Goal: Transaction & Acquisition: Obtain resource

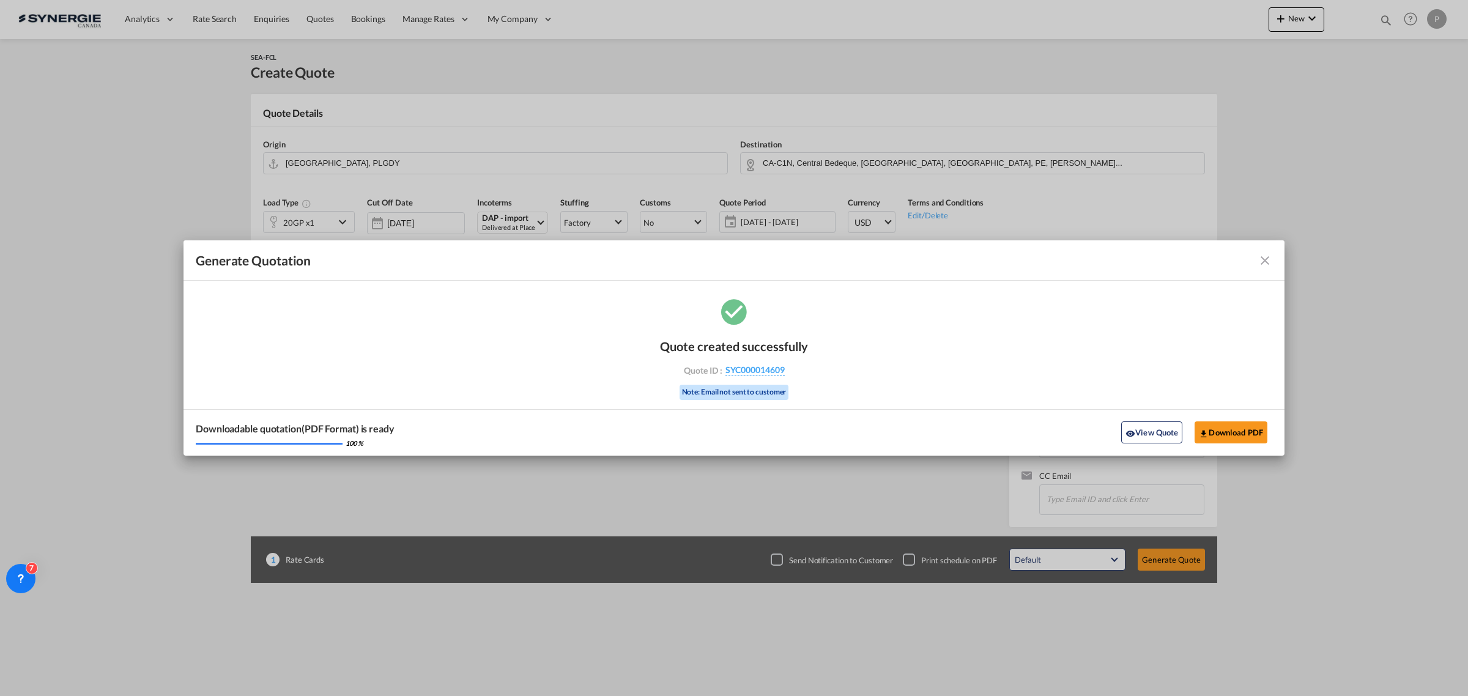
select select "Quotes"
click at [1265, 261] on md-icon "icon-close fg-AAA8AD cursor m-0" at bounding box center [1265, 260] width 15 height 15
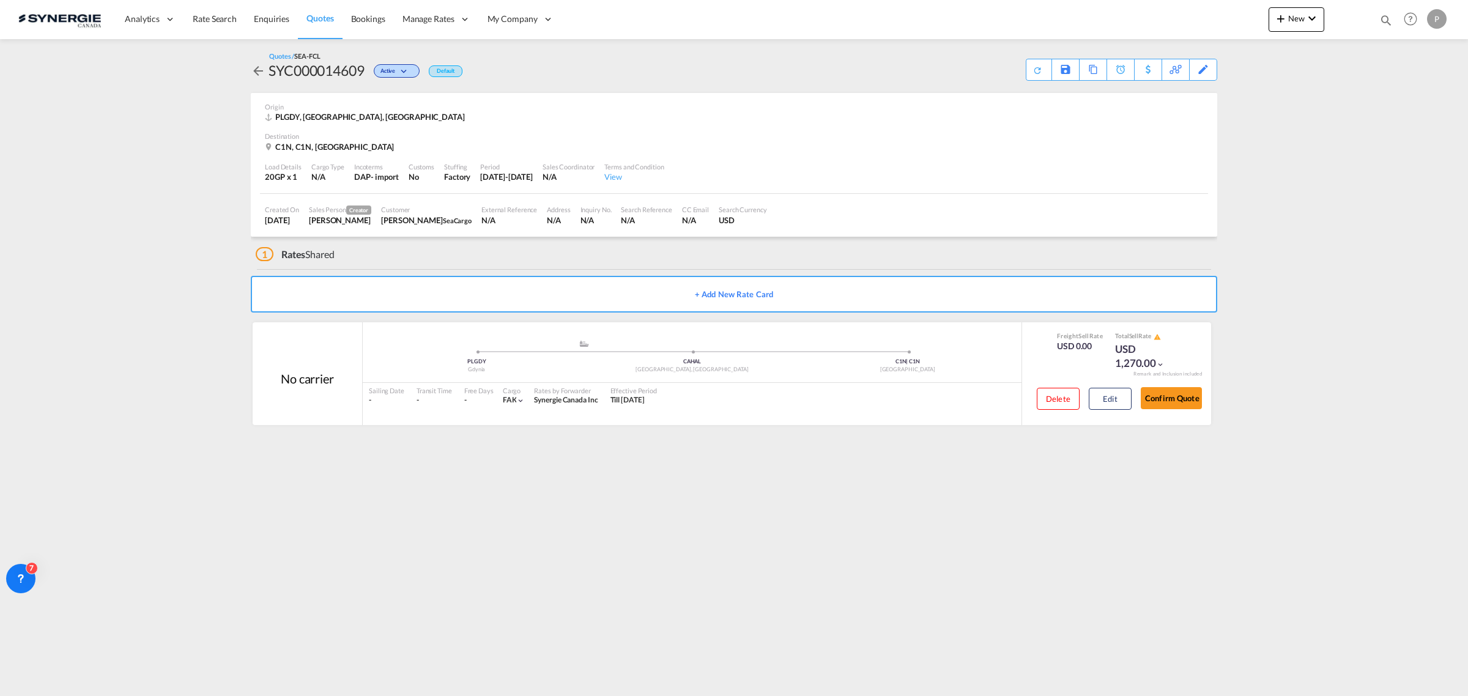
click at [1382, 19] on md-icon "icon-magnify" at bounding box center [1385, 19] width 13 height 13
click at [1252, 24] on input "SYC000013101" at bounding box center [1294, 19] width 152 height 21
paste input "4359"
type input "SYC000014359"
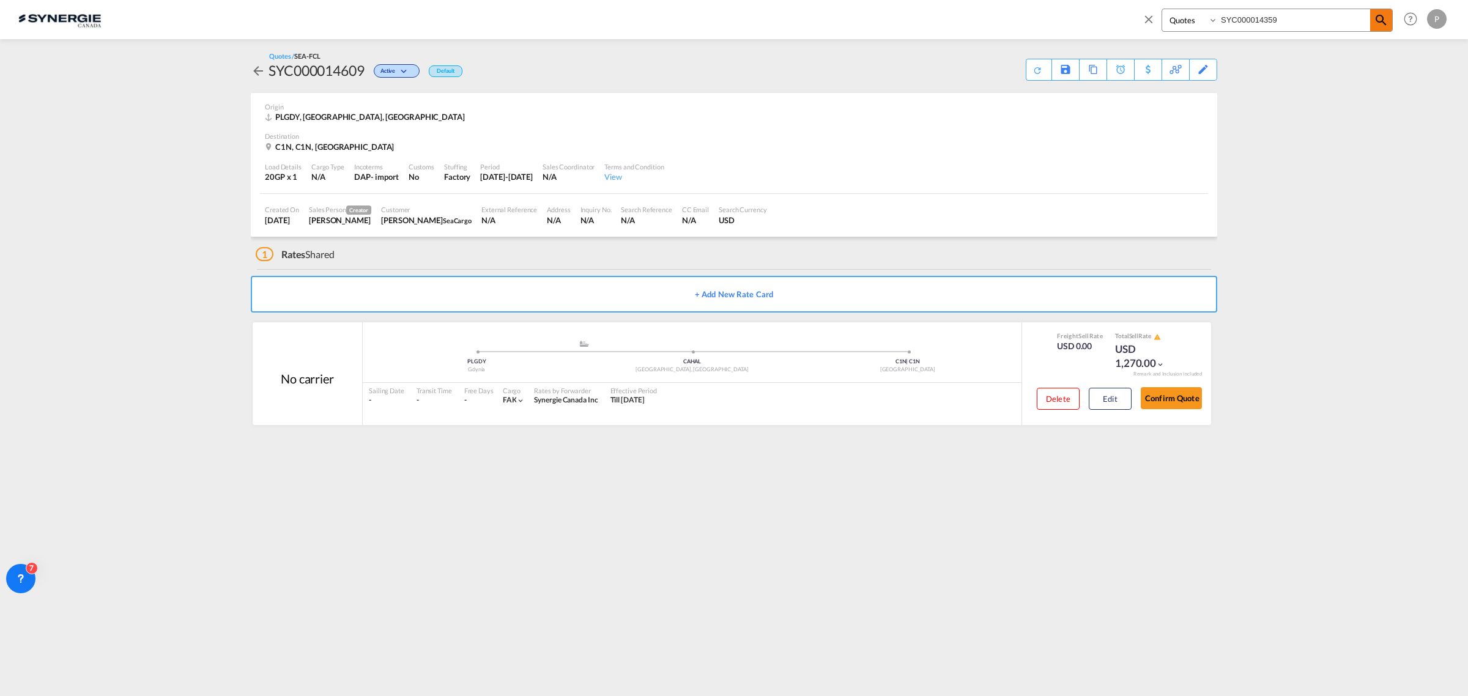
click at [1374, 20] on md-icon "icon-magnify" at bounding box center [1381, 20] width 15 height 15
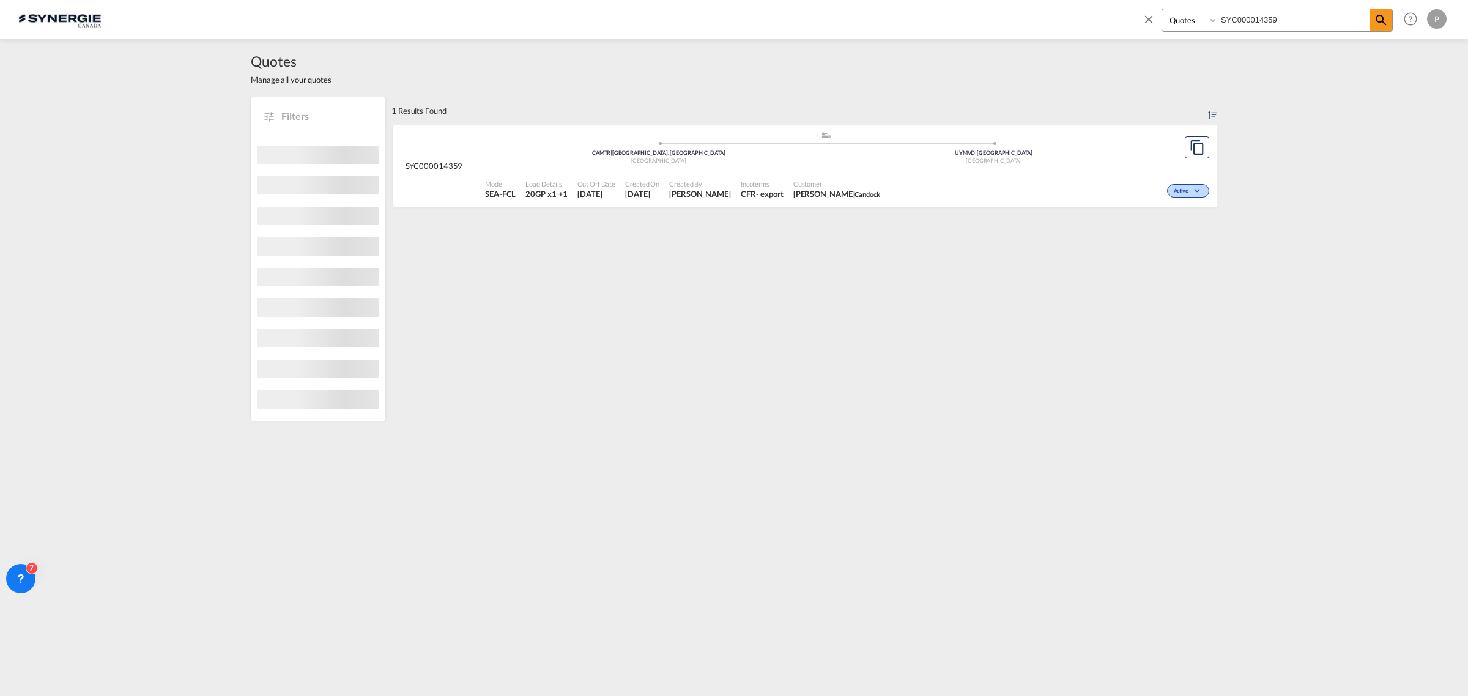
click at [974, 167] on div ".a{fill:#aaa8ad;} .a{fill:#aaa8ad;} CAMTR | [GEOGRAPHIC_DATA], [GEOGRAPHIC_DATA…" at bounding box center [826, 151] width 682 height 40
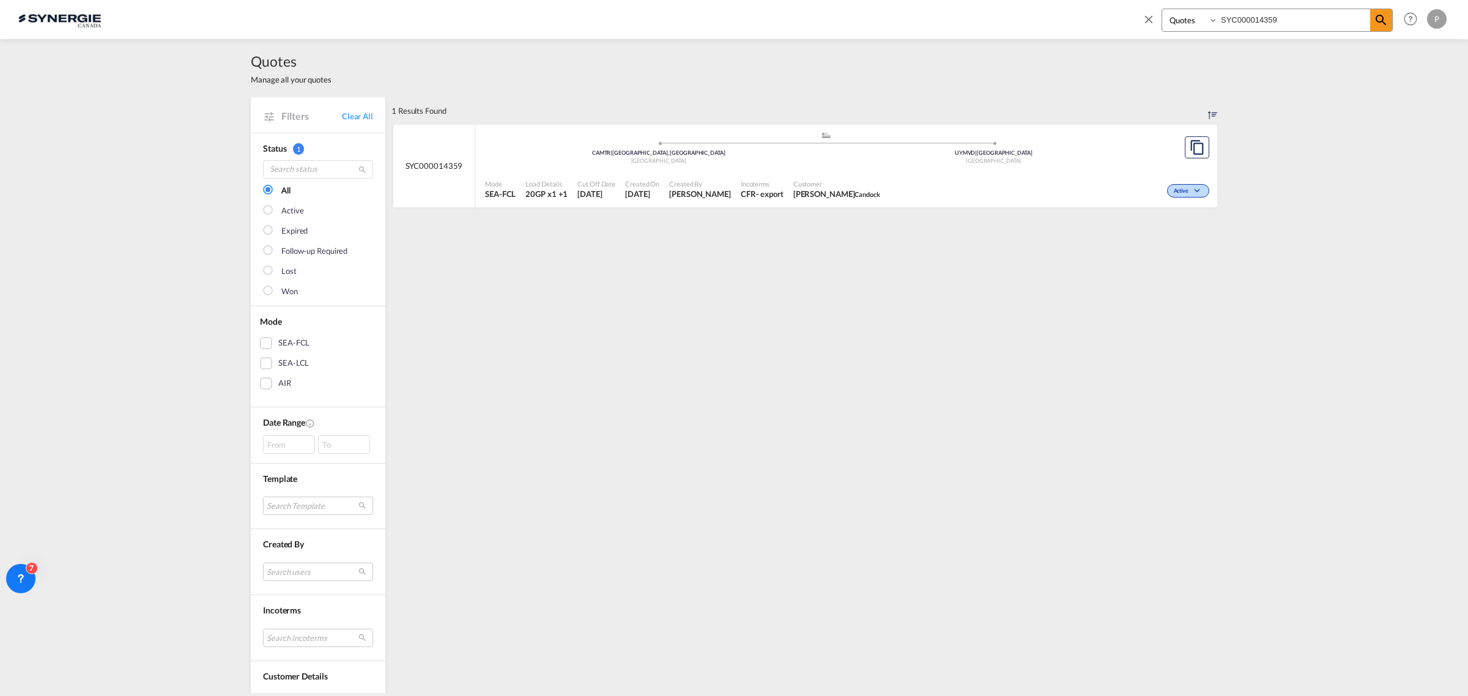
click at [1146, 13] on md-icon "icon-close" at bounding box center [1148, 18] width 13 height 13
click at [1266, 16] on div "Analytics Reports Dashboard Rate Search Enquiries Quotes Bookings" at bounding box center [733, 19] width 1431 height 38
click at [1278, 17] on md-icon "icon-plus 400-fg" at bounding box center [1281, 18] width 15 height 15
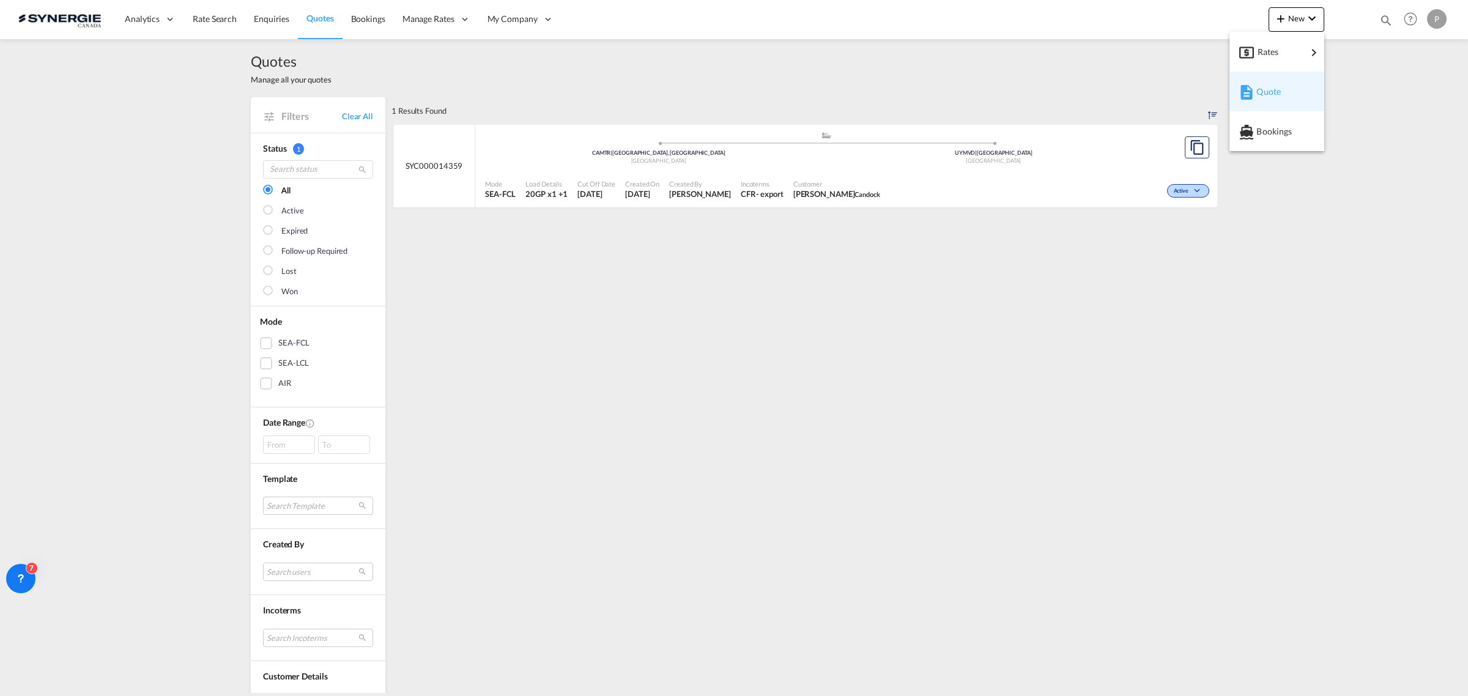
click at [1285, 93] on div "Quote" at bounding box center [1278, 91] width 45 height 31
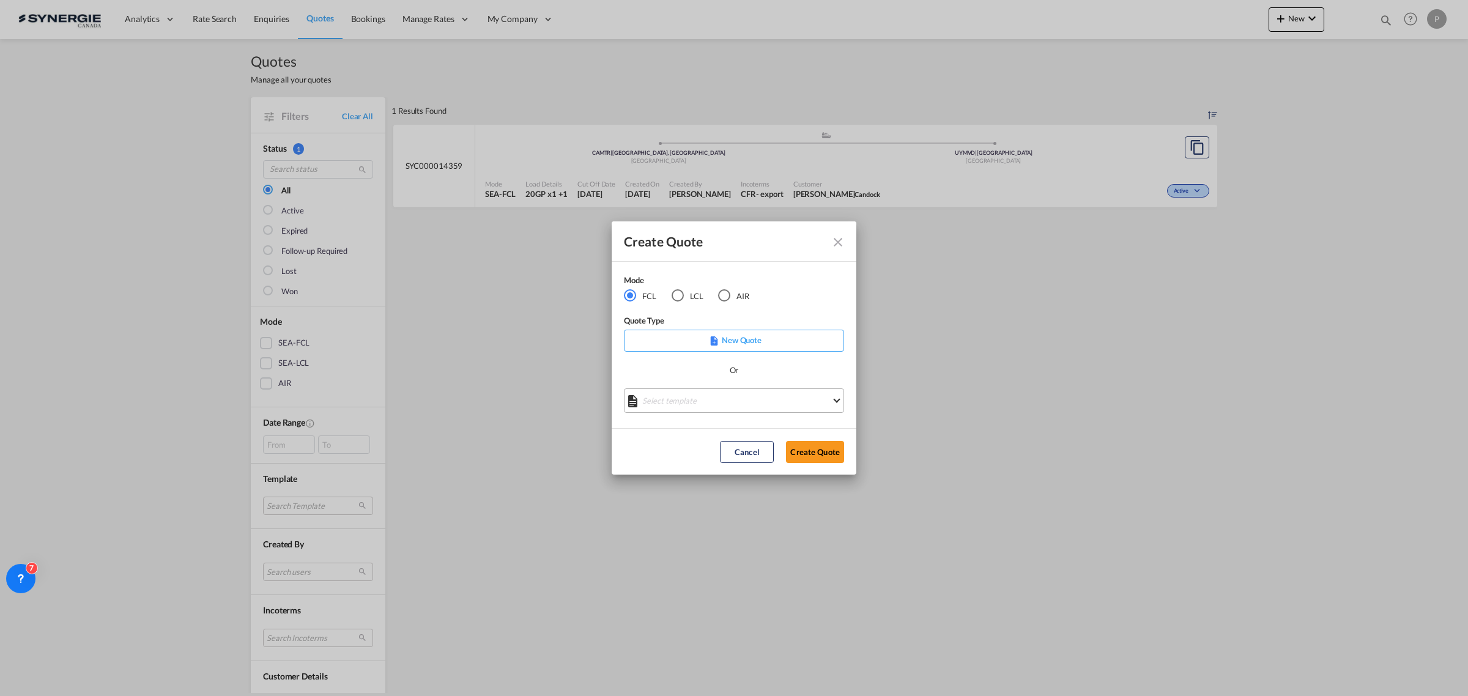
click at [676, 395] on md-select "Select template *NEW* FCL FREEHAND / DAP [PERSON_NAME] | [DATE] *NEW* Import FC…" at bounding box center [734, 400] width 220 height 24
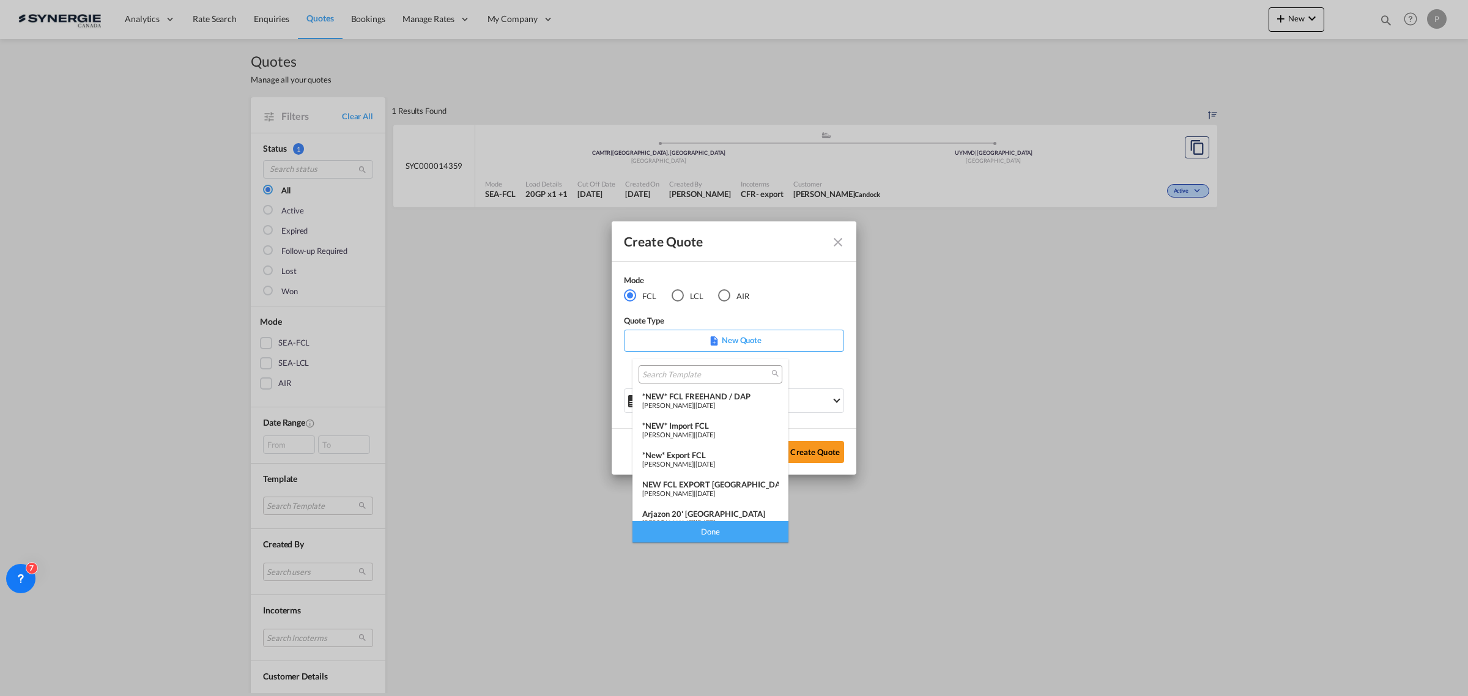
click at [713, 429] on div "*NEW* Import FCL" at bounding box center [710, 426] width 136 height 10
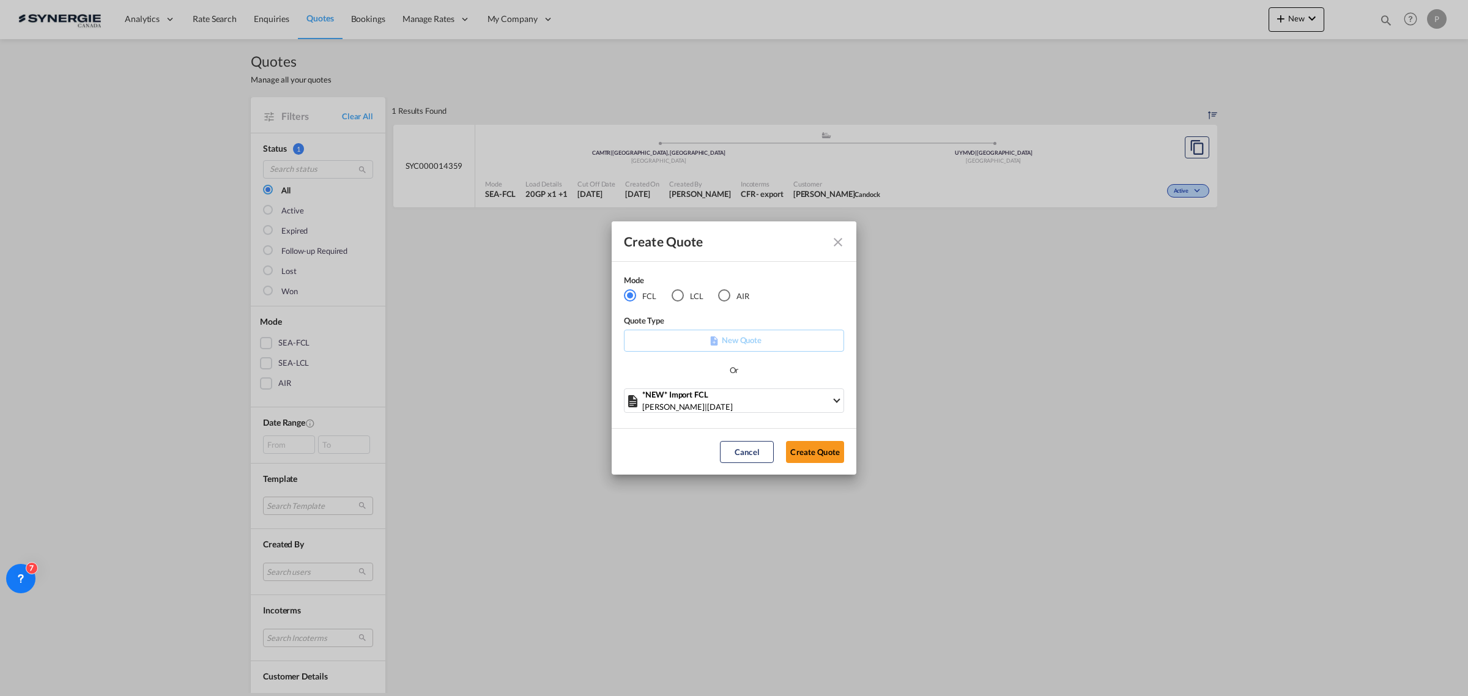
click at [680, 295] on div "LCL" at bounding box center [678, 295] width 12 height 12
click at [721, 404] on md-select "Select template New DAP Import LCL [PERSON_NAME] | [DATE] [GEOGRAPHIC_DATA] LCL…" at bounding box center [734, 400] width 220 height 24
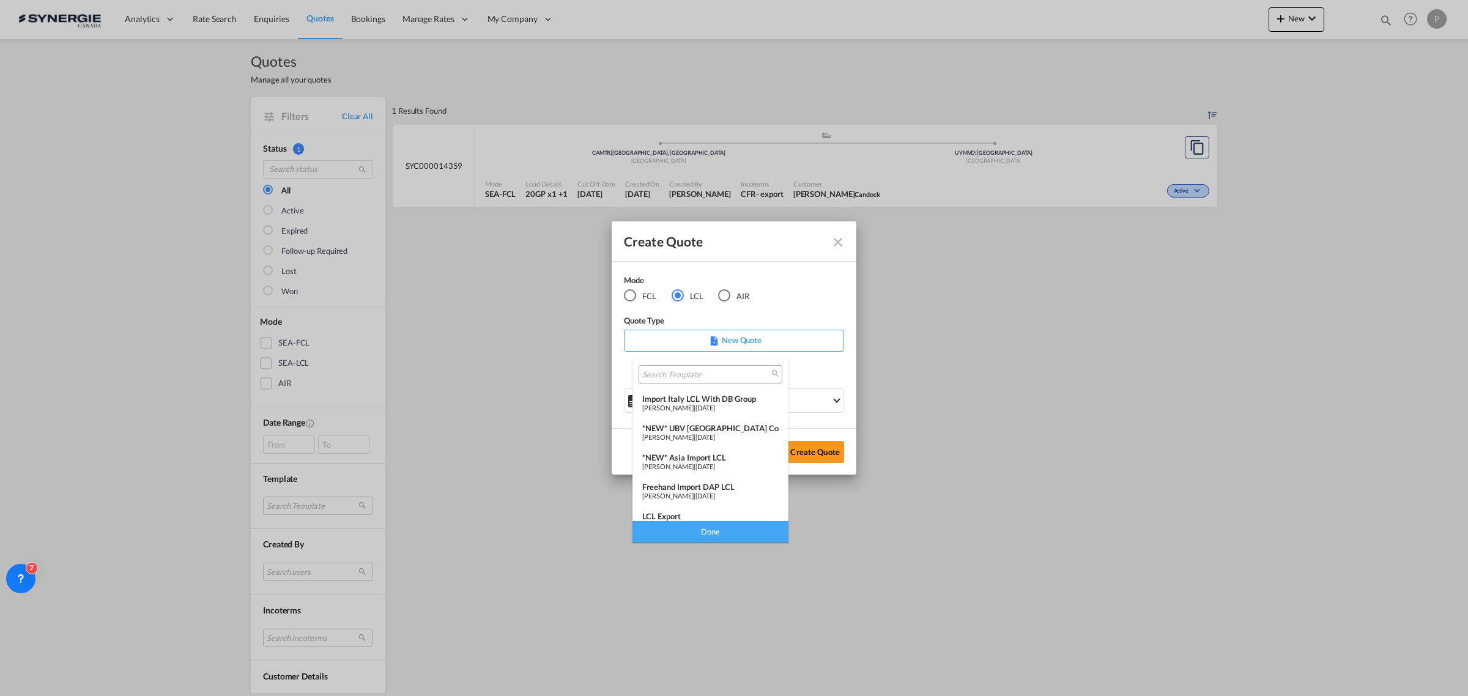
scroll to position [153, 0]
click at [692, 451] on div "Freehand Import DAP LCL" at bounding box center [710, 449] width 136 height 10
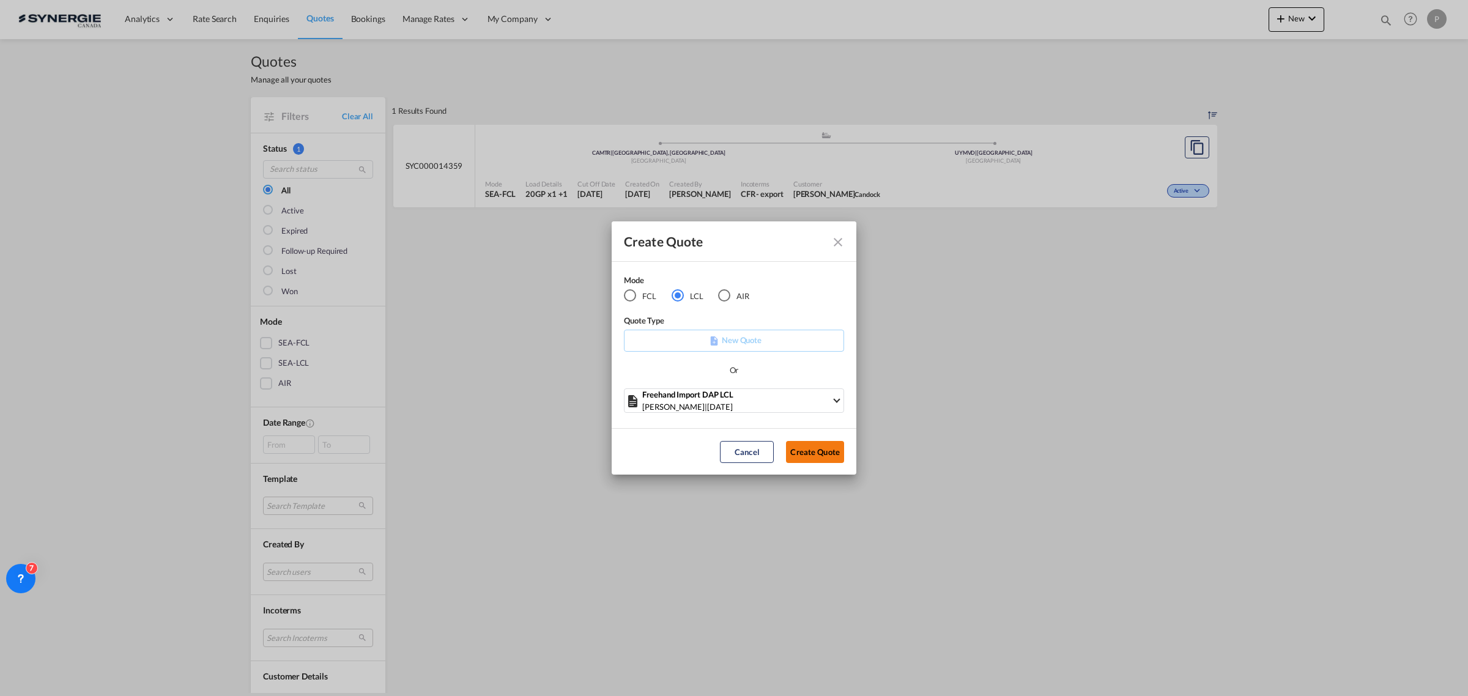
click at [817, 448] on button "Create Quote" at bounding box center [815, 452] width 58 height 22
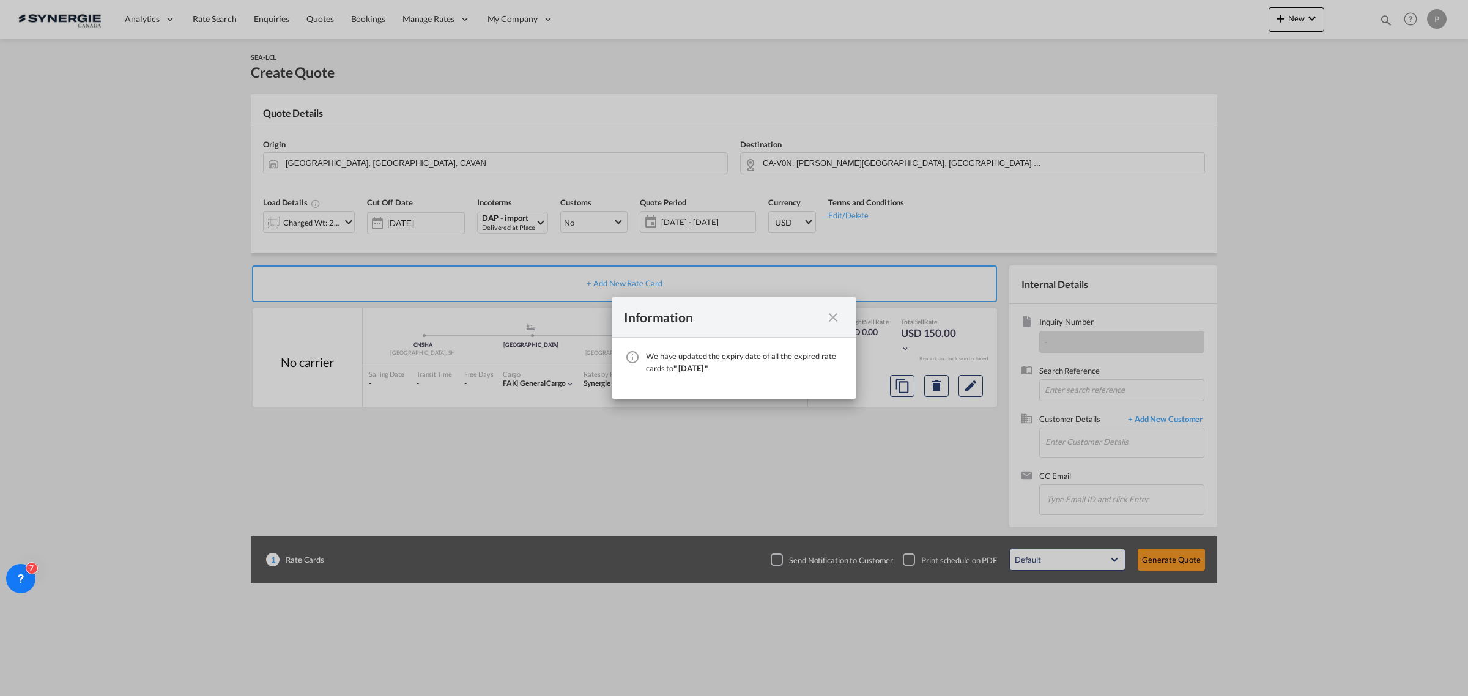
click at [833, 313] on md-icon "icon-close fg-AAA8AD cursor" at bounding box center [833, 317] width 15 height 15
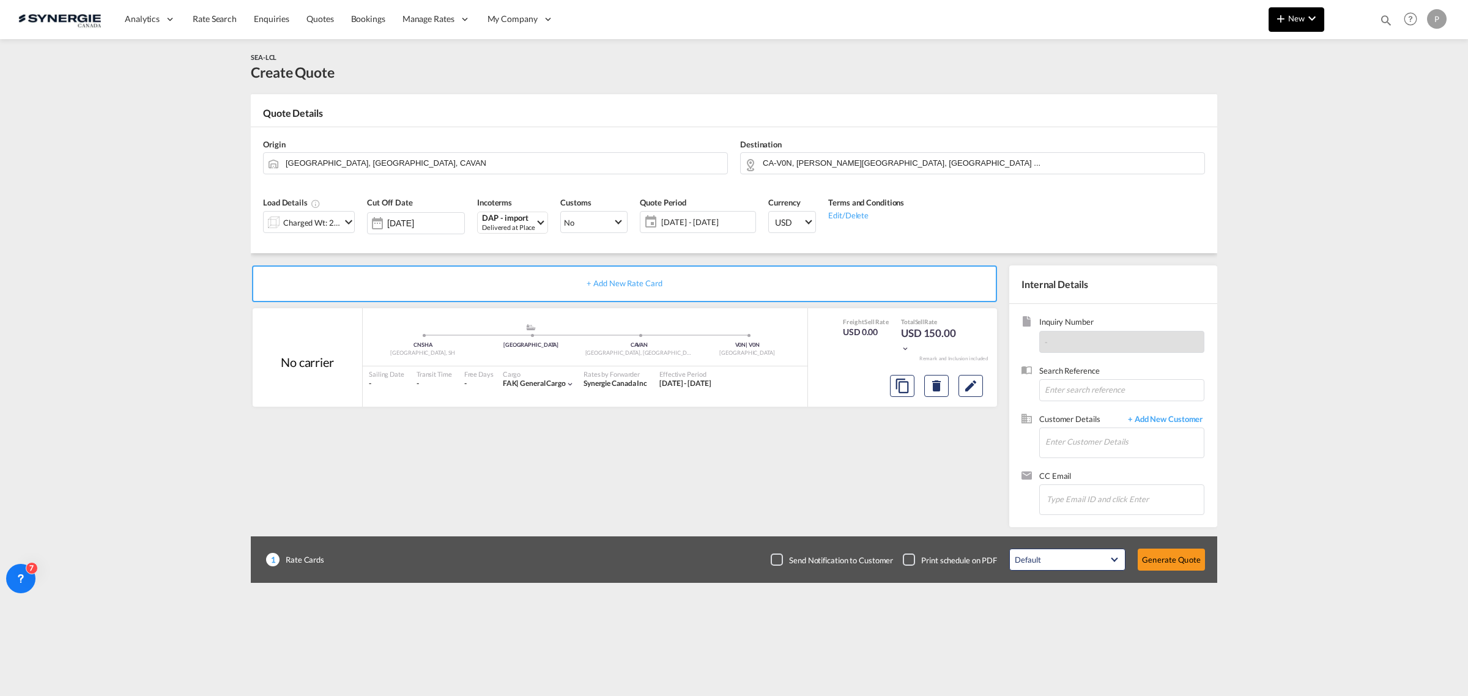
click at [1295, 16] on span "New" at bounding box center [1297, 18] width 46 height 10
click at [1259, 93] on span "Quote" at bounding box center [1262, 92] width 13 height 24
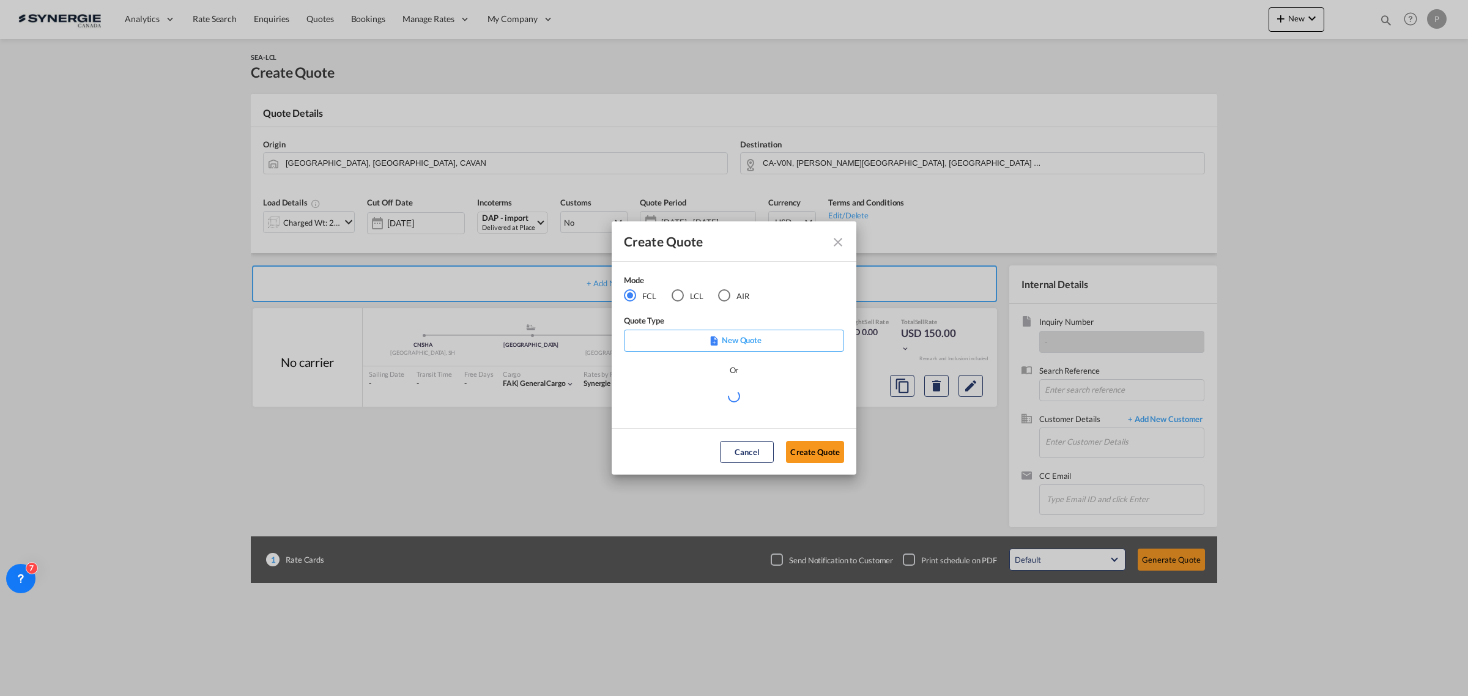
click at [677, 295] on div "LCL" at bounding box center [678, 295] width 12 height 12
click at [707, 399] on md-select "Select template New DAP Import LCL [PERSON_NAME] | [DATE] [GEOGRAPHIC_DATA] LCL…" at bounding box center [734, 400] width 220 height 24
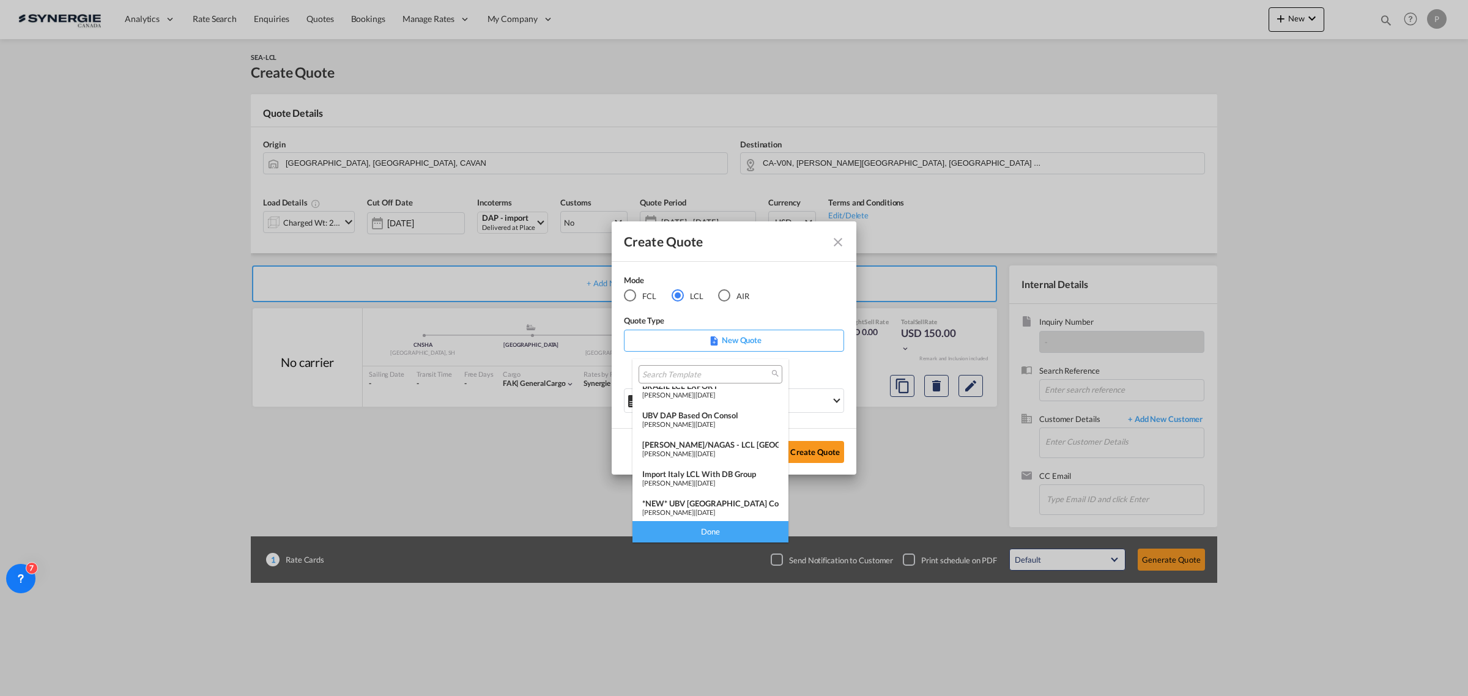
scroll to position [76, 0]
click at [750, 496] on div "*NEW* Asia Import LCL" at bounding box center [710, 496] width 136 height 10
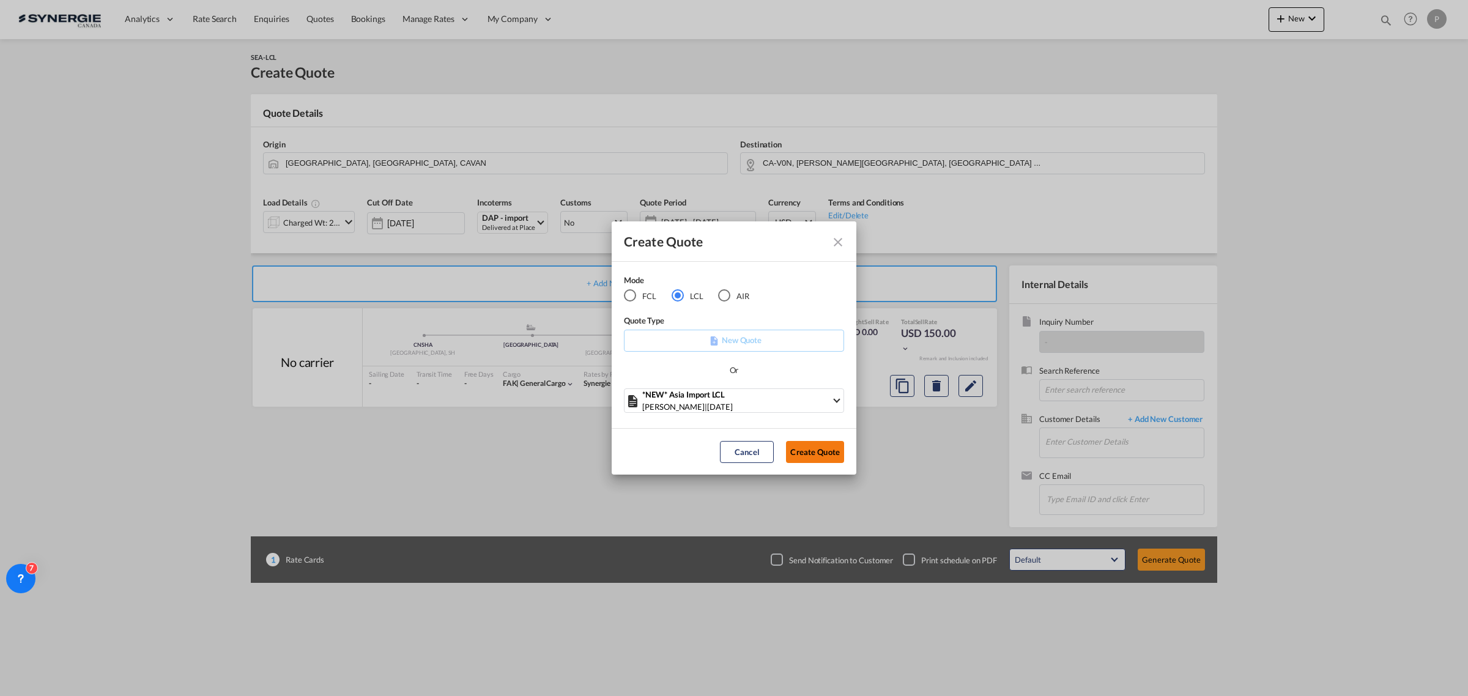
click at [823, 454] on button "Create Quote" at bounding box center [815, 452] width 58 height 22
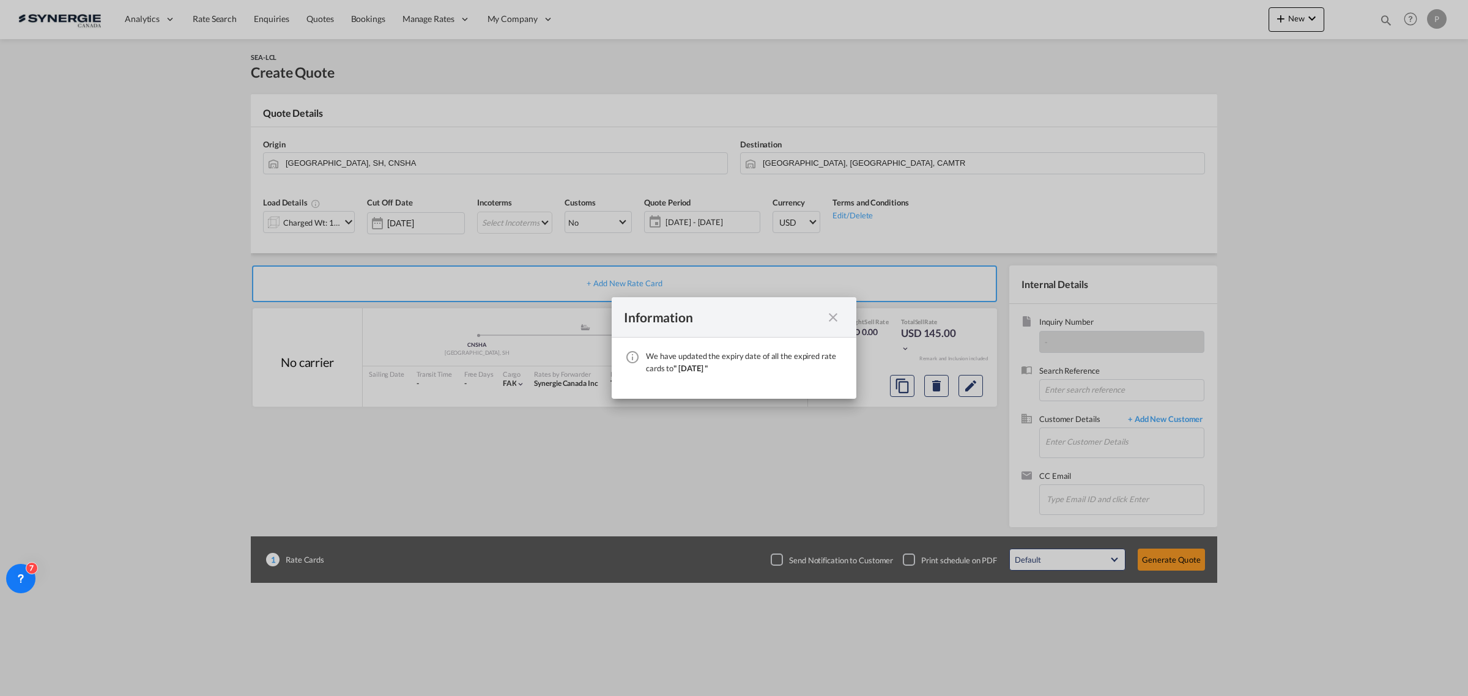
click at [829, 315] on md-icon "icon-close fg-AAA8AD cursor" at bounding box center [833, 317] width 15 height 15
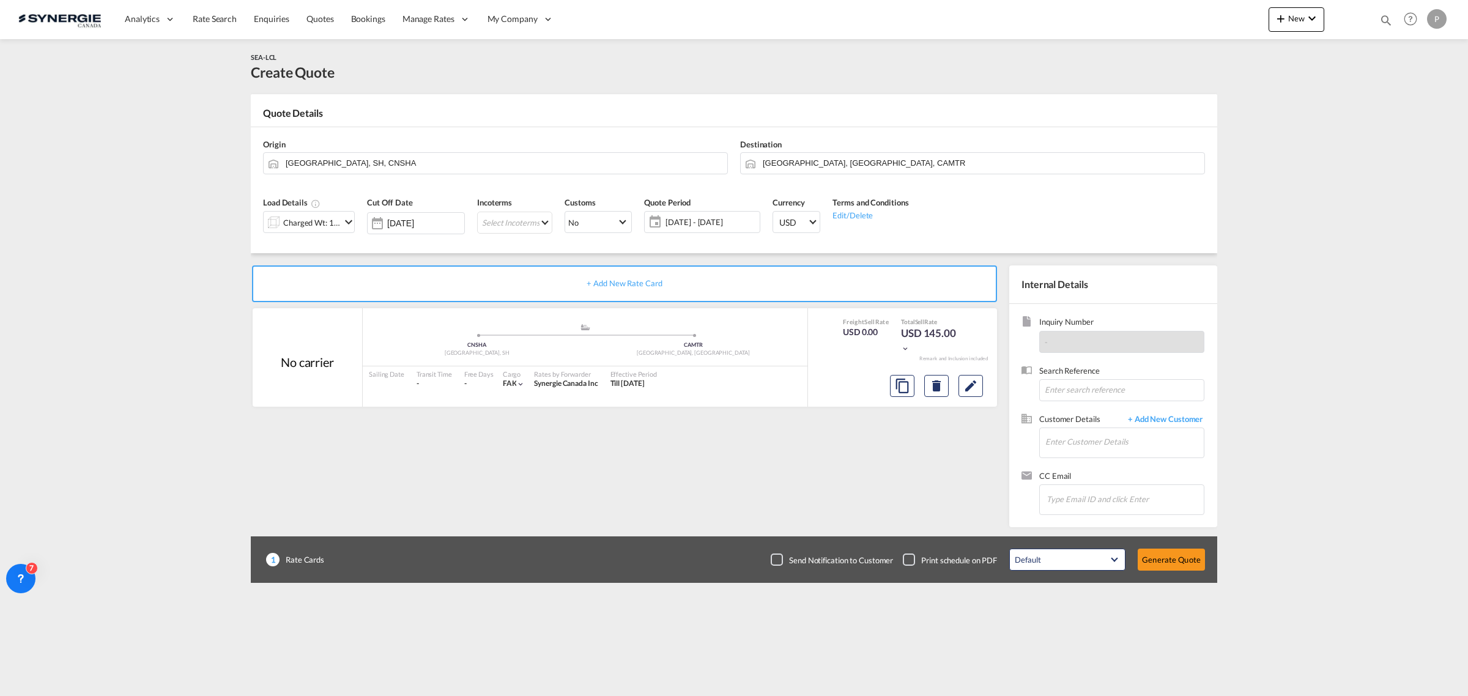
click at [311, 212] on div "Charged Wt: 1.44 W/M" at bounding box center [302, 222] width 77 height 21
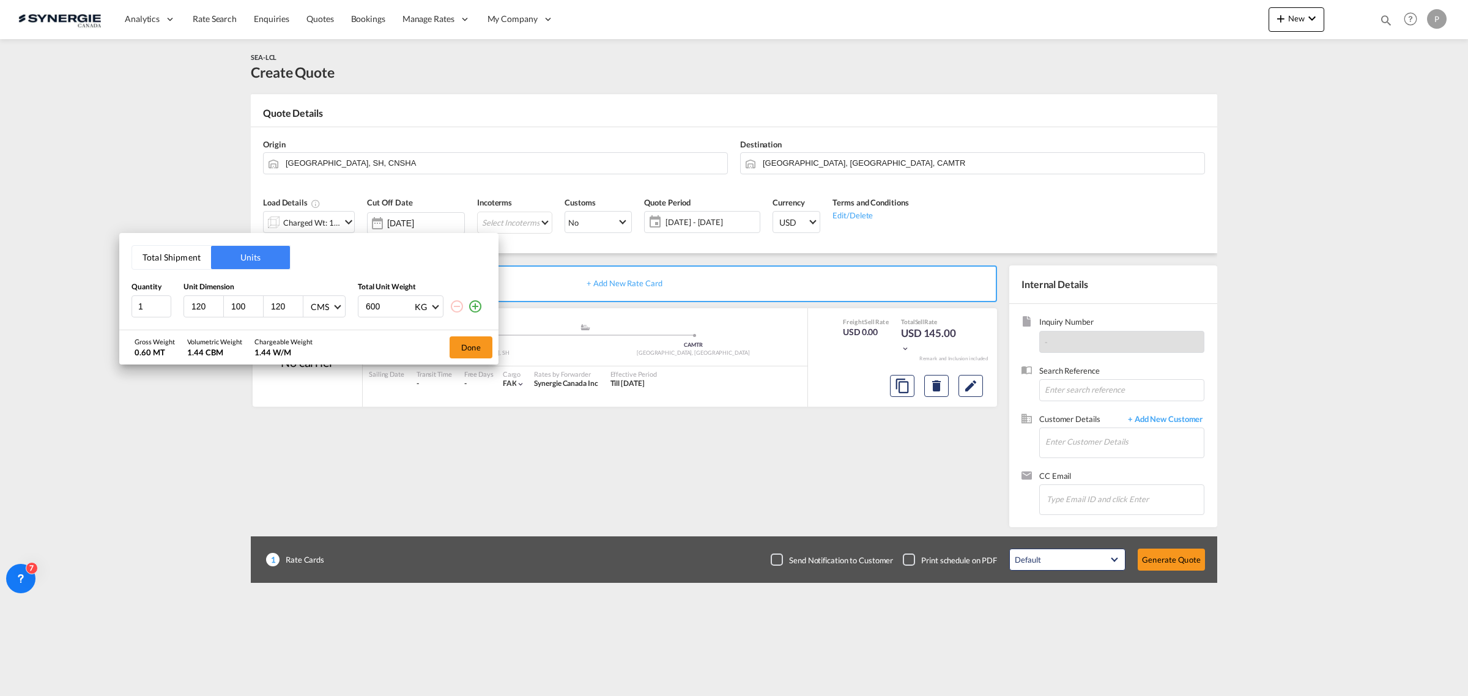
click at [325, 156] on div "Total Shipment Units Quantity Unit Dimension Total Unit Weight 1 120 100 120 CM…" at bounding box center [734, 348] width 1468 height 696
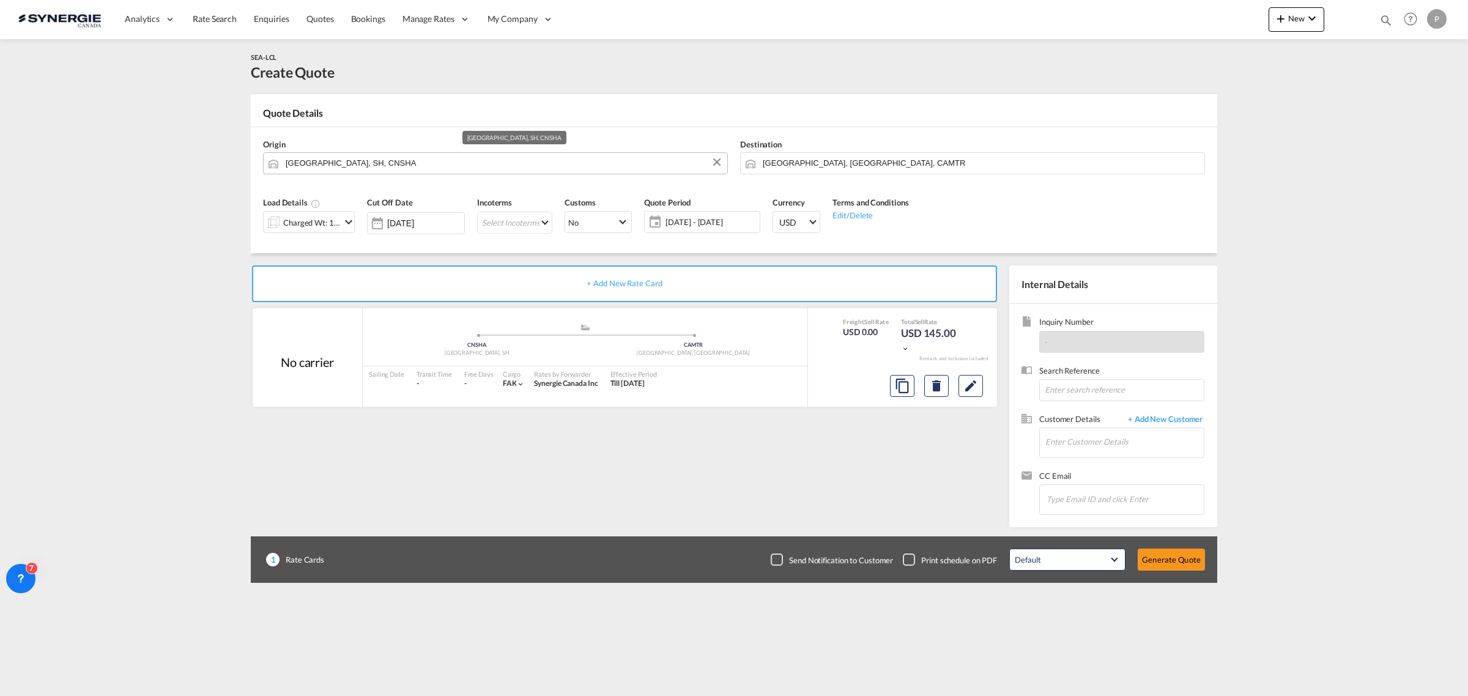
click at [337, 165] on input "[GEOGRAPHIC_DATA], SH, CNSHA" at bounding box center [504, 162] width 436 height 21
click at [341, 185] on div "Taoyuan [GEOGRAPHIC_DATA], Province of China TWTYN" at bounding box center [380, 189] width 232 height 37
type input "Taoyuan, TWTYN"
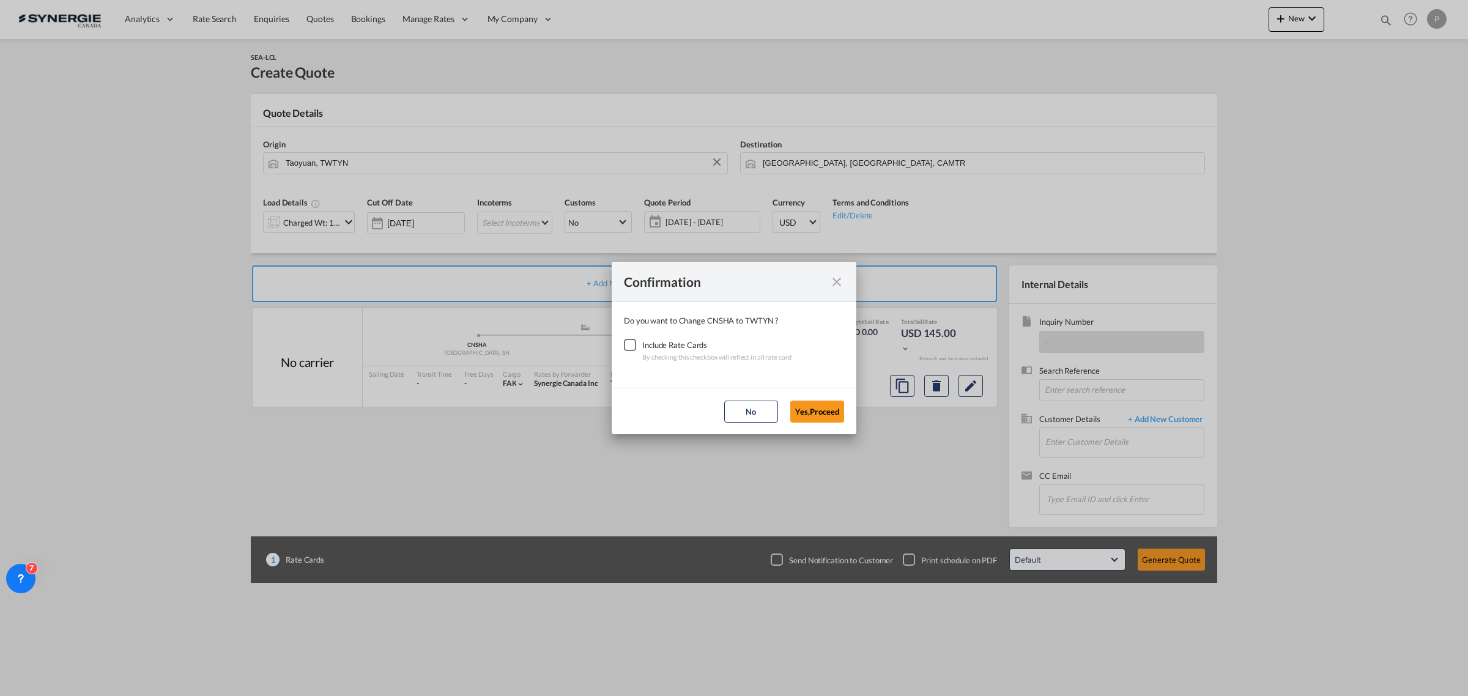
click at [624, 341] on div "Checkbox No Ink" at bounding box center [630, 345] width 12 height 12
click at [818, 412] on button "Yes,Proceed" at bounding box center [817, 412] width 54 height 22
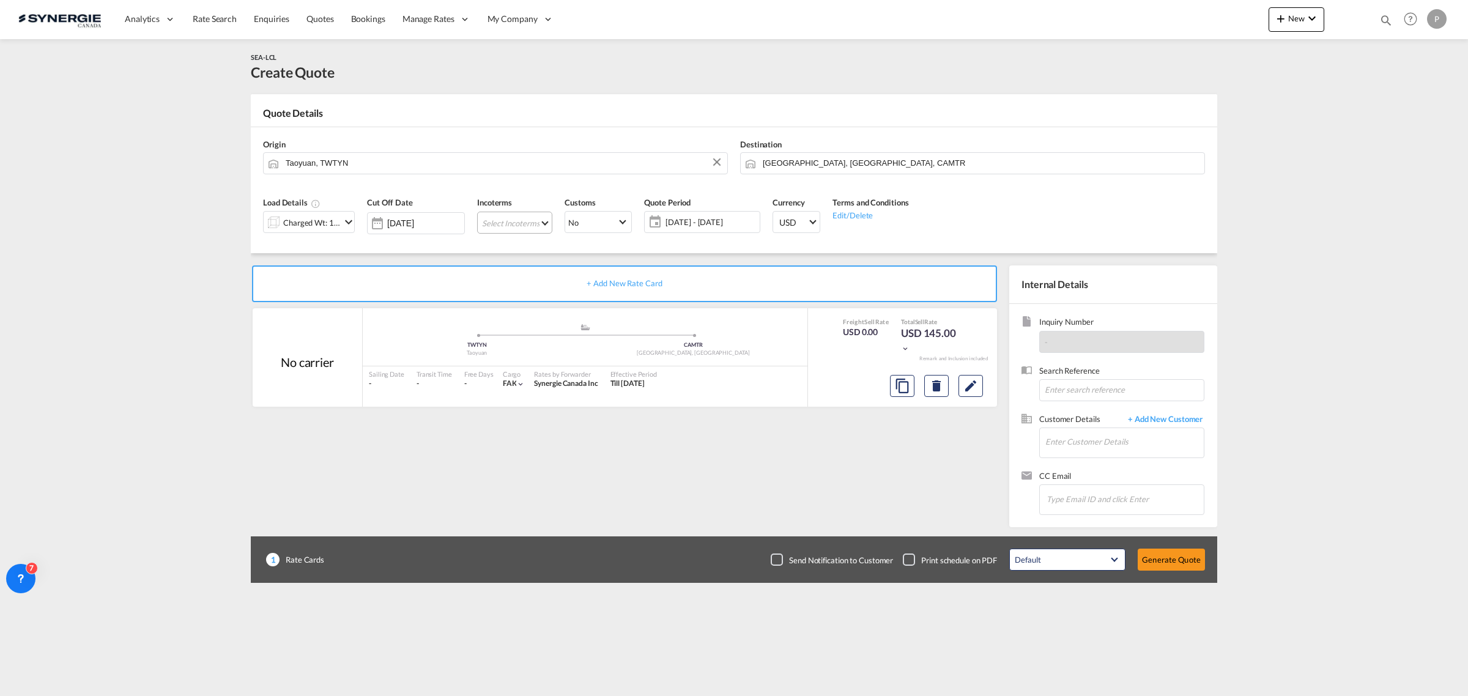
click at [521, 215] on md-select "Select Incoterms FCA - export Free Carrier FOB - export Free on Board CPT - imp…" at bounding box center [514, 223] width 75 height 22
click at [531, 251] on input "search" at bounding box center [559, 248] width 136 height 11
type input "exw"
click at [524, 300] on div "EXW - import" at bounding box center [563, 299] width 139 height 10
click at [687, 223] on span "[DATE] - [DATE]" at bounding box center [701, 222] width 91 height 11
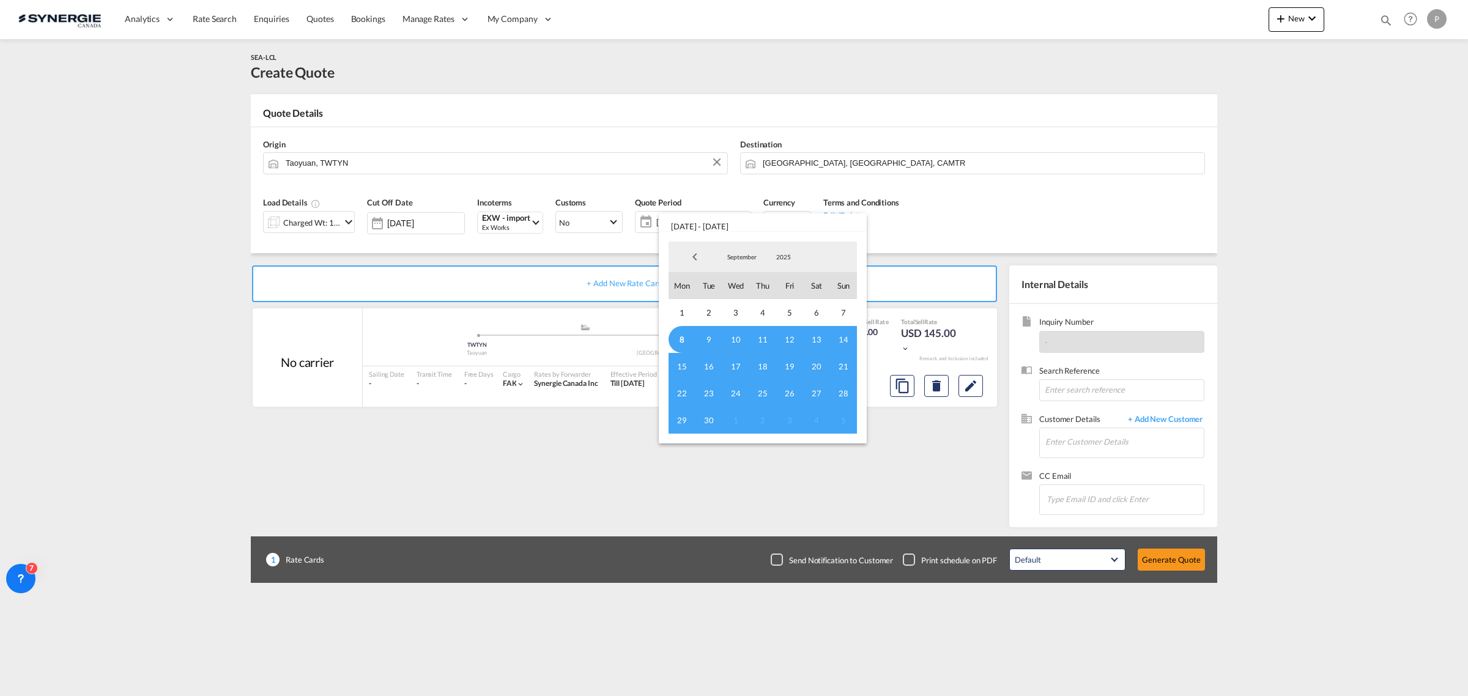
click at [682, 336] on span "8" at bounding box center [682, 339] width 27 height 27
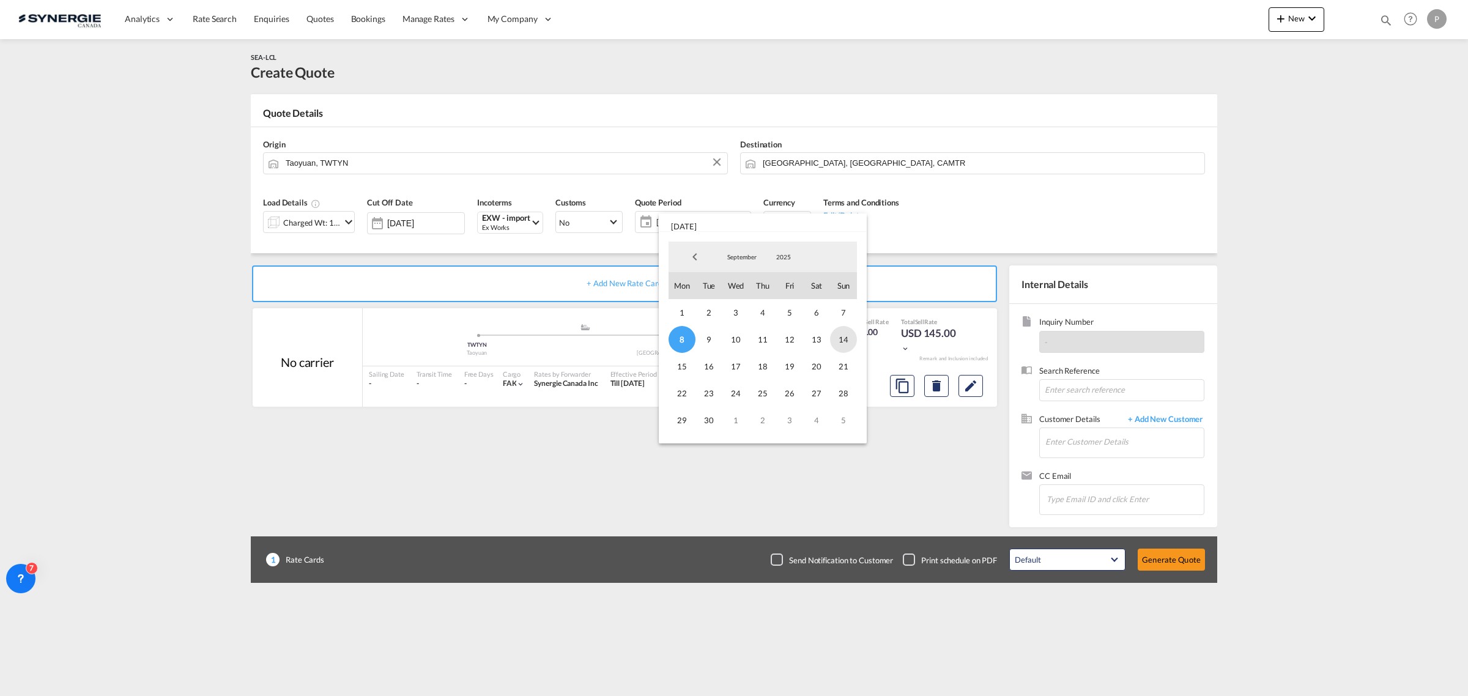
click at [848, 338] on span "14" at bounding box center [843, 339] width 27 height 27
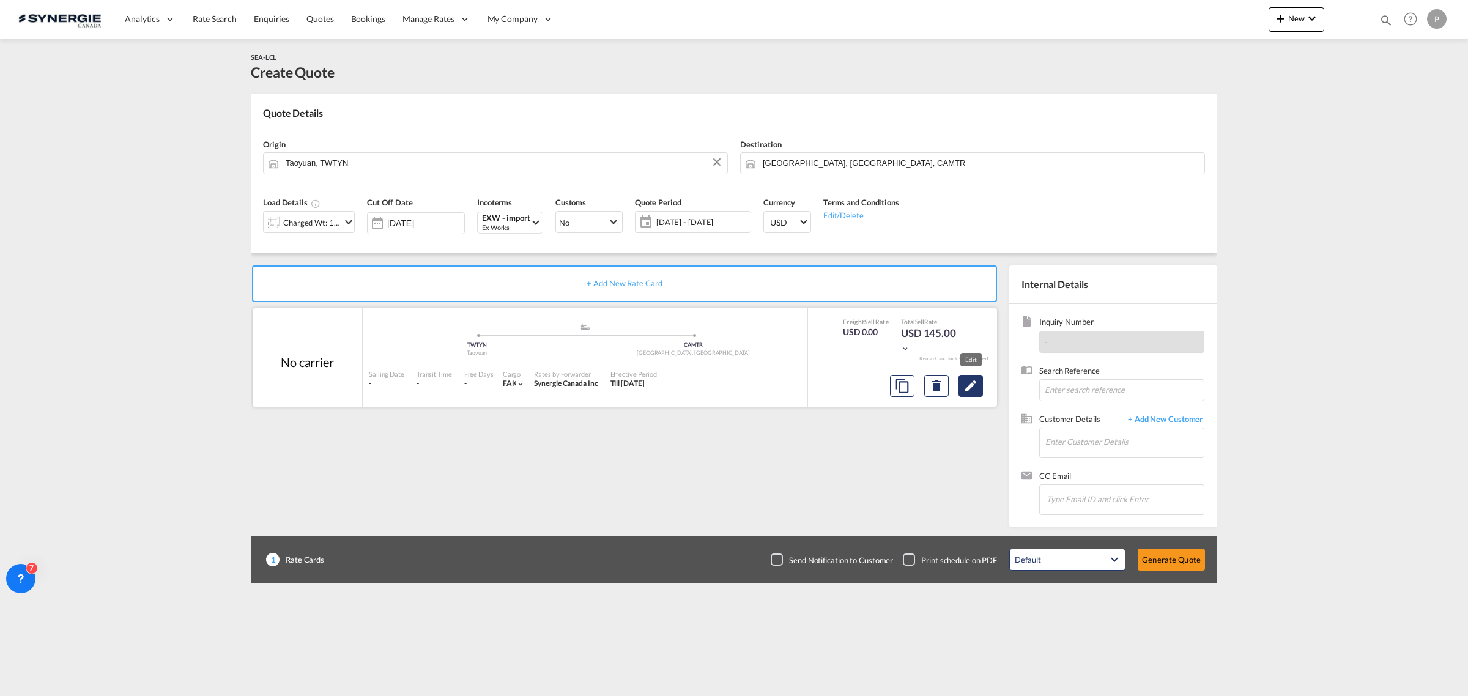
click at [976, 388] on md-icon "Edit" at bounding box center [970, 386] width 15 height 15
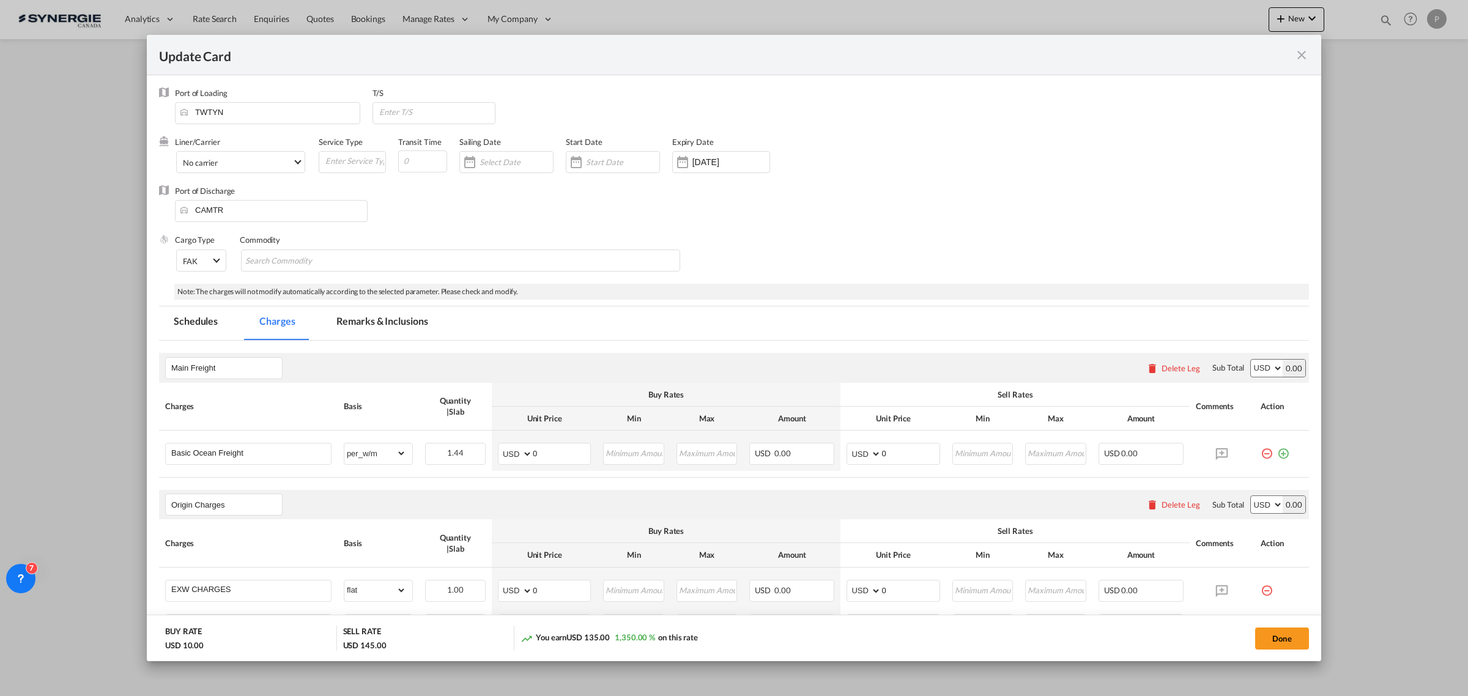
click at [1307, 53] on md-icon "icon-close fg-AAA8AD m-0 pointer" at bounding box center [1301, 55] width 15 height 15
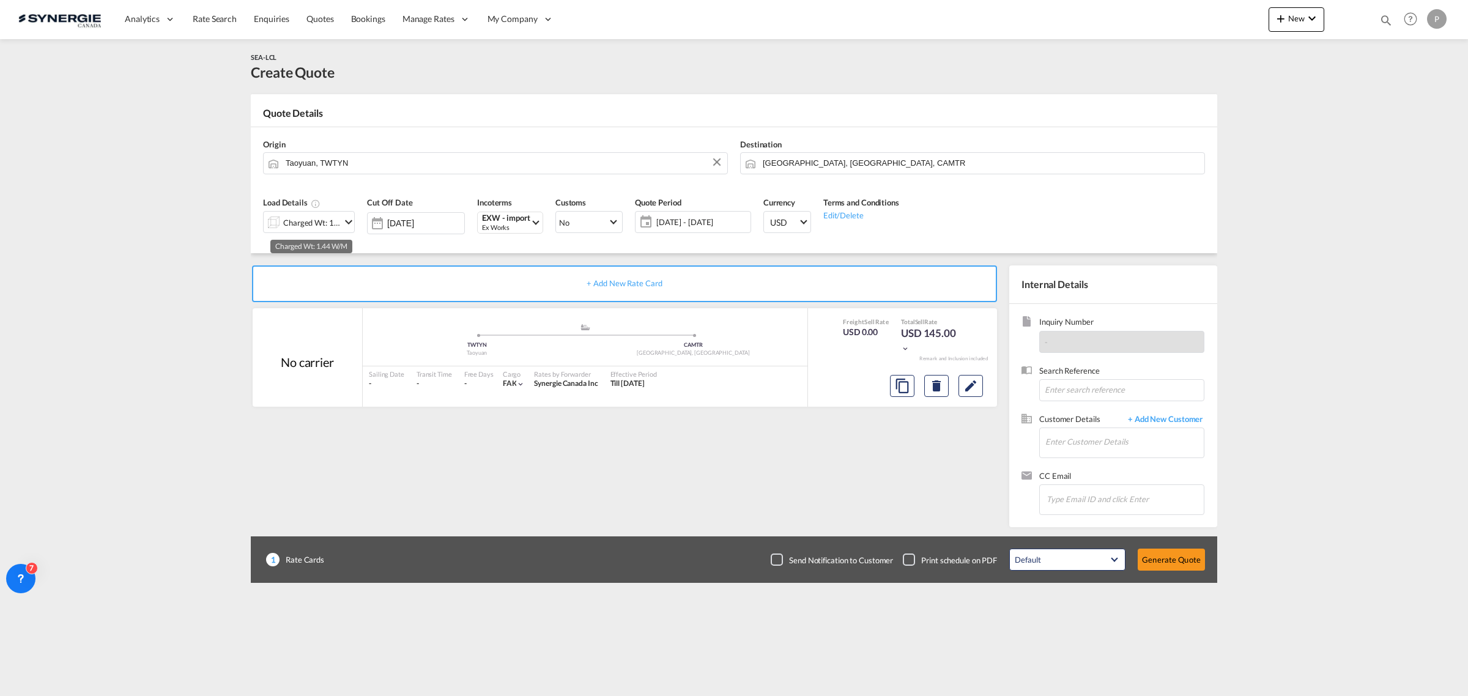
click at [328, 218] on div "Charged Wt: 1.44 W/M" at bounding box center [312, 222] width 58 height 17
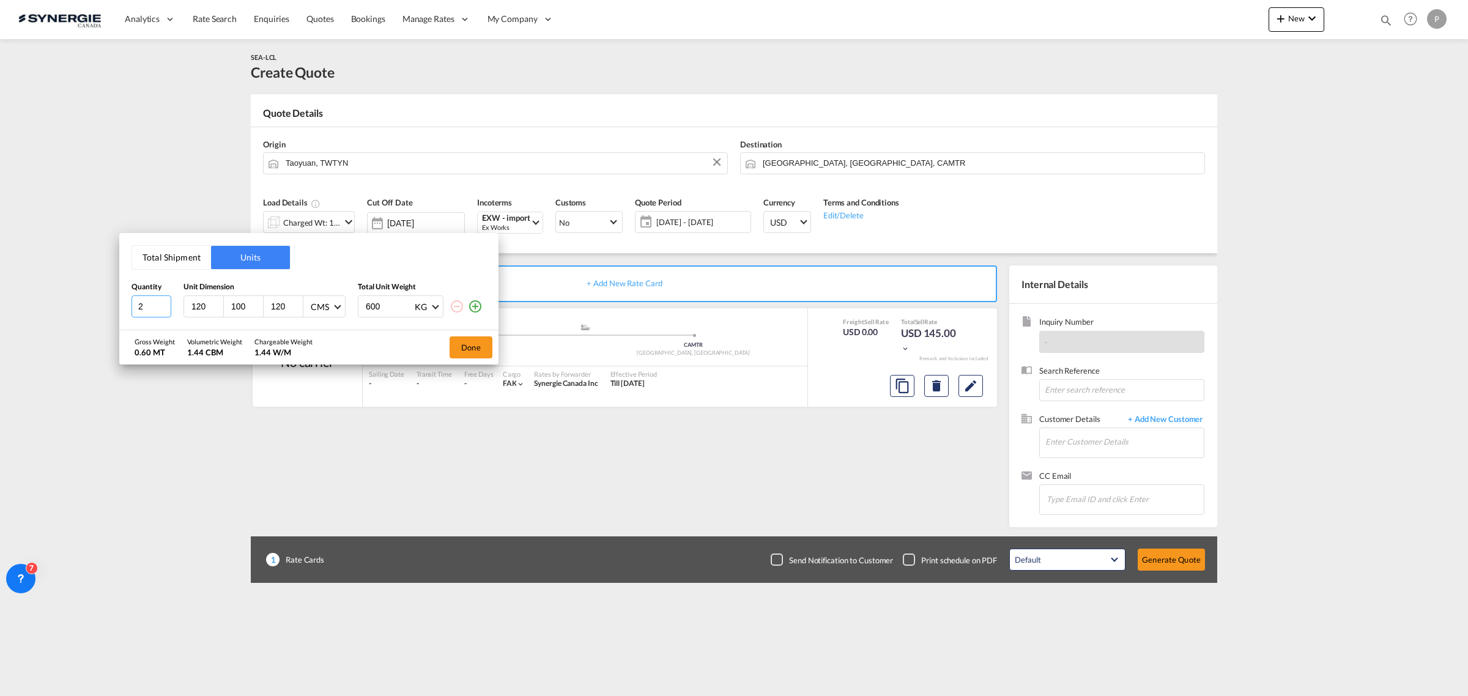
click at [163, 303] on input "2" at bounding box center [152, 306] width 40 height 22
type input "3"
click at [163, 303] on input "3" at bounding box center [152, 306] width 40 height 22
click at [190, 305] on div "120" at bounding box center [204, 306] width 40 height 21
click at [196, 305] on input "120" at bounding box center [206, 306] width 33 height 11
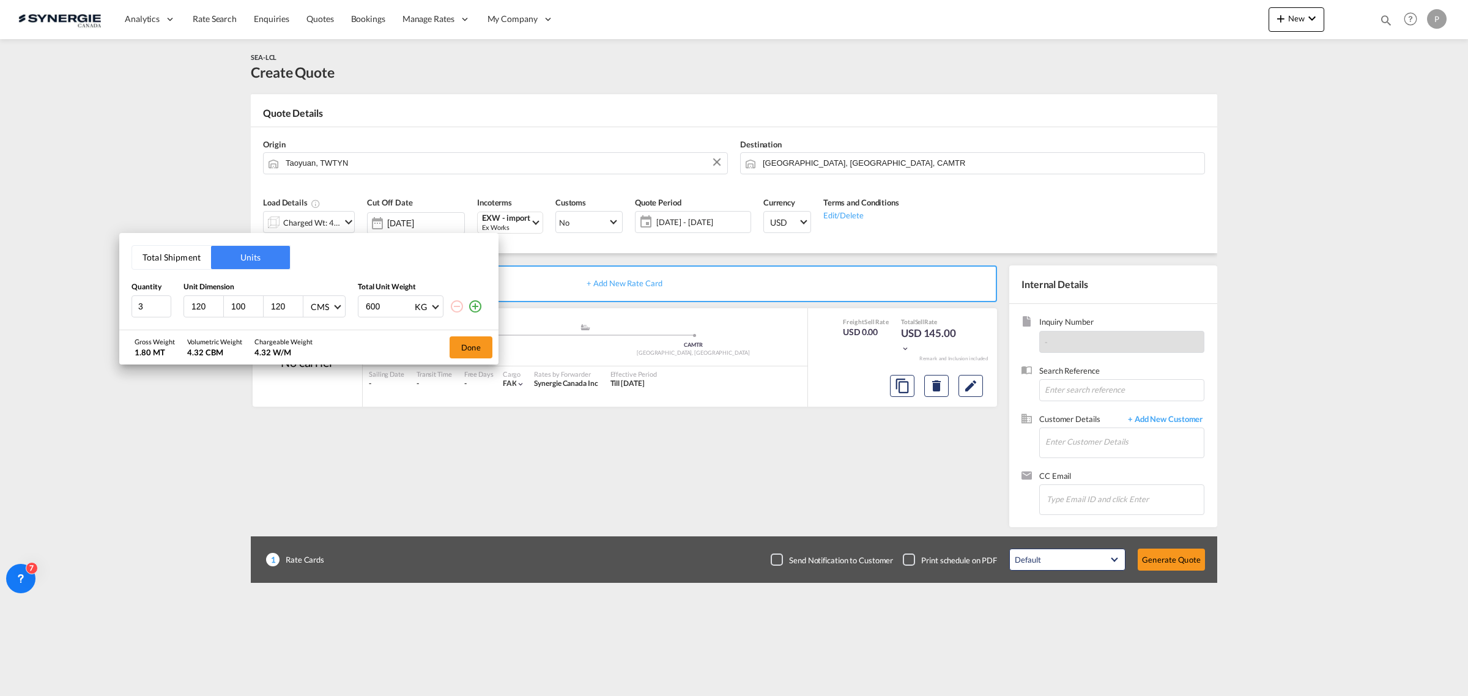
click at [196, 305] on input "120" at bounding box center [206, 306] width 33 height 11
type input "113"
type input "152"
click at [377, 309] on input "382" at bounding box center [389, 306] width 49 height 21
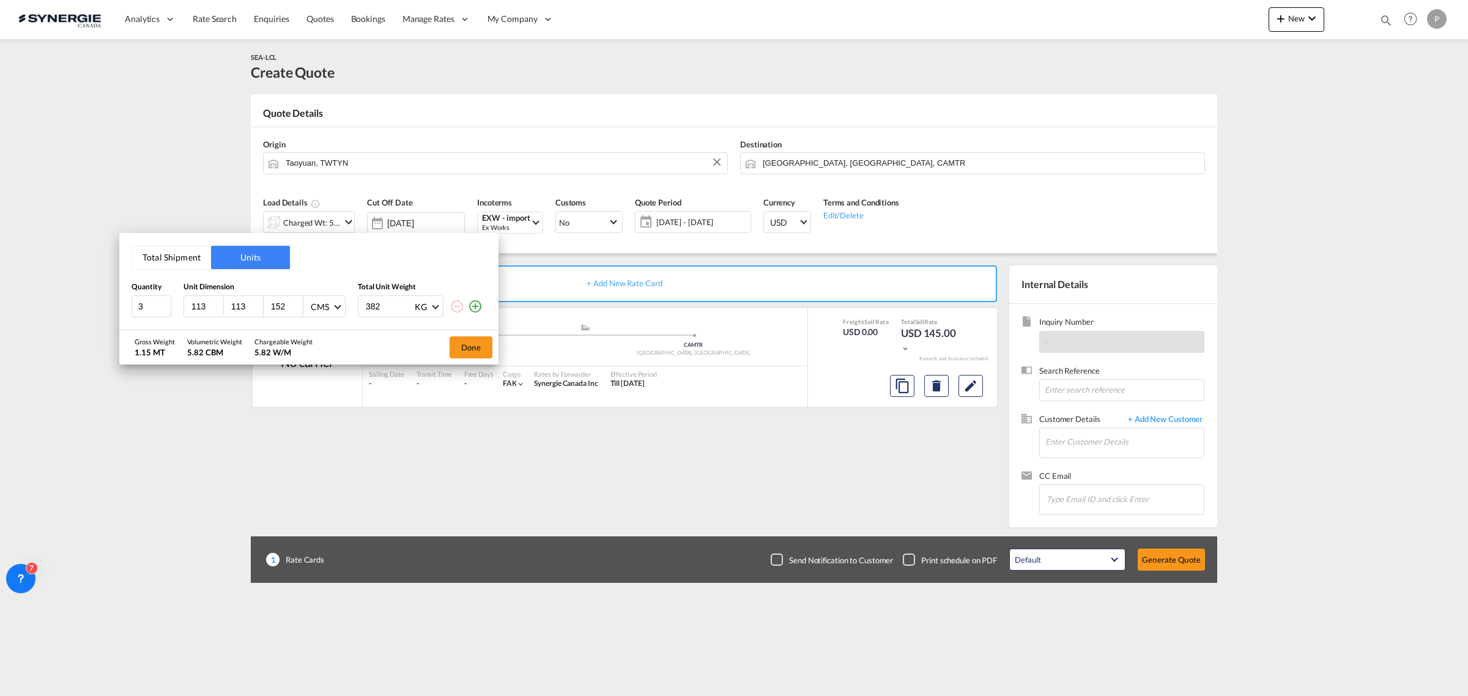
click at [377, 309] on input "382" at bounding box center [389, 306] width 49 height 21
type input "382"
click at [191, 255] on button "Total Shipment" at bounding box center [171, 257] width 79 height 23
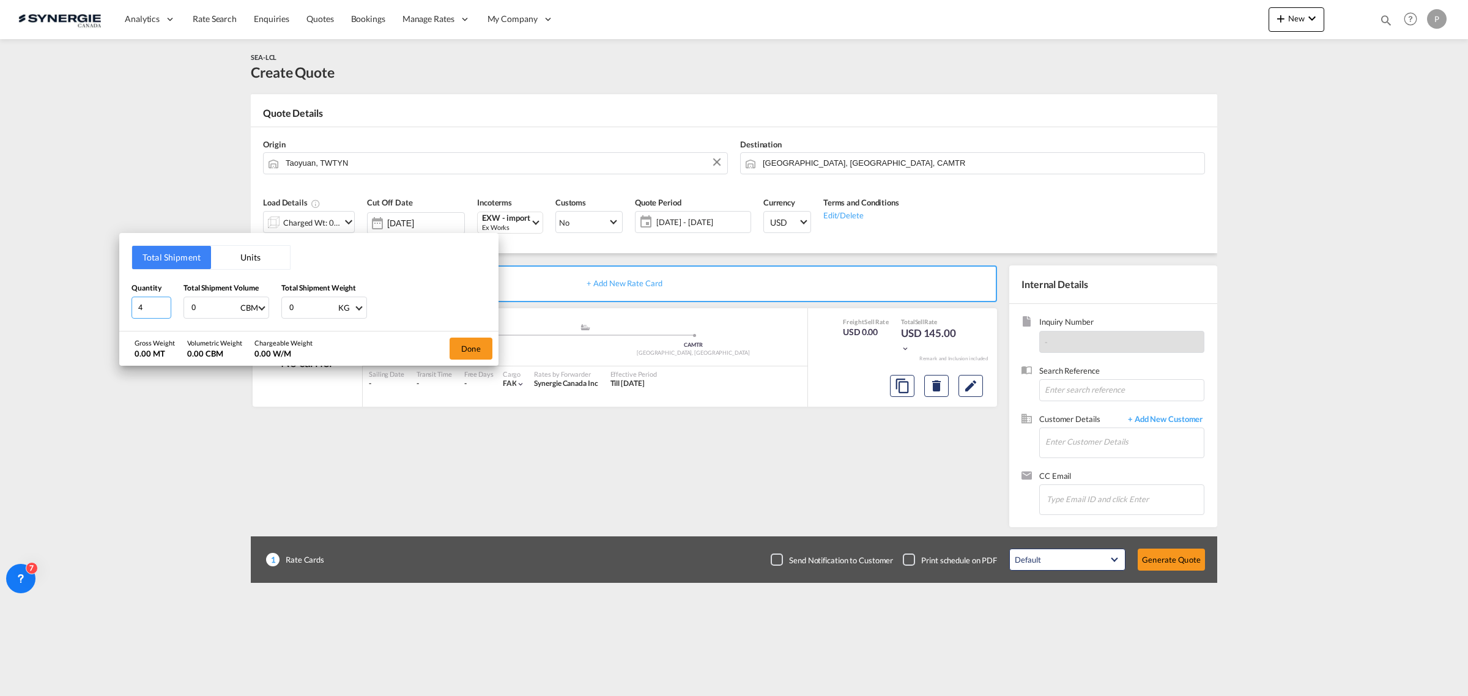
click at [166, 304] on input "4" at bounding box center [152, 308] width 40 height 22
type input "5"
click at [166, 303] on input "5" at bounding box center [152, 308] width 40 height 22
click at [200, 304] on input "0" at bounding box center [214, 307] width 49 height 21
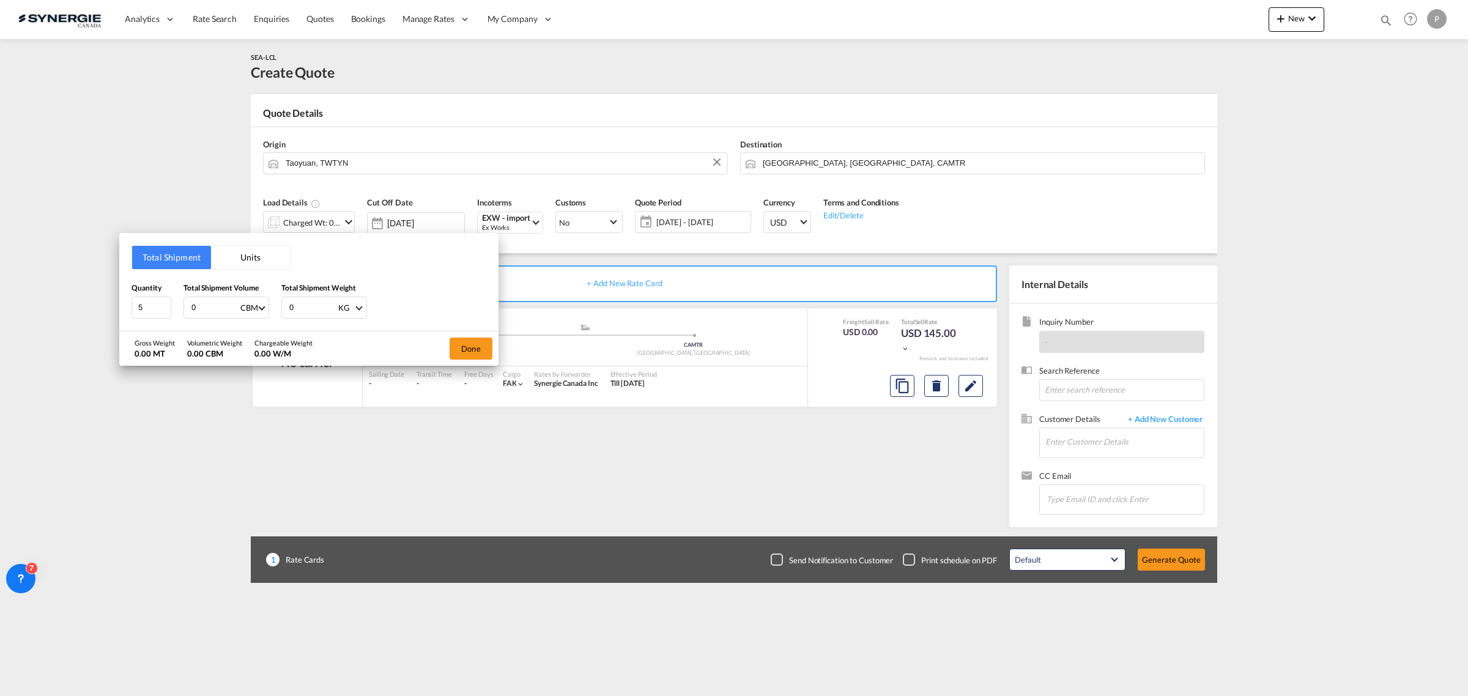
click at [200, 303] on input "0" at bounding box center [214, 307] width 49 height 21
click at [201, 303] on input "0" at bounding box center [214, 307] width 49 height 21
type input "9"
type input "9.36"
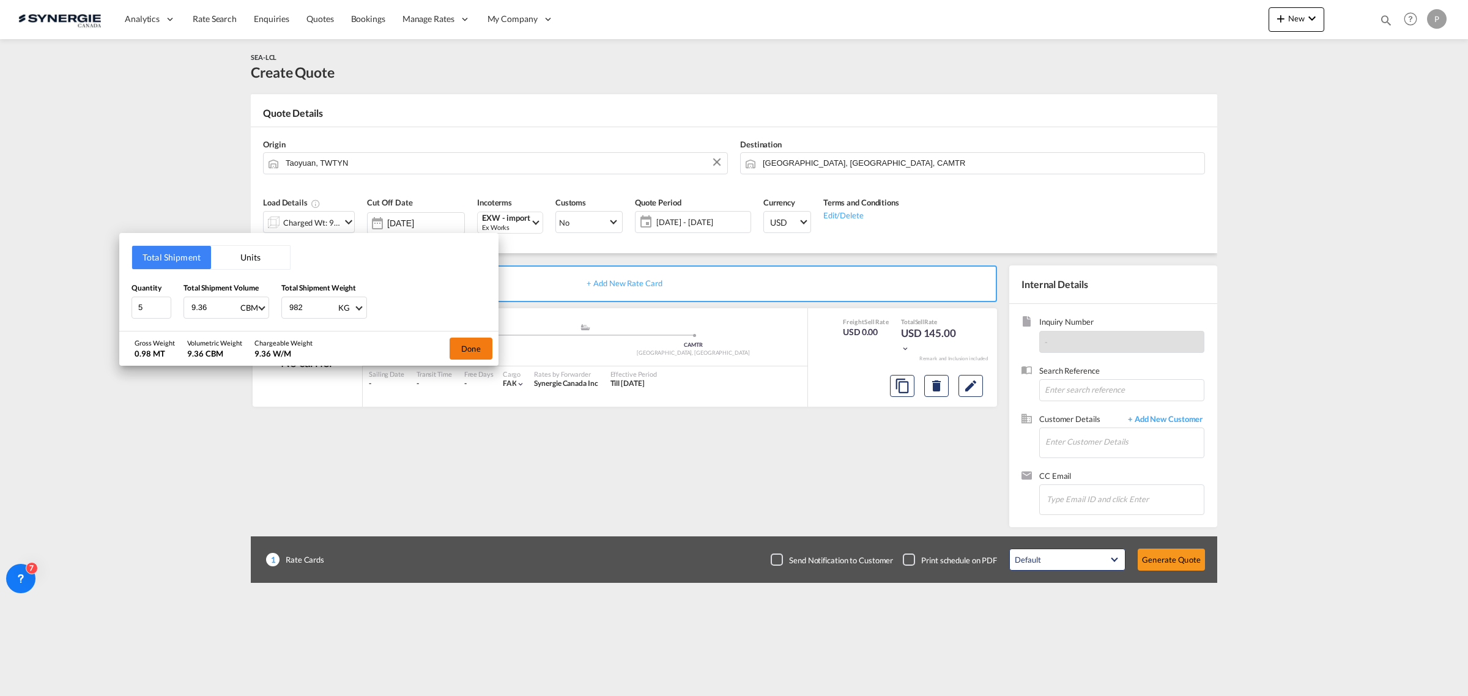
type input "982"
click at [478, 347] on button "Done" at bounding box center [471, 349] width 43 height 22
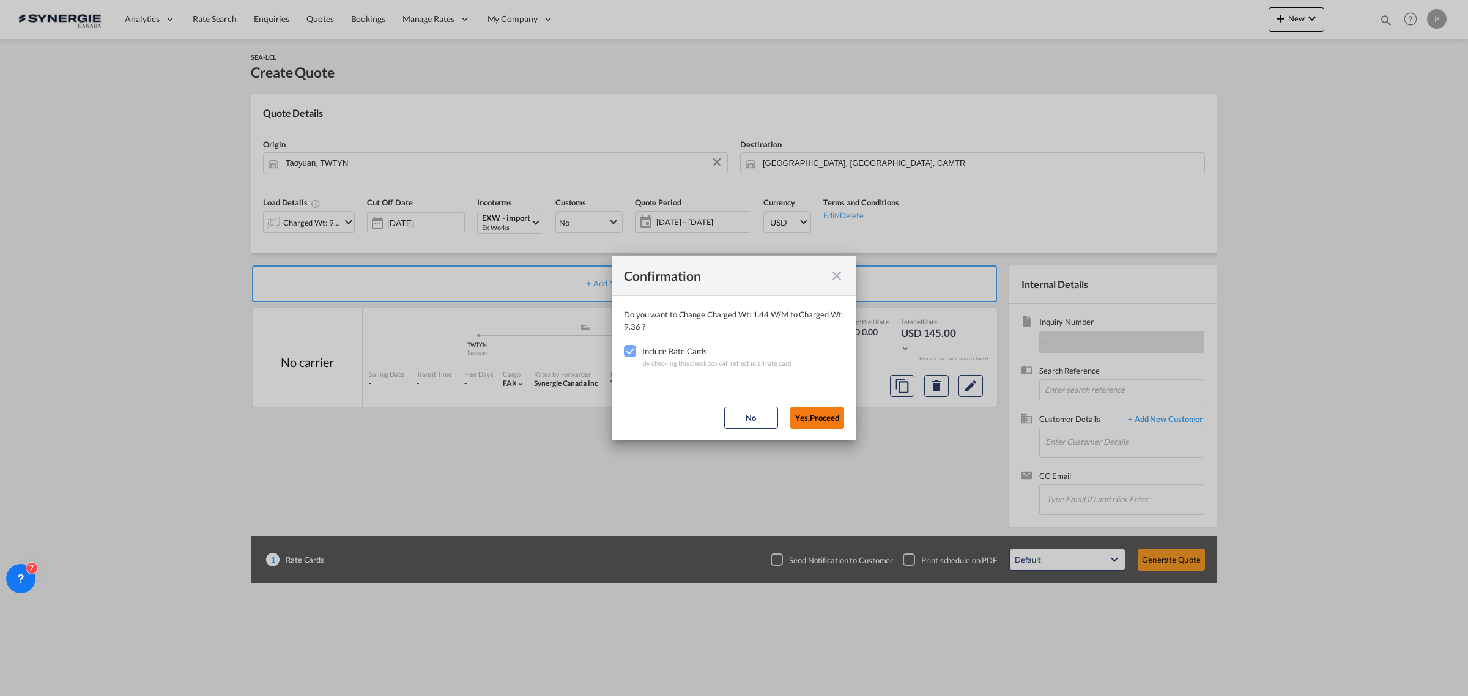
click at [814, 409] on button "Yes,Proceed" at bounding box center [817, 418] width 54 height 22
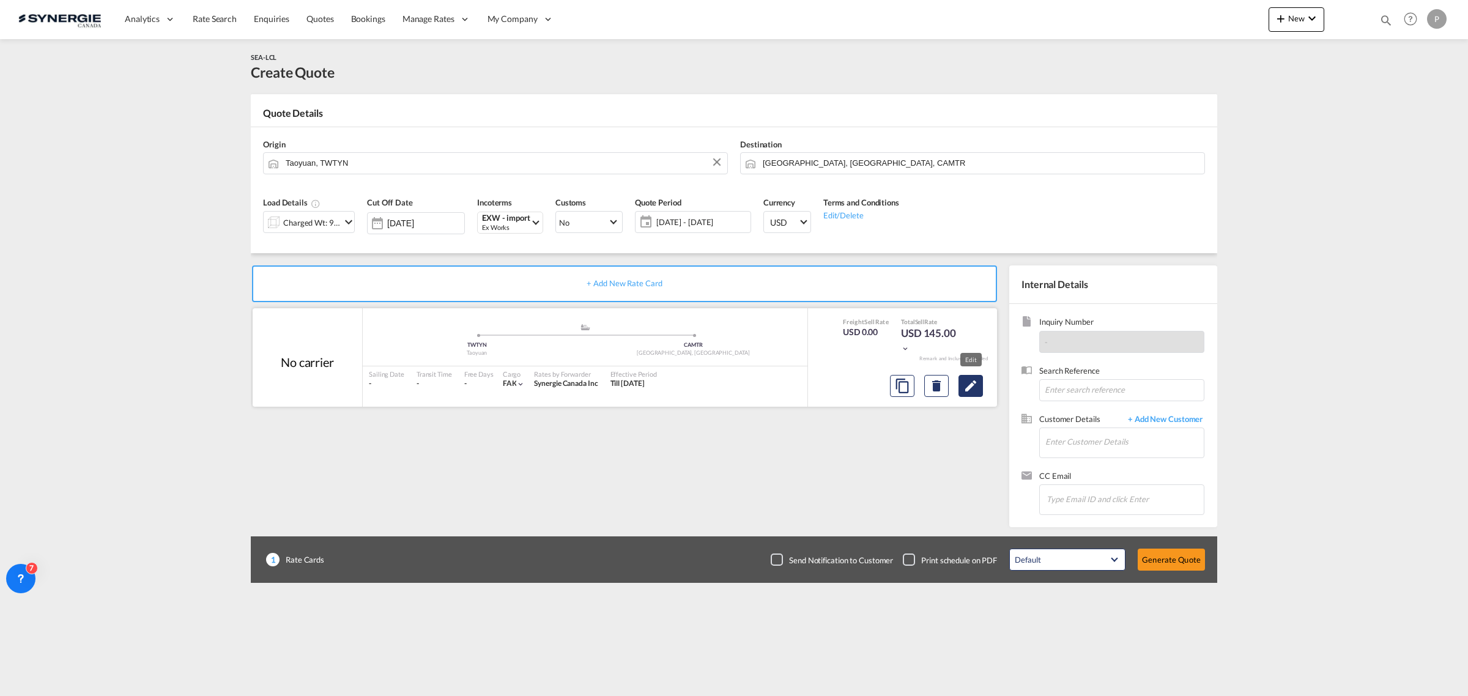
click at [977, 383] on md-icon "Edit" at bounding box center [970, 386] width 15 height 15
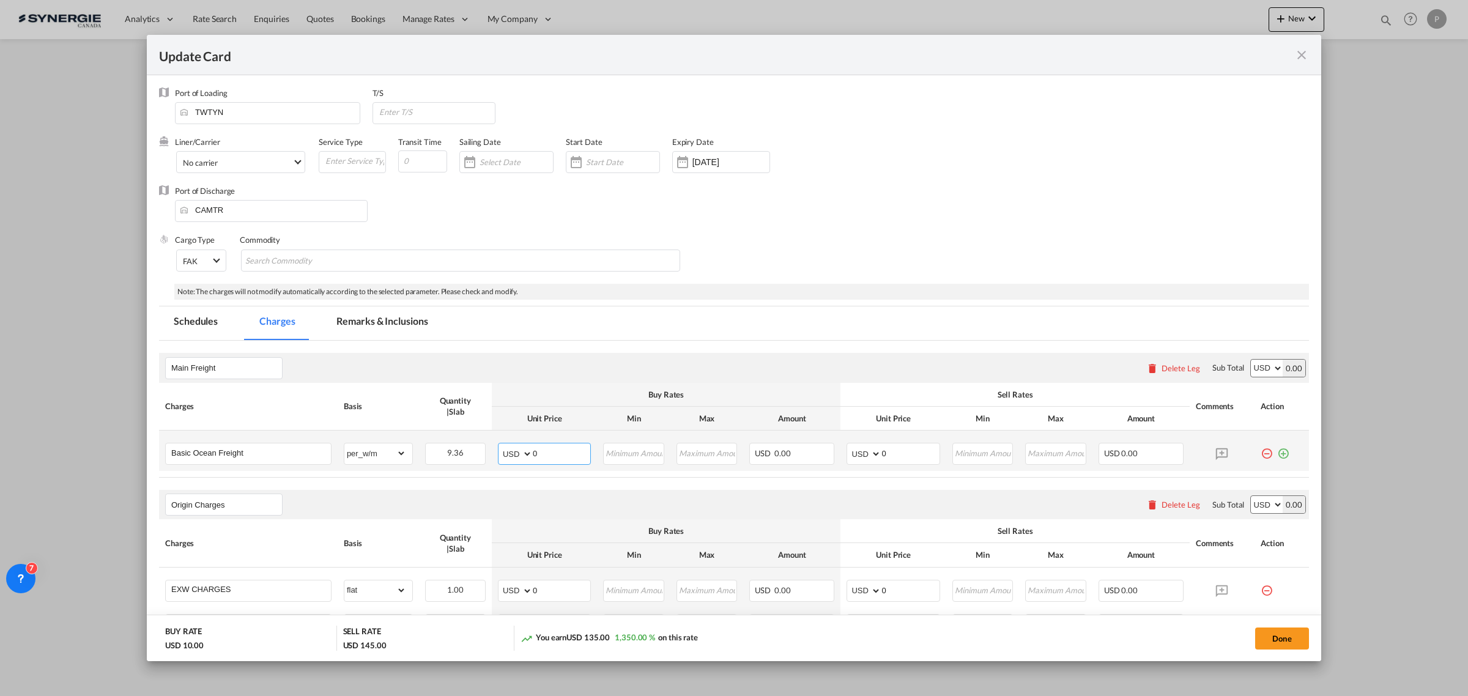
click at [548, 451] on input "0" at bounding box center [562, 452] width 58 height 18
click at [541, 454] on input "0" at bounding box center [562, 452] width 58 height 18
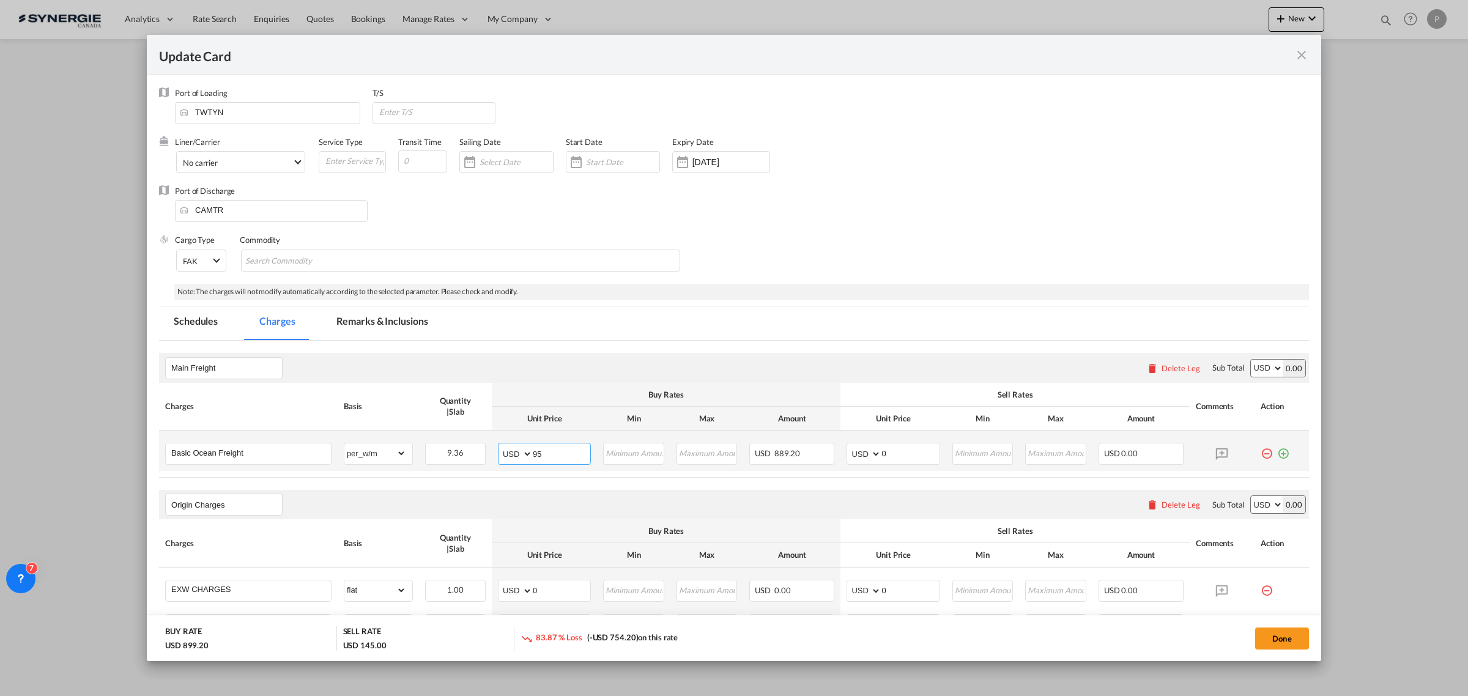
type input "95"
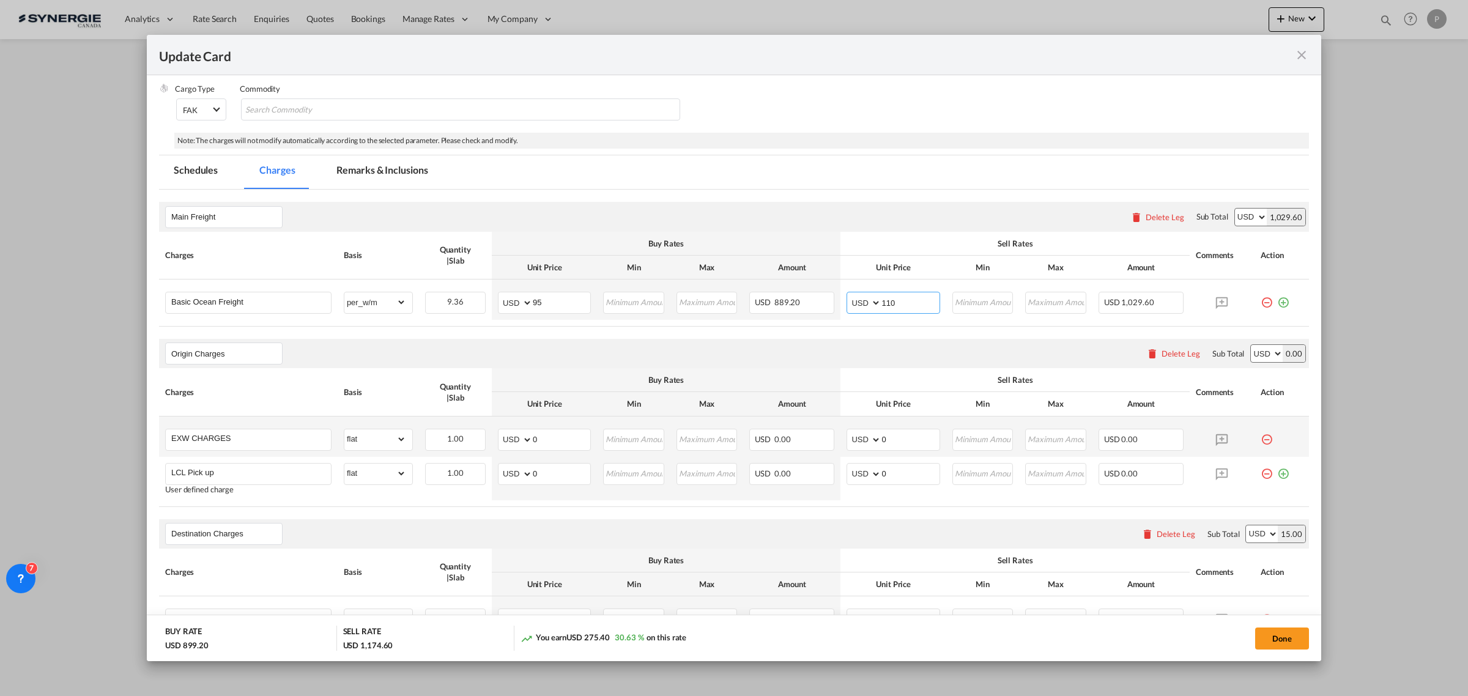
scroll to position [153, 0]
type input "110"
click at [582, 440] on input "0" at bounding box center [562, 437] width 58 height 18
type input "293"
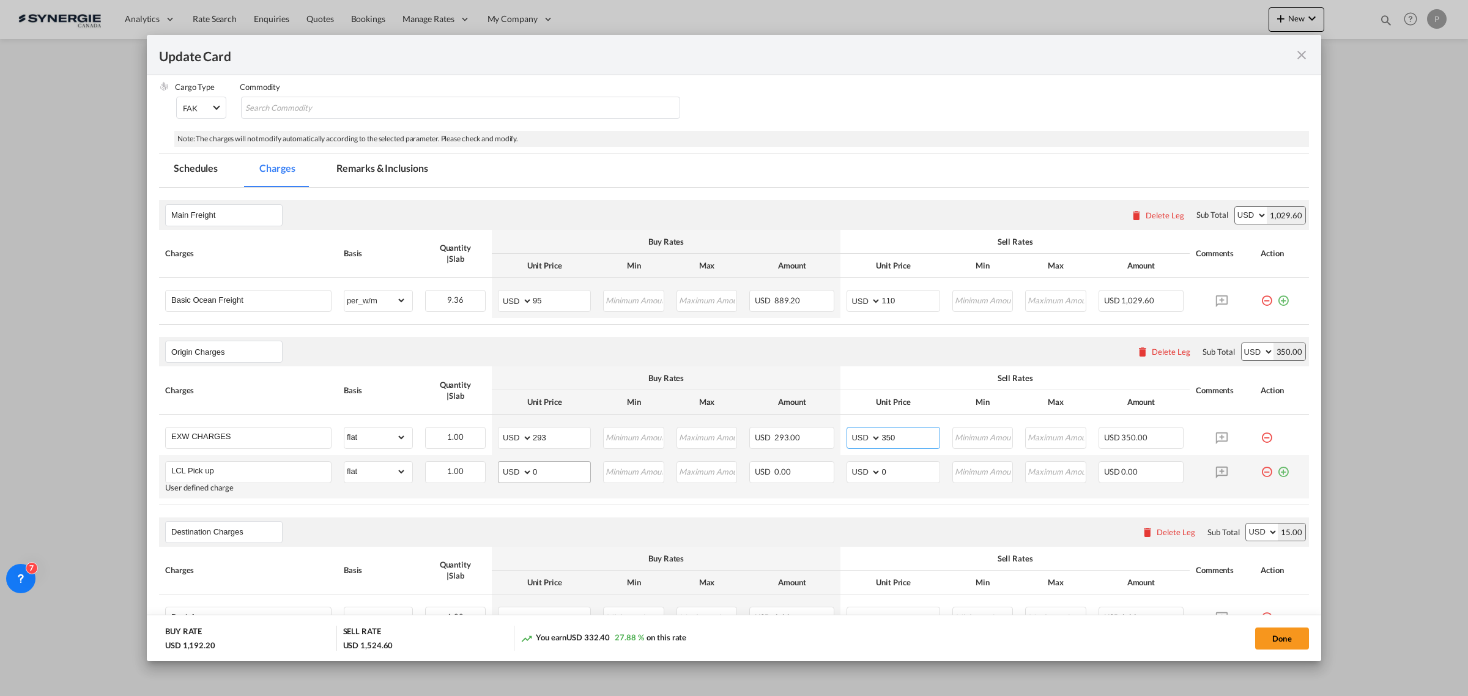
type input "350"
click at [546, 471] on input "0" at bounding box center [562, 471] width 58 height 18
type input "110"
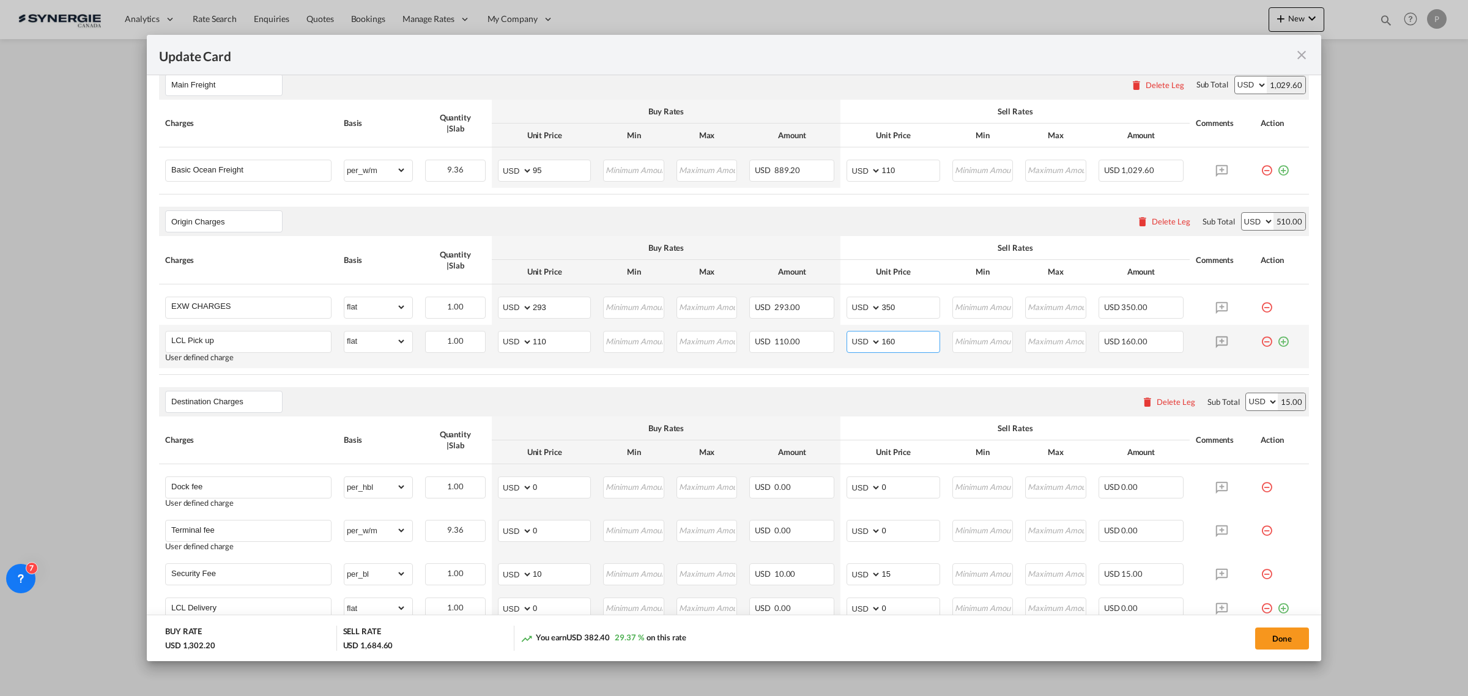
scroll to position [306, 0]
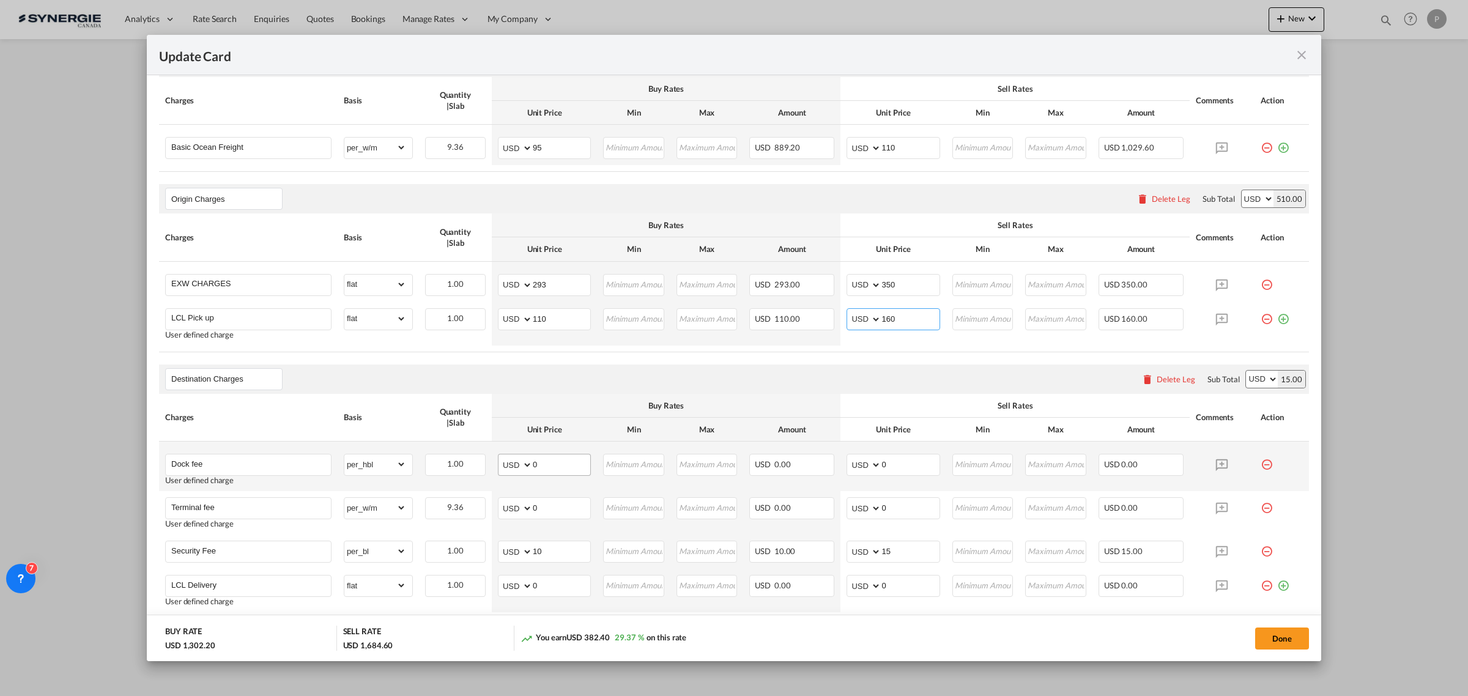
type input "160"
click at [561, 466] on input "0" at bounding box center [562, 464] width 58 height 18
type input "50"
type input "60"
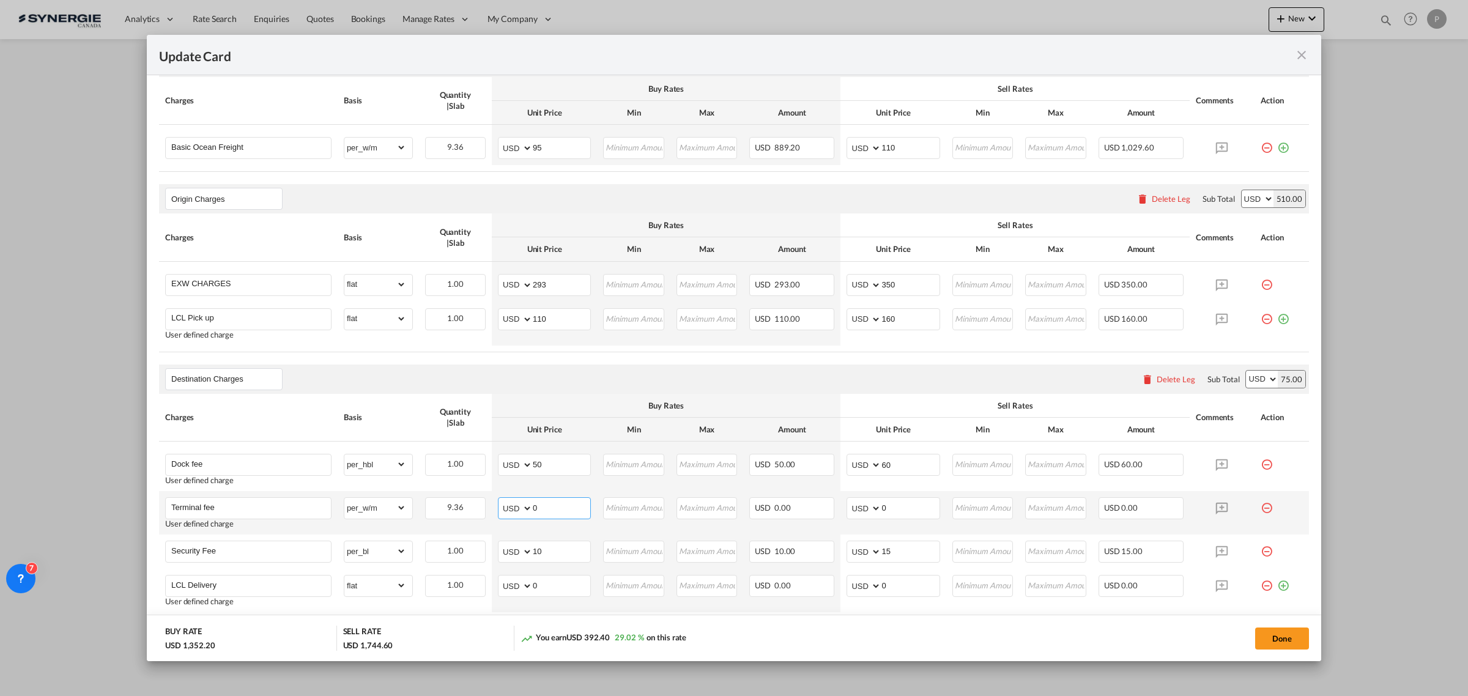
click at [555, 512] on input "0" at bounding box center [562, 507] width 58 height 18
click at [1261, 509] on md-icon "icon-minus-circle-outline red-400-fg pt-7" at bounding box center [1267, 503] width 12 height 12
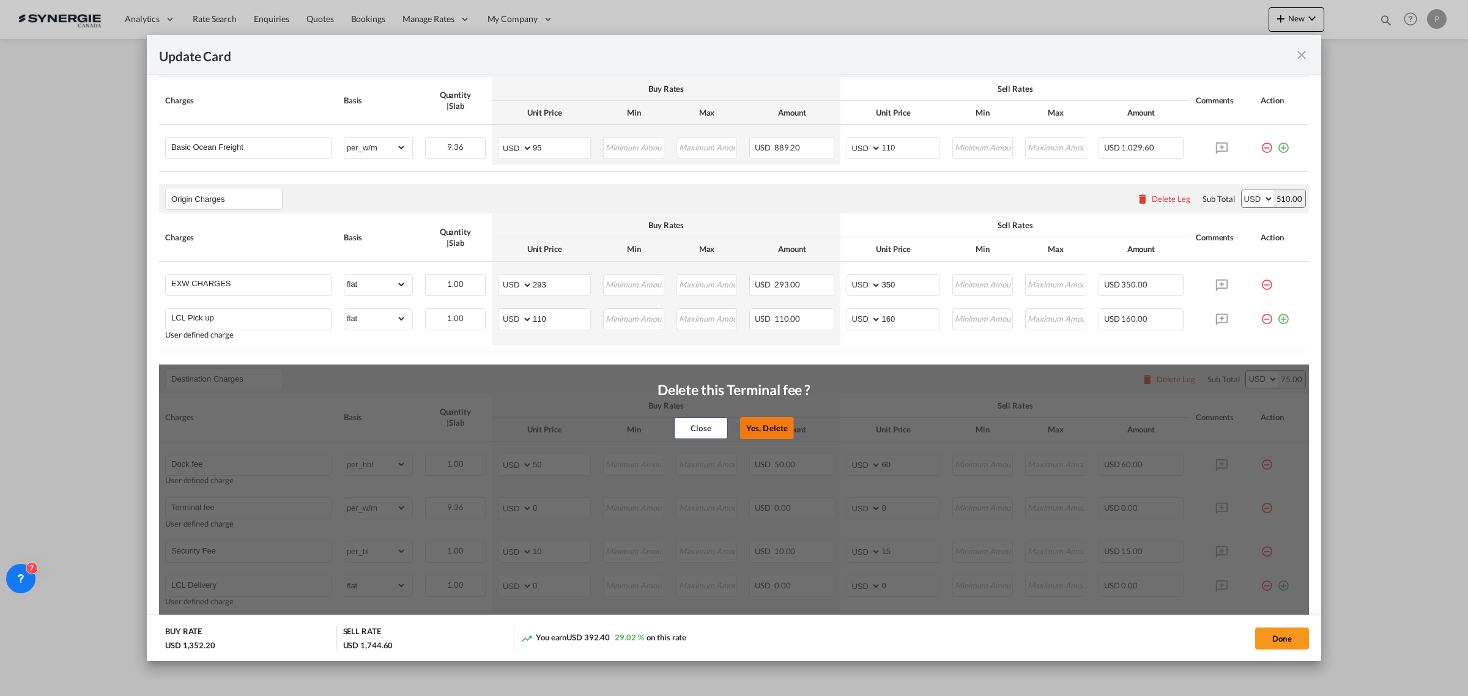
click at [774, 421] on button "Yes, Delete" at bounding box center [767, 428] width 54 height 22
type input "Security Fee"
select select "per_bl"
type input "10"
type input "15"
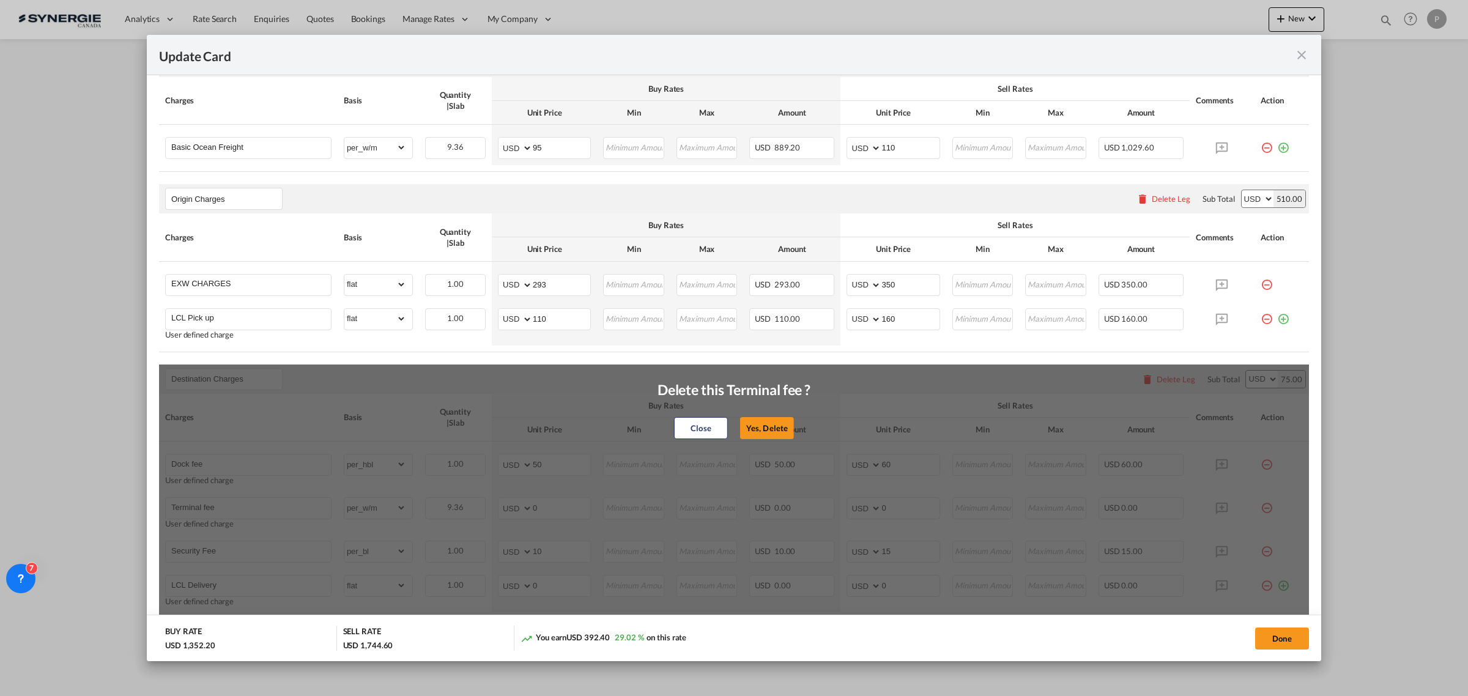
type input "LCL Delivery"
select select "flat"
type input "0"
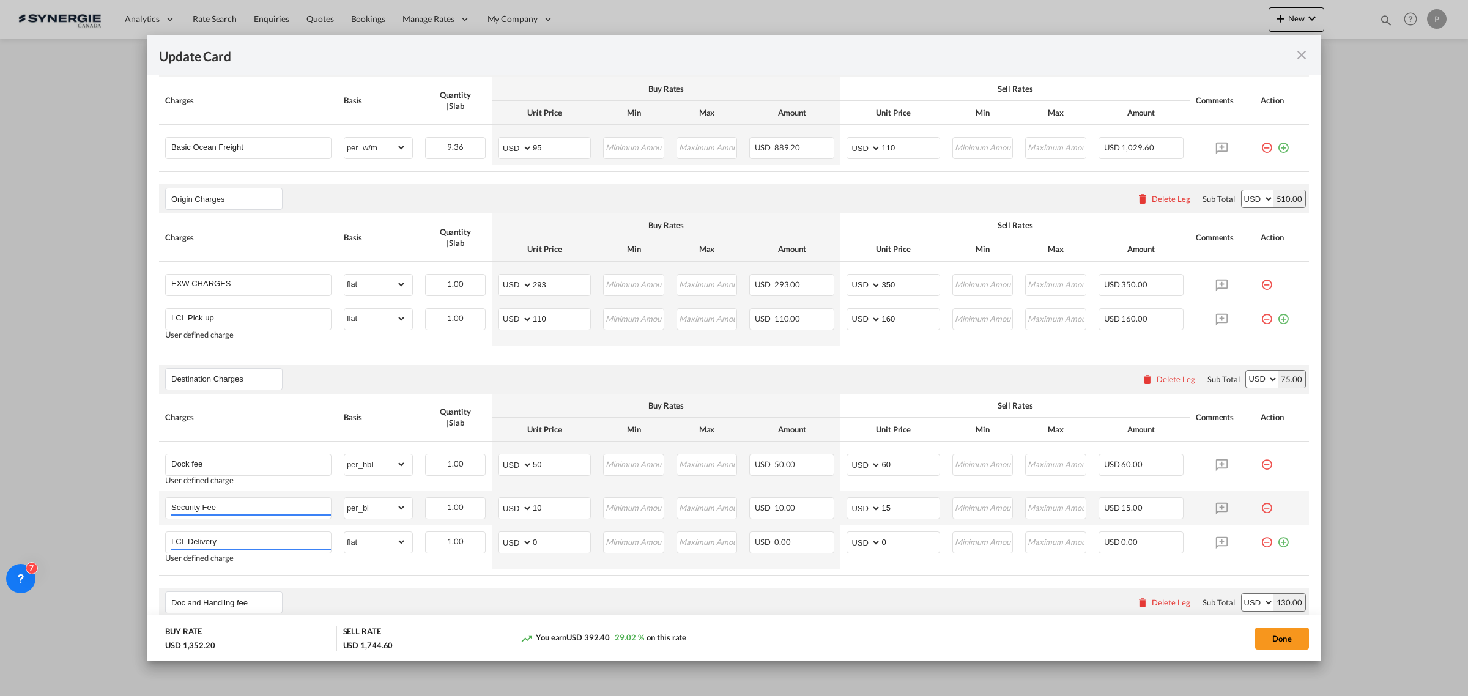
click at [1261, 508] on md-icon "icon-minus-circle-outline red-400-fg pt-7" at bounding box center [1267, 503] width 12 height 12
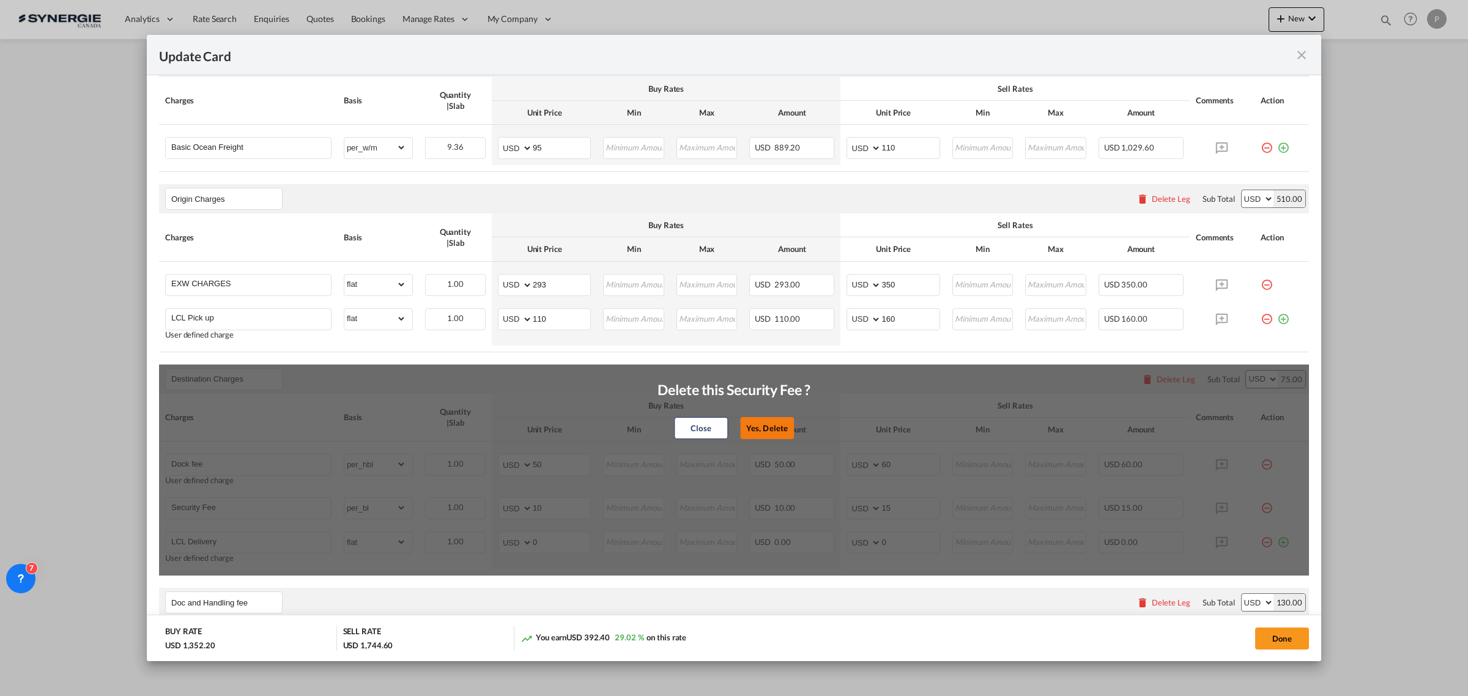
click at [770, 423] on button "Yes, Delete" at bounding box center [767, 428] width 54 height 22
type input "LCL Delivery"
select select "flat"
type input "0"
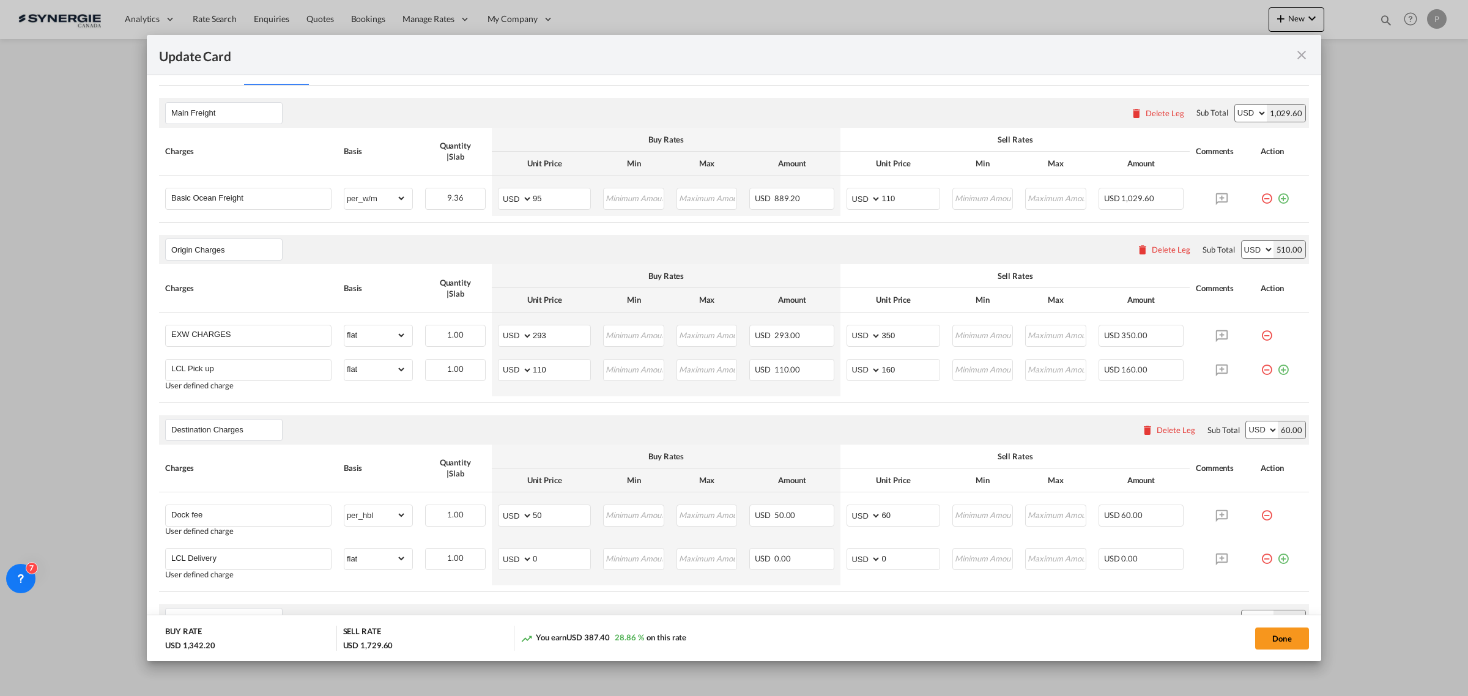
scroll to position [229, 0]
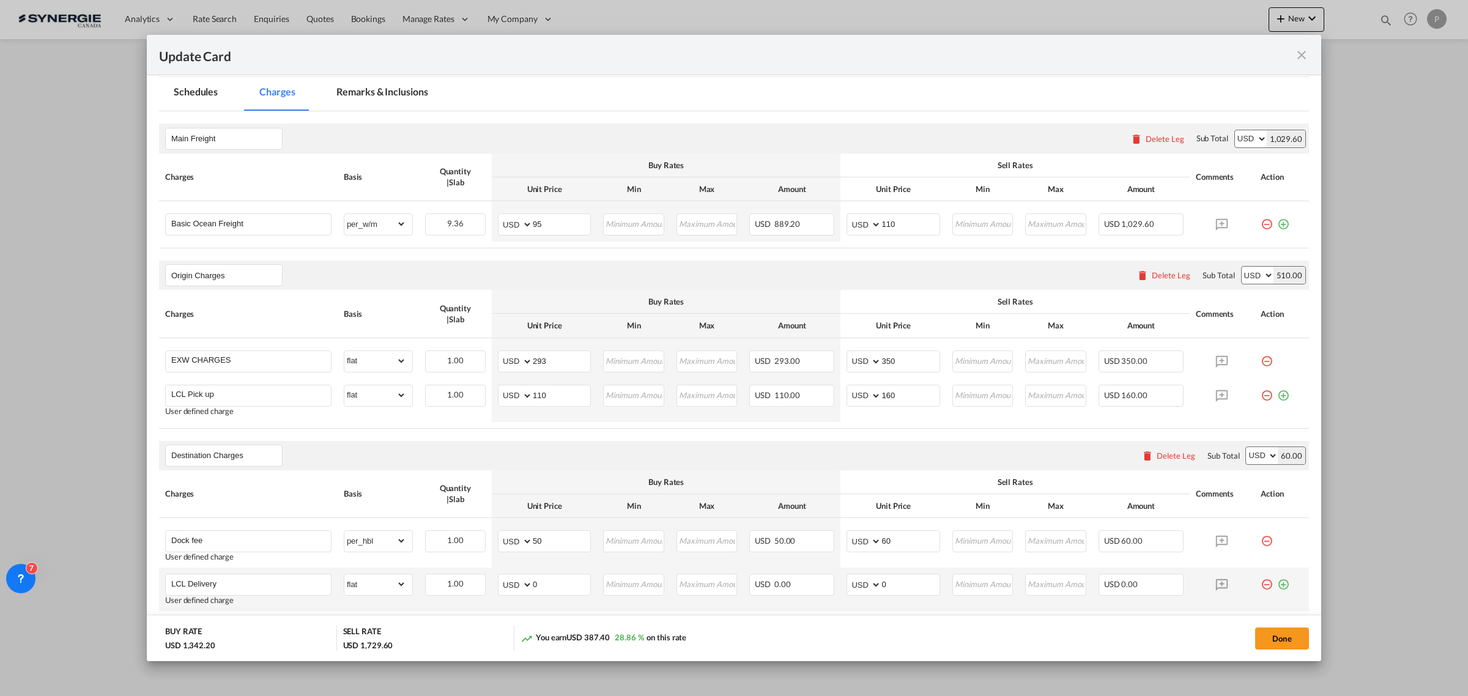
click at [560, 598] on td "AED AFN ALL AMD ANG AOA ARS AUD AWG AZN BAM BBD BDT BGN BHD BIF BMD BND [PERSON…" at bounding box center [544, 589] width 105 height 43
click at [560, 585] on input "0" at bounding box center [562, 583] width 58 height 18
type input "198"
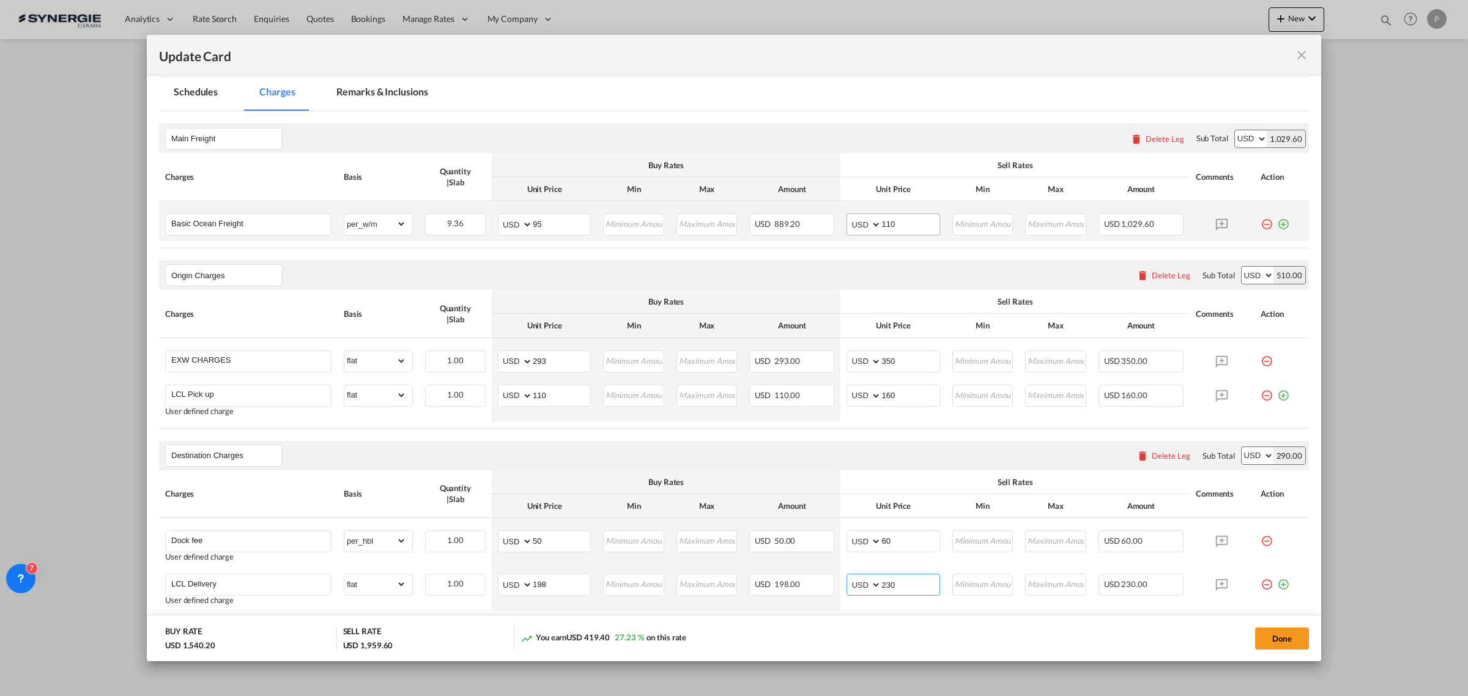
type input "230"
drag, startPoint x: 891, startPoint y: 223, endPoint x: 880, endPoint y: 223, distance: 11.0
click at [881, 223] on input "110" at bounding box center [910, 223] width 58 height 18
drag, startPoint x: 894, startPoint y: 361, endPoint x: 881, endPoint y: 355, distance: 13.4
click at [881, 355] on input "350" at bounding box center [910, 360] width 58 height 18
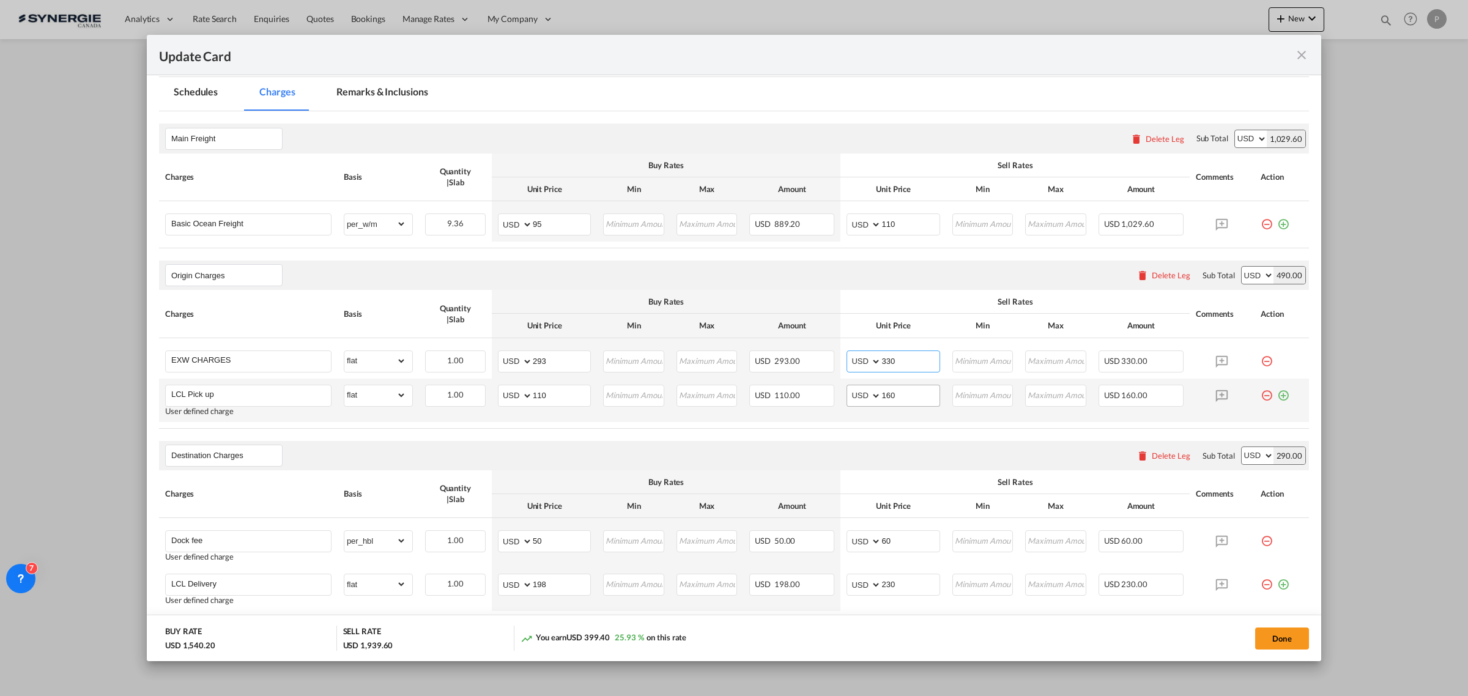
type input "330"
click at [883, 396] on input "160" at bounding box center [910, 394] width 58 height 18
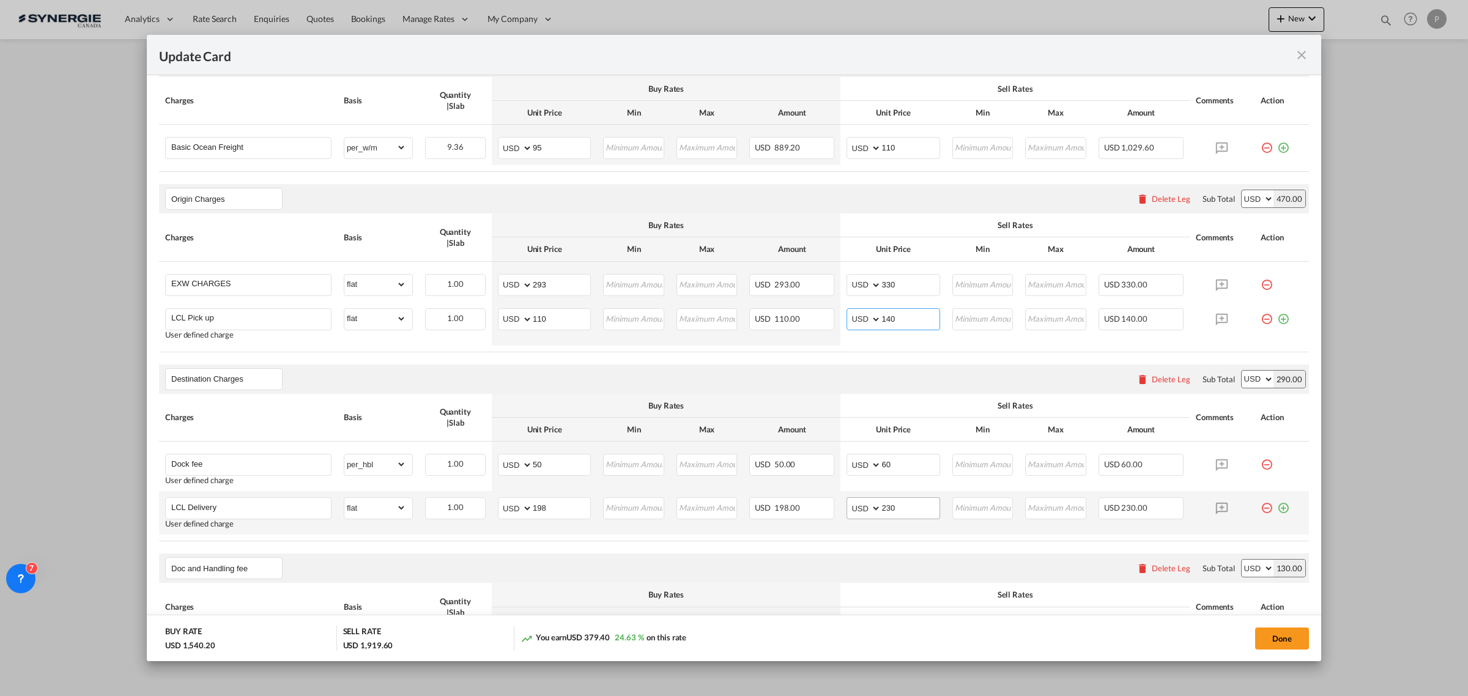
type input "140"
drag, startPoint x: 888, startPoint y: 508, endPoint x: 881, endPoint y: 508, distance: 6.8
click at [881, 508] on input "230" at bounding box center [910, 507] width 58 height 18
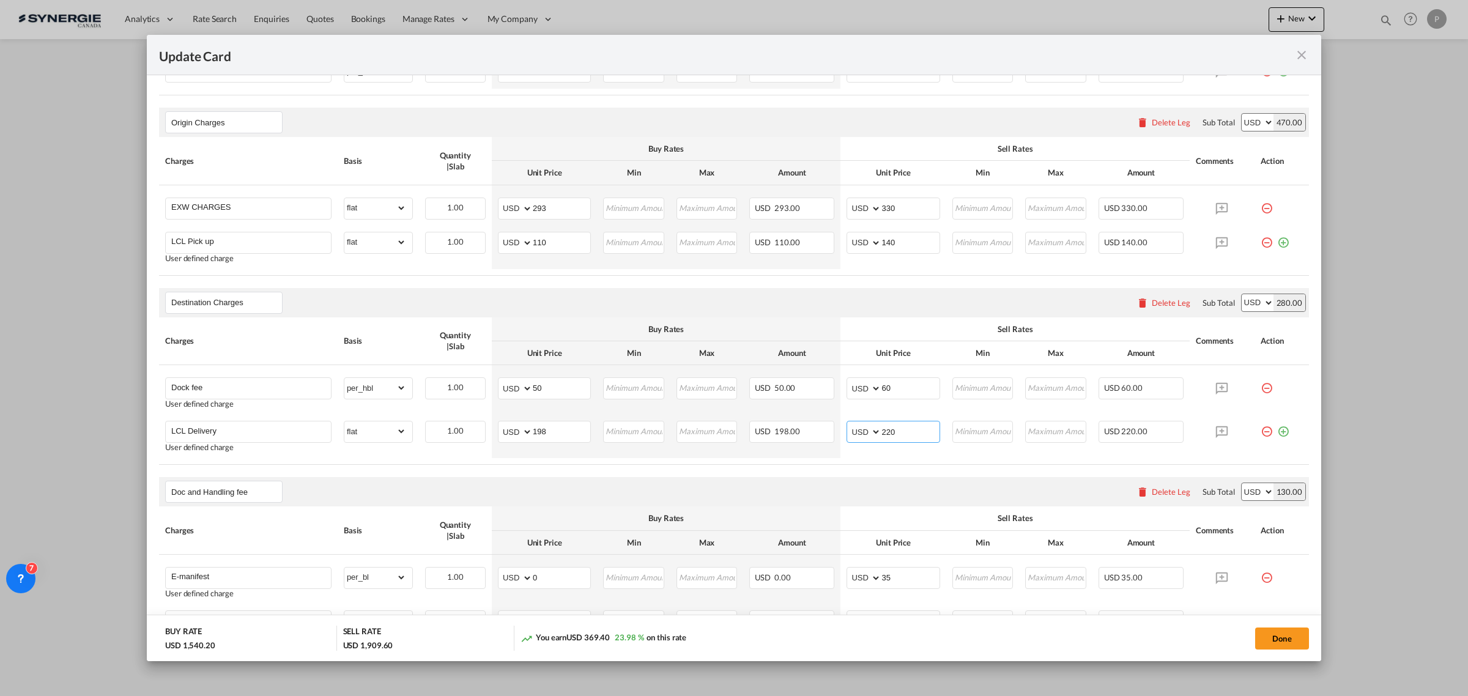
scroll to position [612, 0]
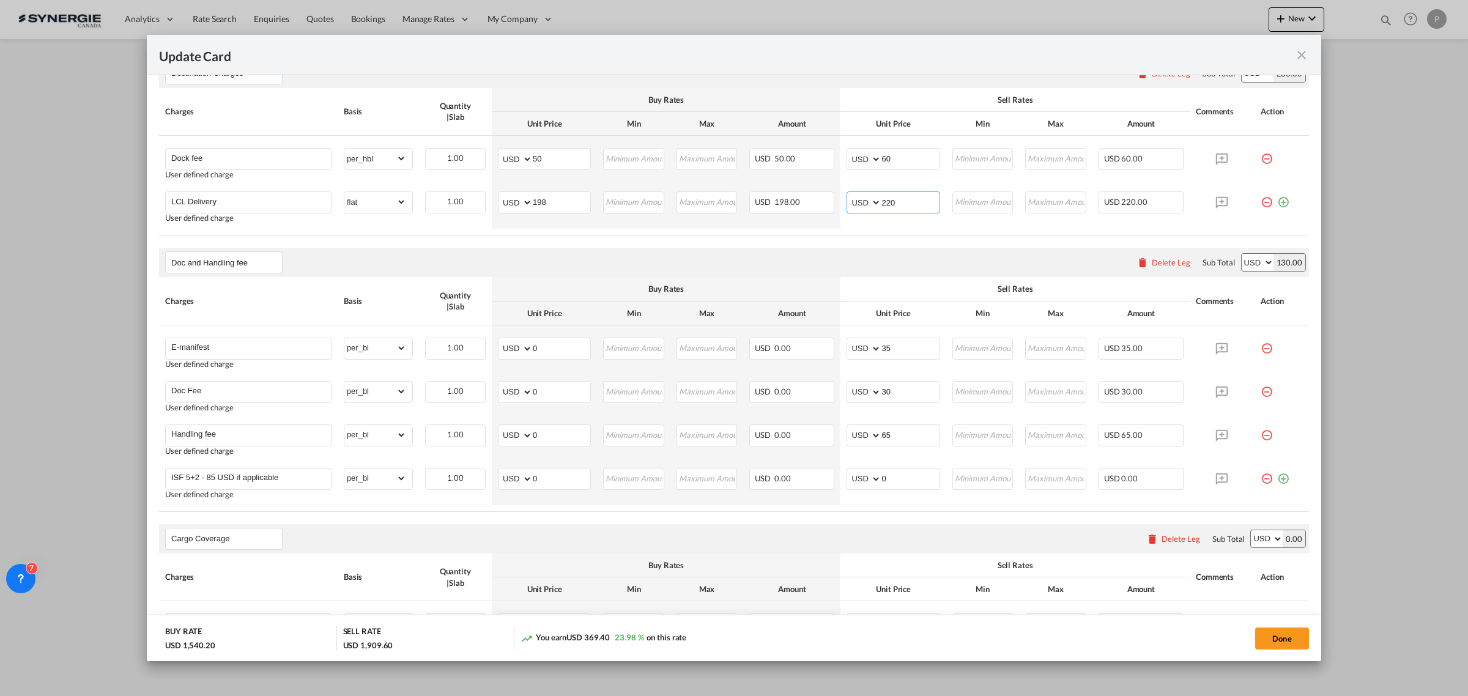
type input "220"
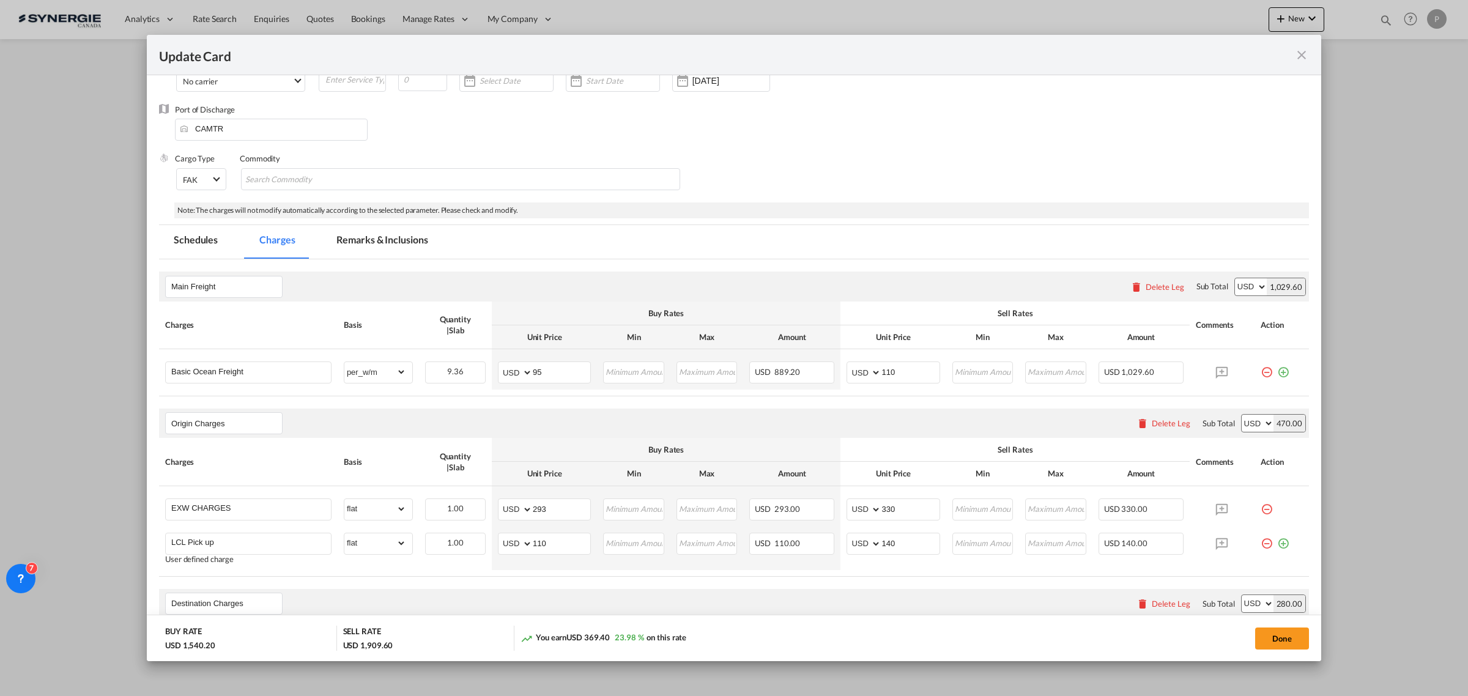
scroll to position [76, 0]
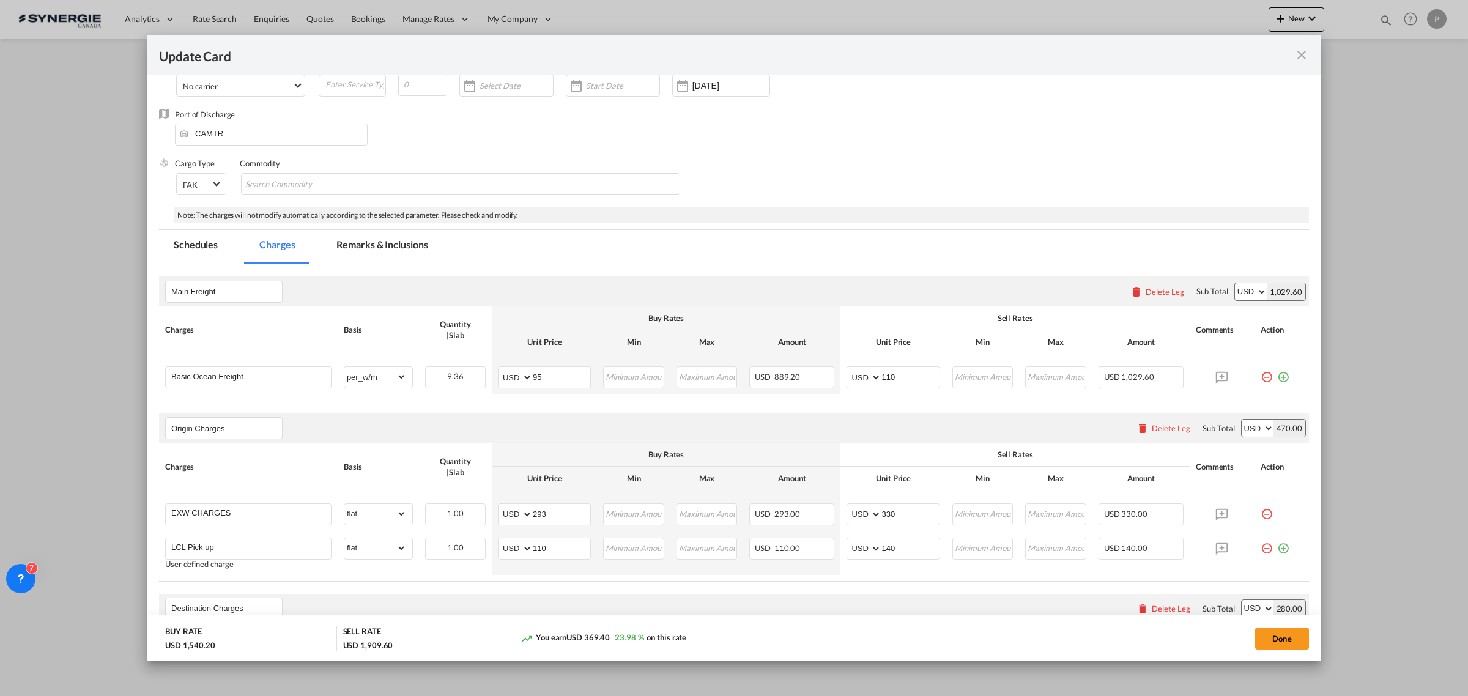
drag, startPoint x: 389, startPoint y: 248, endPoint x: 389, endPoint y: 239, distance: 9.2
click at [389, 248] on md-tab-item "Remarks & Inclusions" at bounding box center [382, 247] width 121 height 34
click at [389, 239] on md-tab-item "Remarks & Inclusions" at bounding box center [382, 247] width 121 height 34
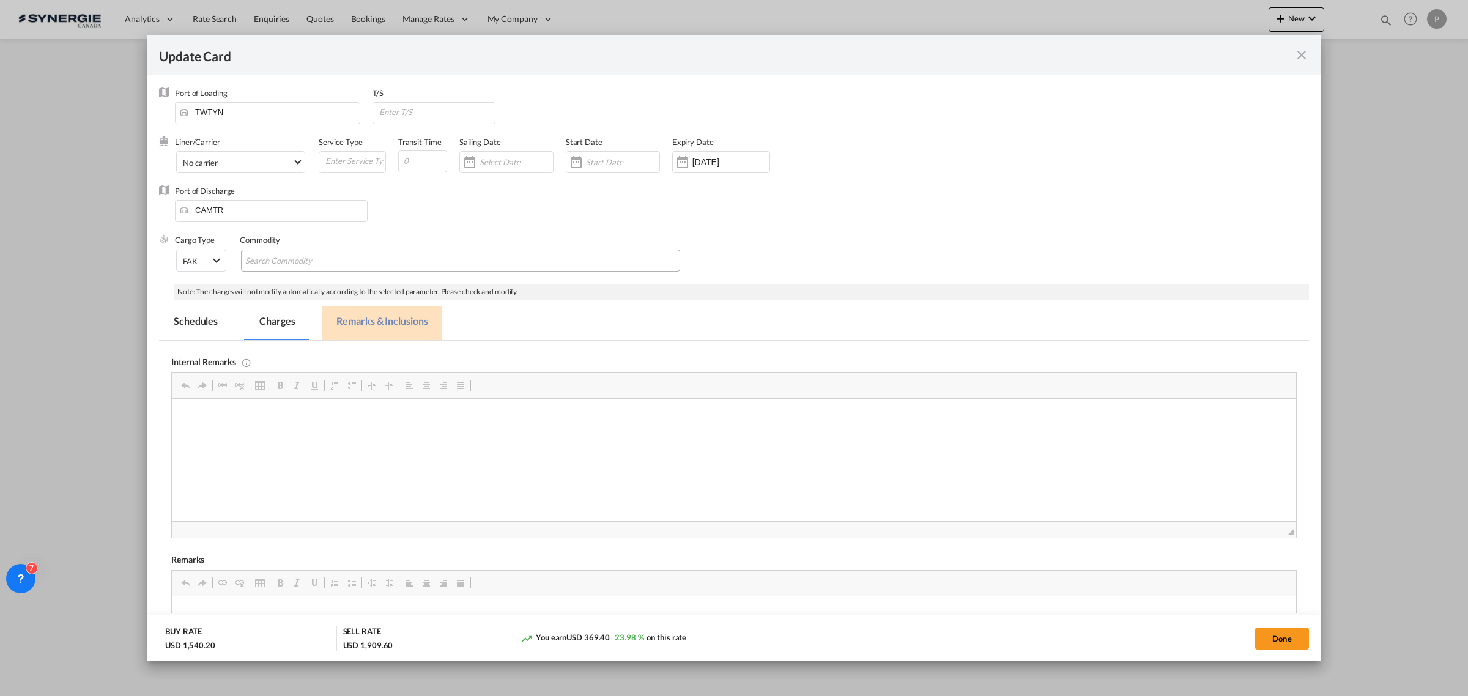
scroll to position [0, 0]
click at [445, 118] on input "Update Card Port ..." at bounding box center [436, 112] width 117 height 18
type input "CAVAN"
type input "35"
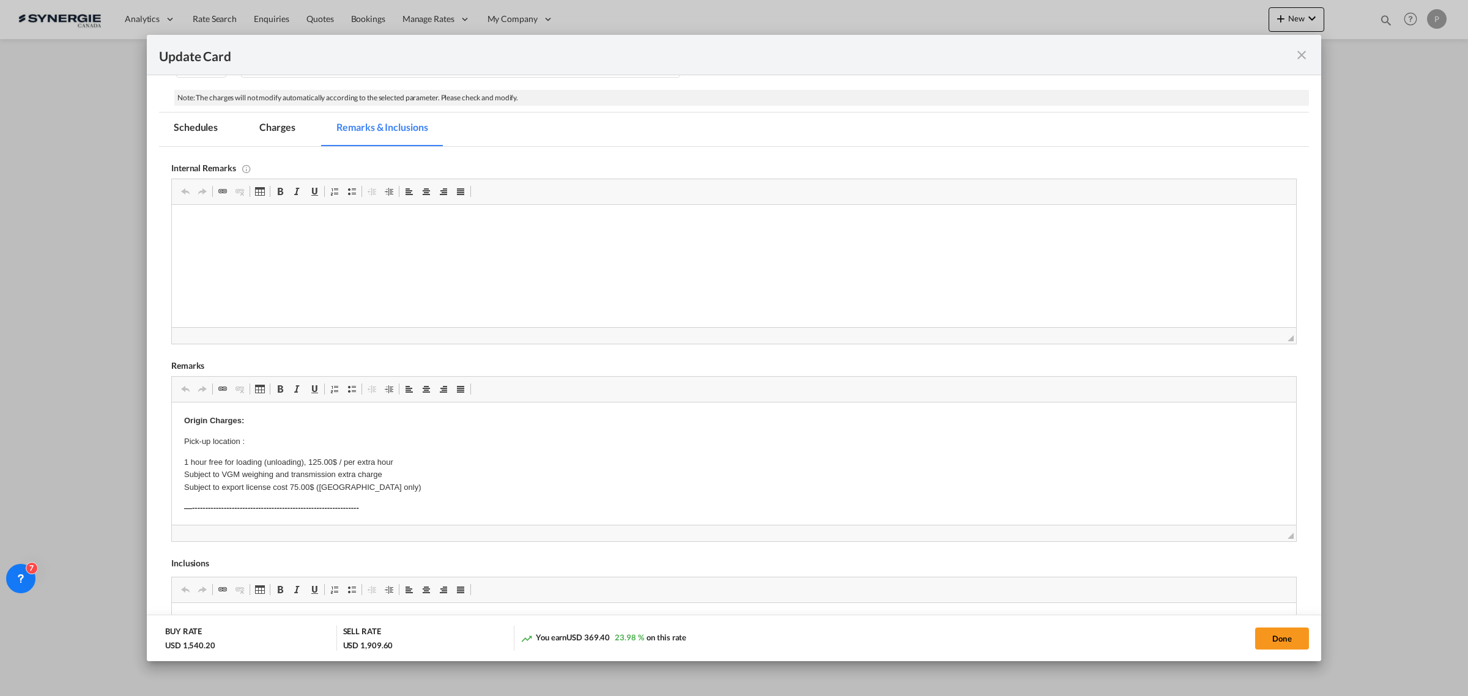
scroll to position [229, 0]
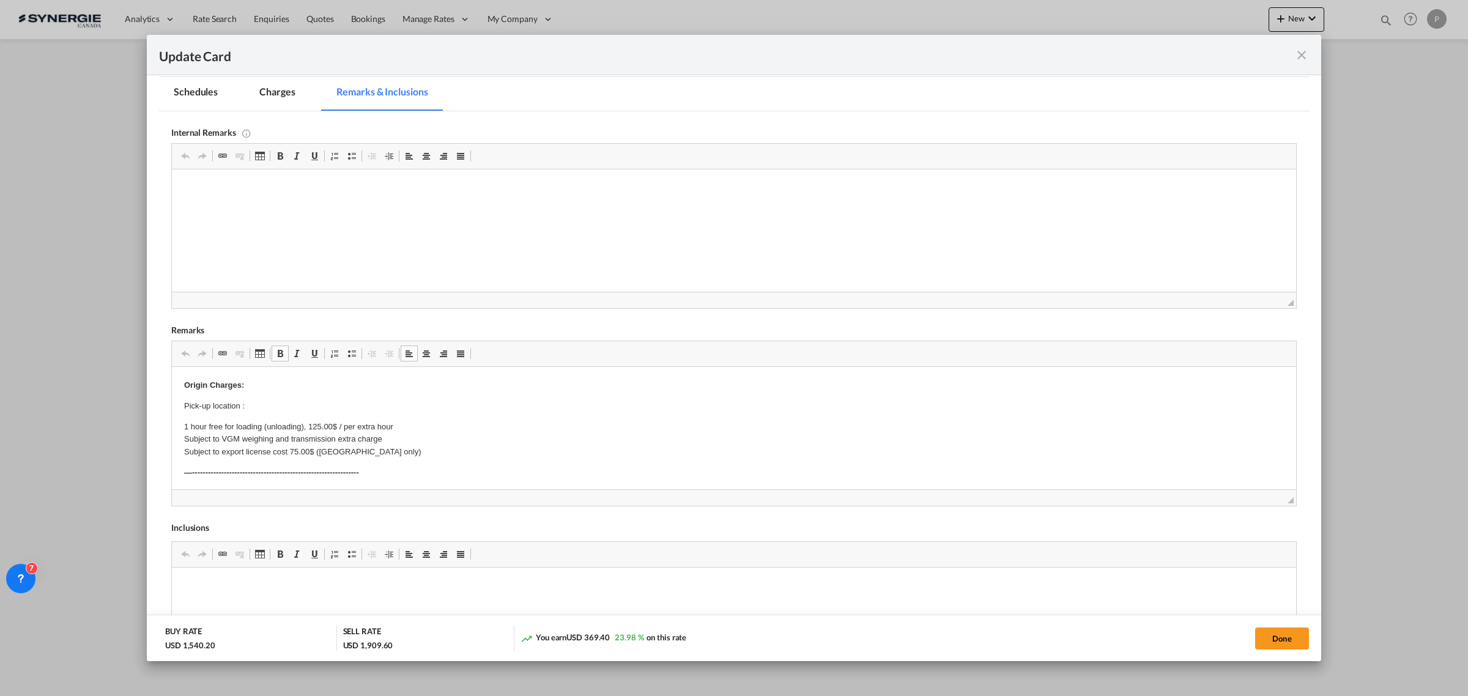
click at [273, 405] on p "Pick-up location :" at bounding box center [734, 406] width 1100 height 13
click at [405, 401] on p "Pick-up location : Onyx Enterprise Development Inc. [STREET_ADDRESS][PERSON_NAM…" at bounding box center [734, 425] width 1100 height 51
click at [371, 453] on p "1 hour free for loading (unloading), 125.00$ / per extra hour Subject to VGM we…" at bounding box center [734, 440] width 1100 height 38
drag, startPoint x: 372, startPoint y: 452, endPoint x: 182, endPoint y: 454, distance: 189.6
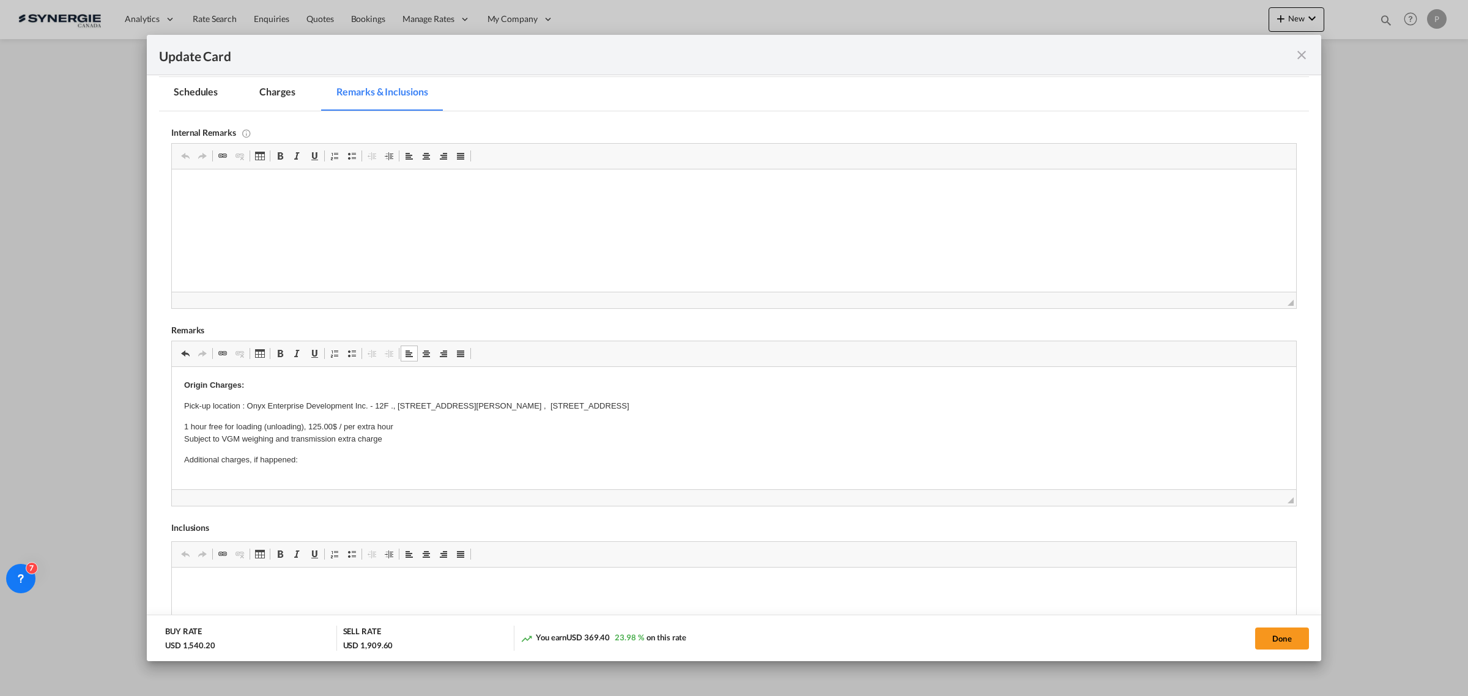
scroll to position [34, 0]
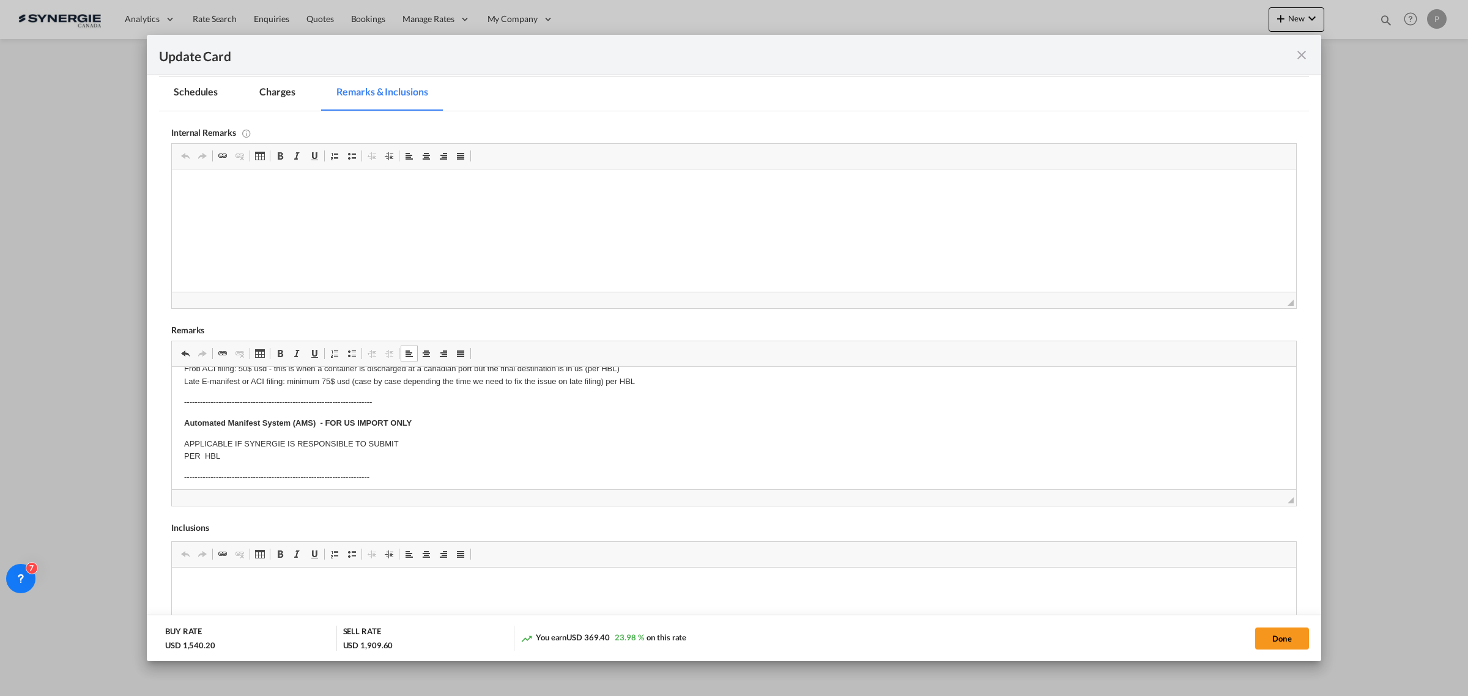
scroll to position [263, 0]
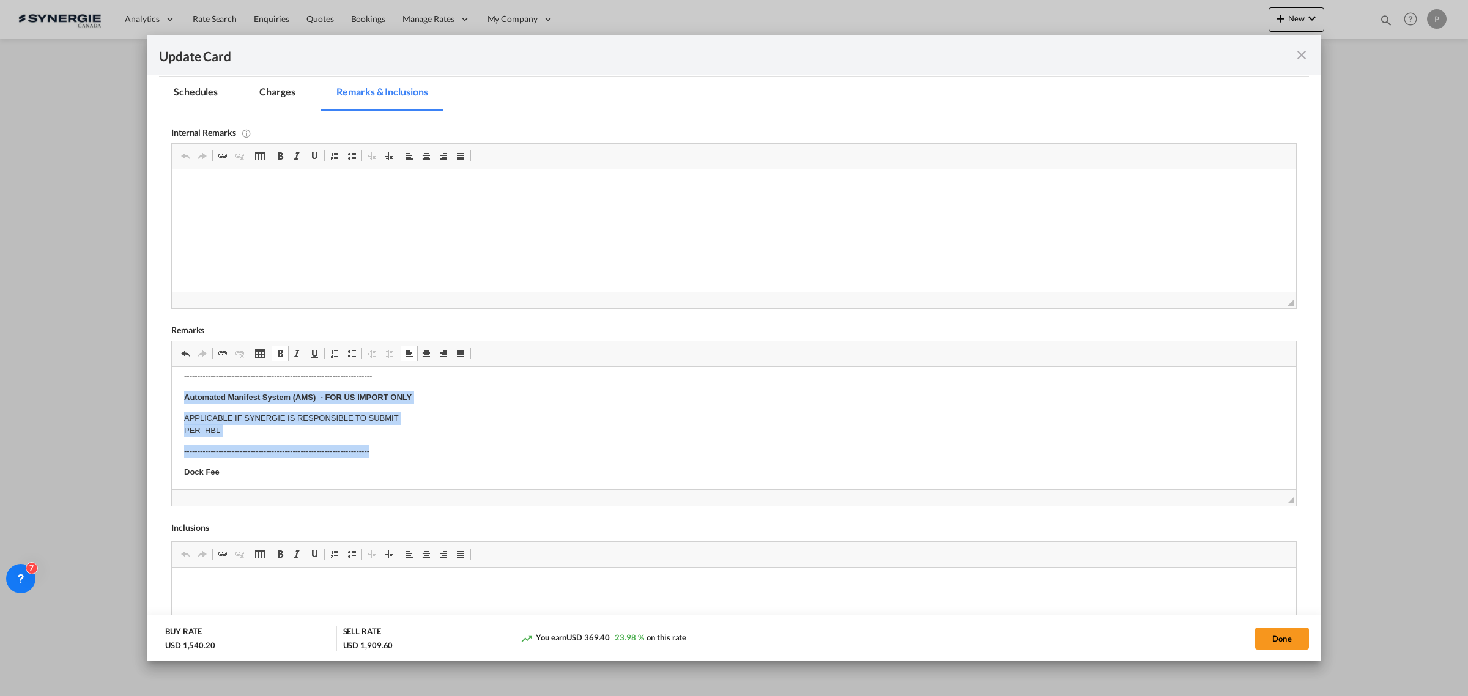
drag, startPoint x: 179, startPoint y: 394, endPoint x: 453, endPoint y: 440, distance: 278.6
click at [453, 440] on html "Origin Charges: Pick-up location : Onyx Enterprise Development Inc. - [STREET_A…" at bounding box center [734, 535] width 1124 height 863
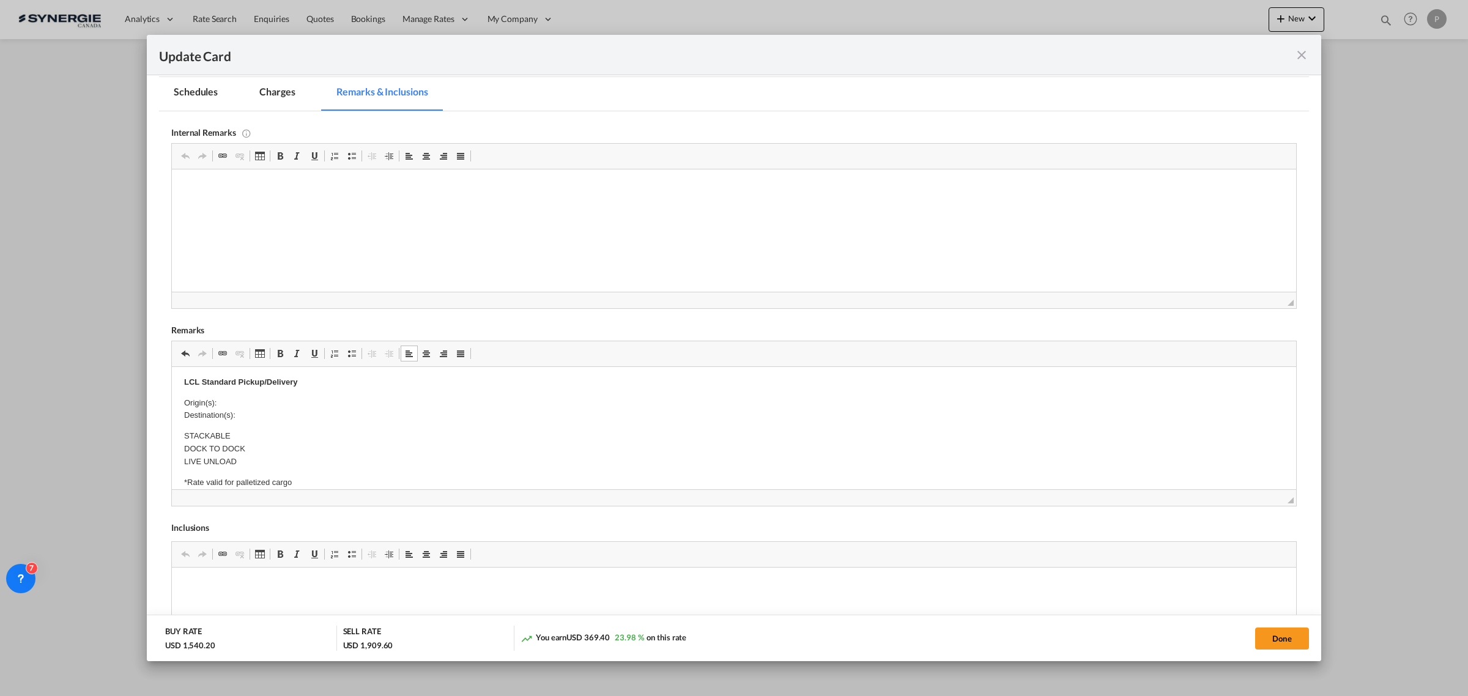
scroll to position [340, 0]
click at [270, 425] on p "Origin(s): Destination(s):" at bounding box center [734, 436] width 1100 height 26
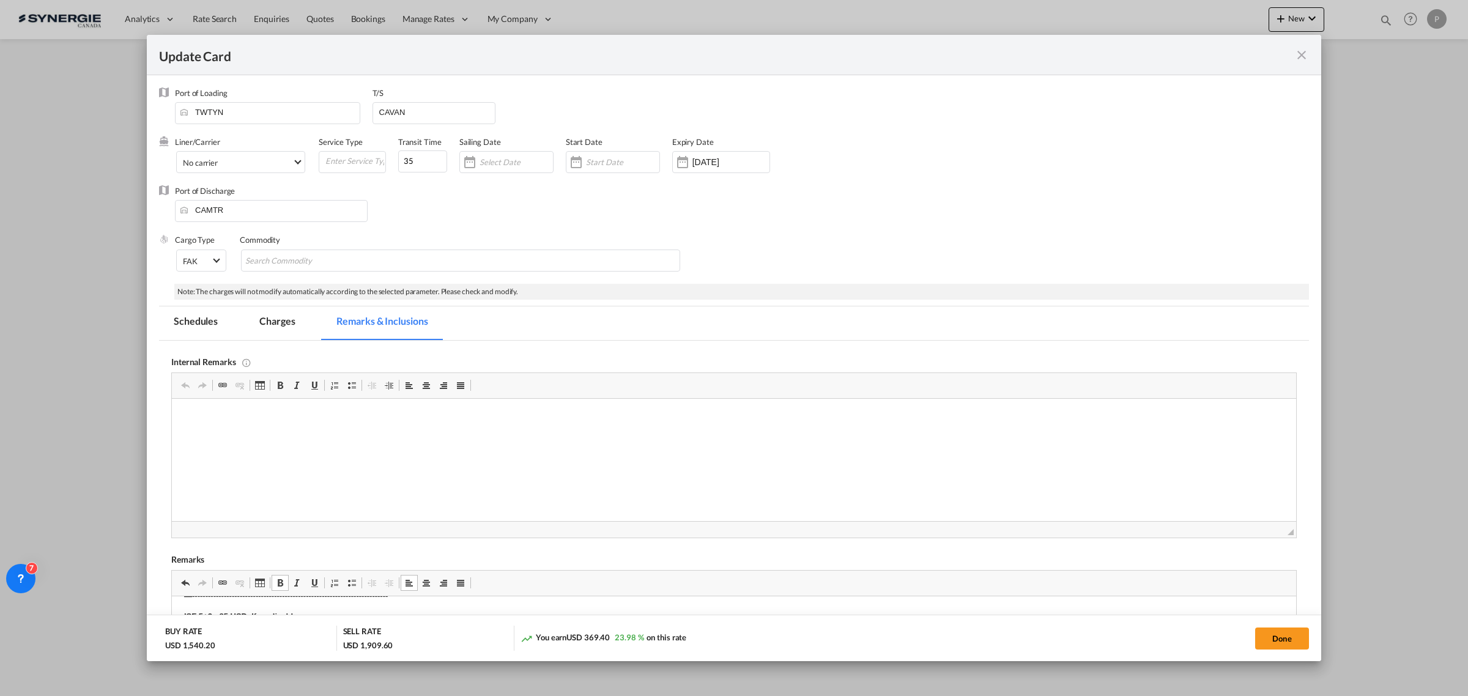
scroll to position [0, 0]
click at [251, 436] on p "Delivery with S&JL [URL][DOMAIN_NAME]" at bounding box center [734, 438] width 1100 height 13
click at [245, 438] on p "Delivery with S&JL [URL][DOMAIN_NAME]" at bounding box center [734, 438] width 1100 height 13
click at [246, 421] on p "Editor, editor16" at bounding box center [734, 417] width 1100 height 13
click at [294, 415] on p "Editor, editor16" at bounding box center [734, 417] width 1100 height 13
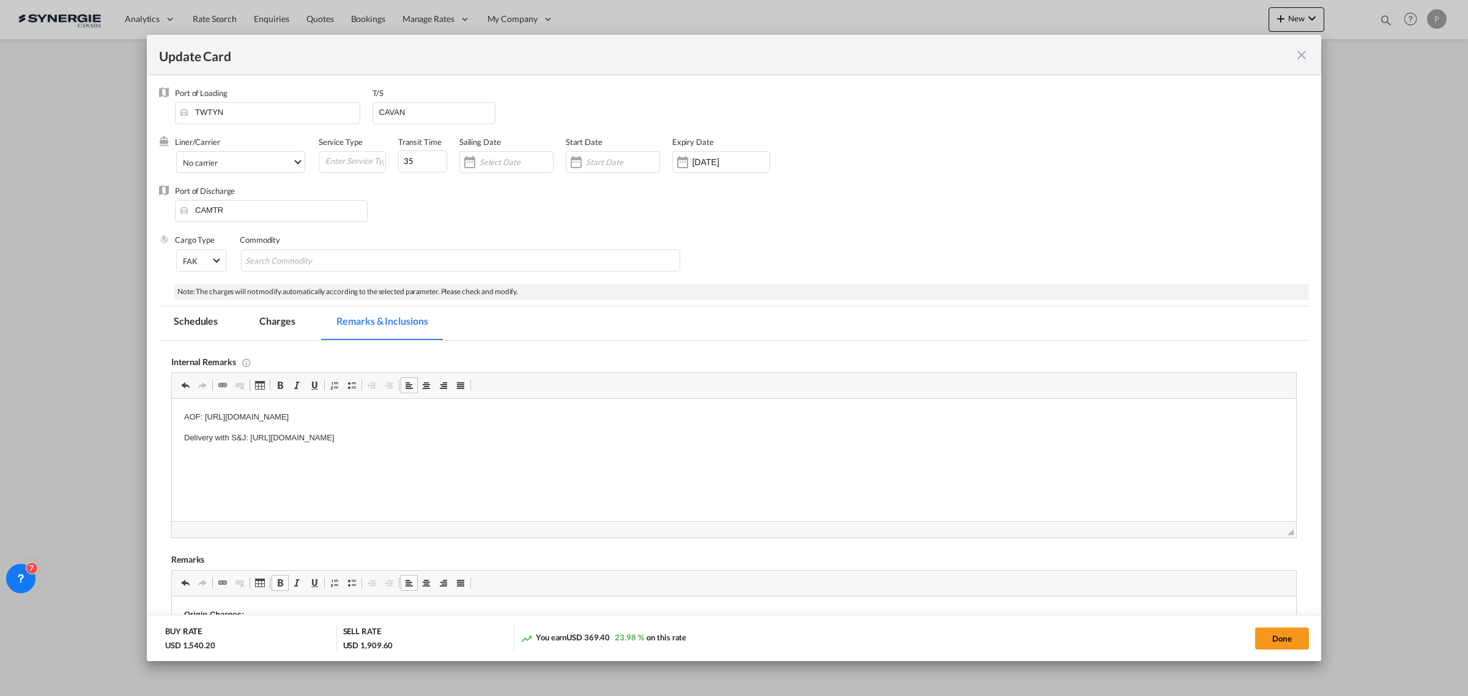
click at [280, 324] on md-tab-item "Charges" at bounding box center [277, 323] width 65 height 34
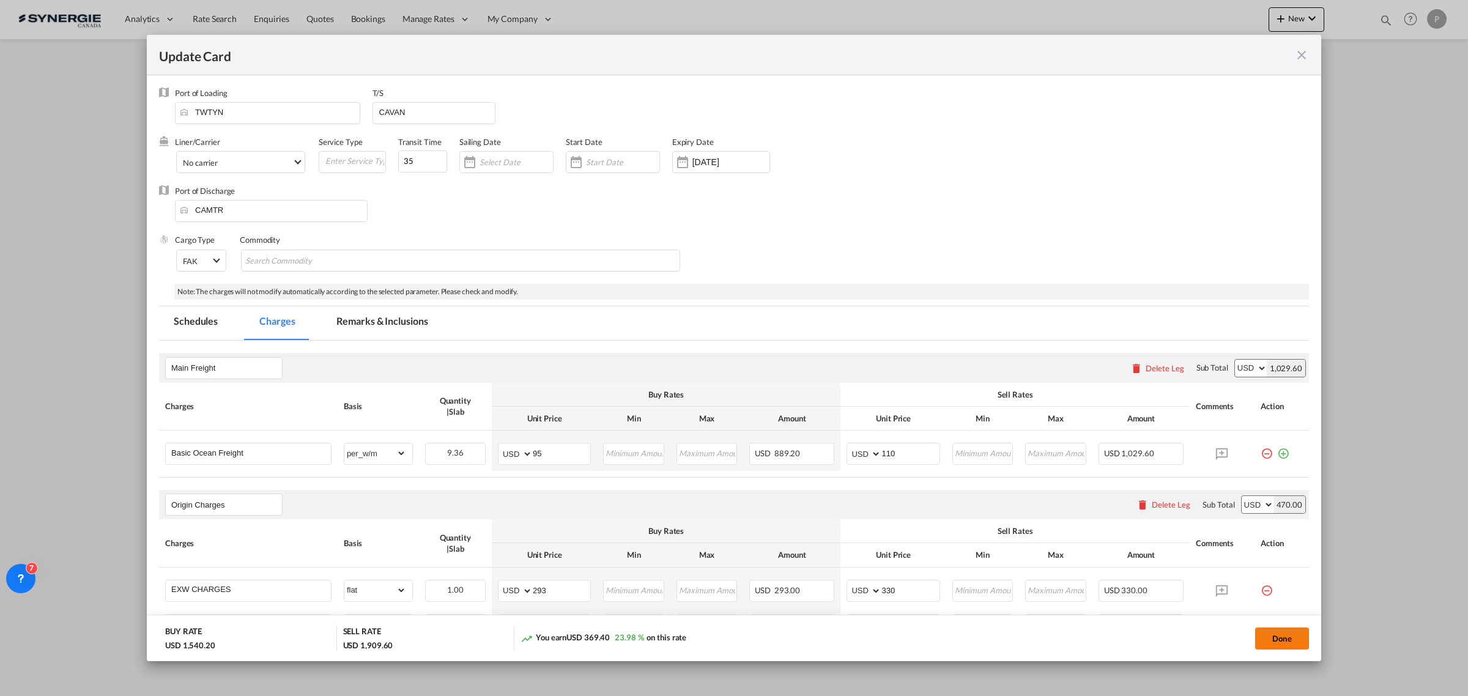
drag, startPoint x: 1299, startPoint y: 644, endPoint x: 1286, endPoint y: 638, distance: 14.0
click at [1299, 643] on button "Done" at bounding box center [1282, 639] width 54 height 22
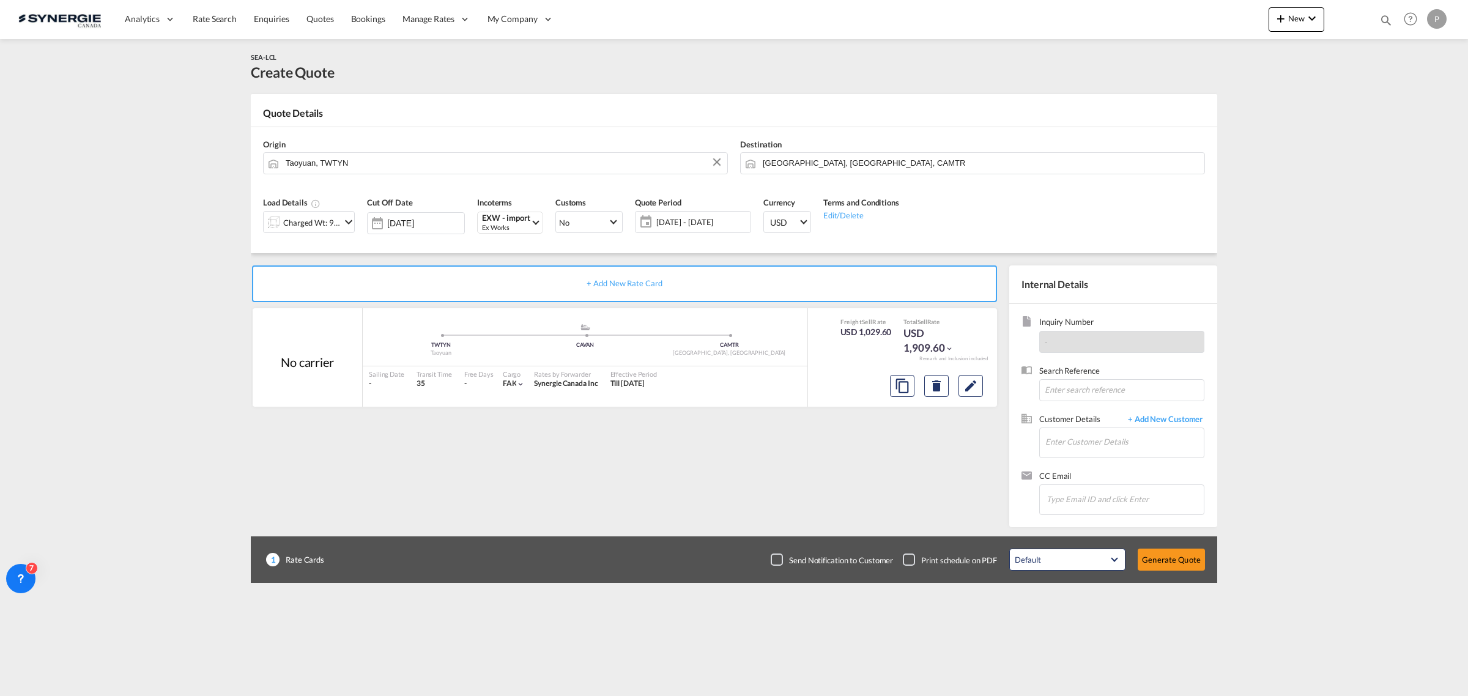
type input "[DATE]"
click at [1070, 444] on input "Enter Customer Details" at bounding box center [1124, 442] width 158 height 28
click at [1106, 457] on div "[PERSON_NAME] te [EMAIL_ADDRESS][DOMAIN_NAME] | Paradox" at bounding box center [1161, 463] width 232 height 33
type input "Paradox, [PERSON_NAME], [PERSON_NAME][EMAIL_ADDRESS][DOMAIN_NAME]"
click at [1172, 557] on button "Generate Quote" at bounding box center [1171, 560] width 67 height 22
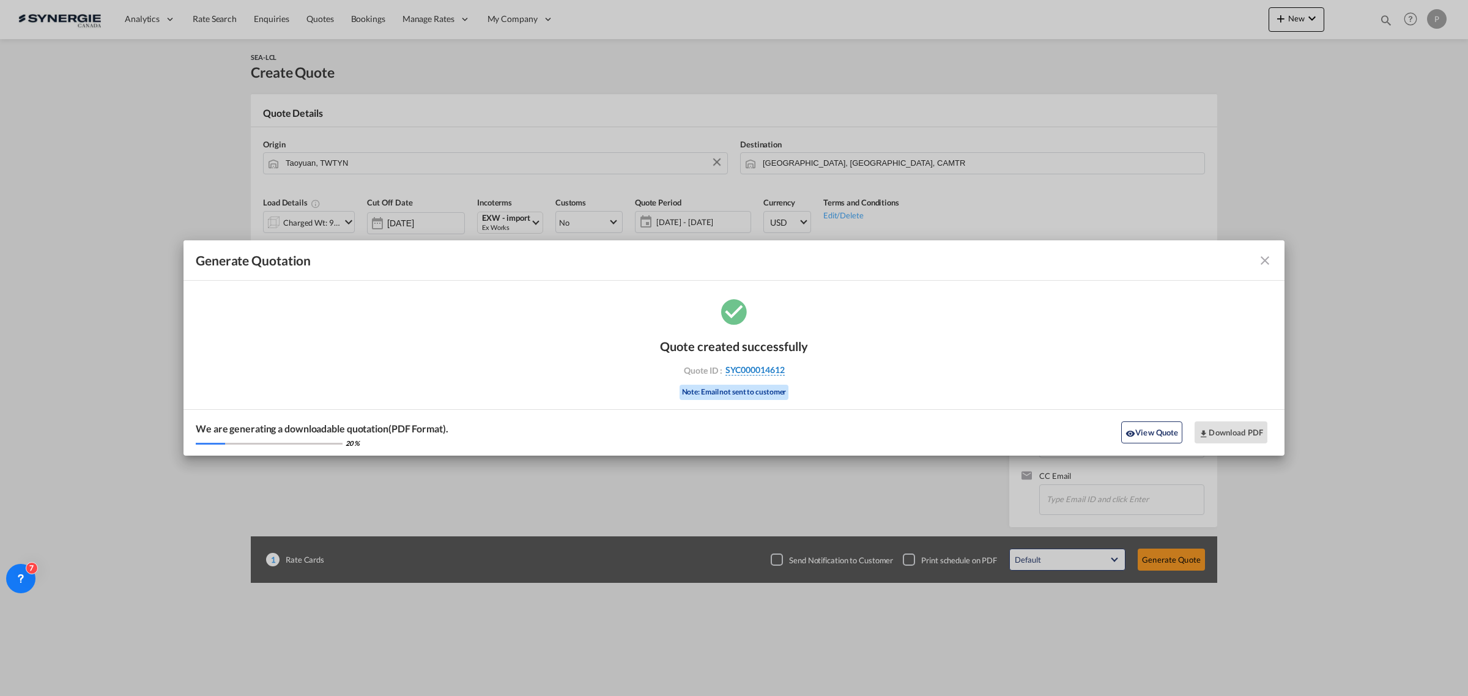
drag, startPoint x: 798, startPoint y: 368, endPoint x: 784, endPoint y: 371, distance: 15.0
click at [784, 371] on div "Quote ID : SYC000014612" at bounding box center [734, 370] width 142 height 11
copy div "SYC000014612"
click at [1158, 431] on button "View Quote" at bounding box center [1151, 432] width 61 height 22
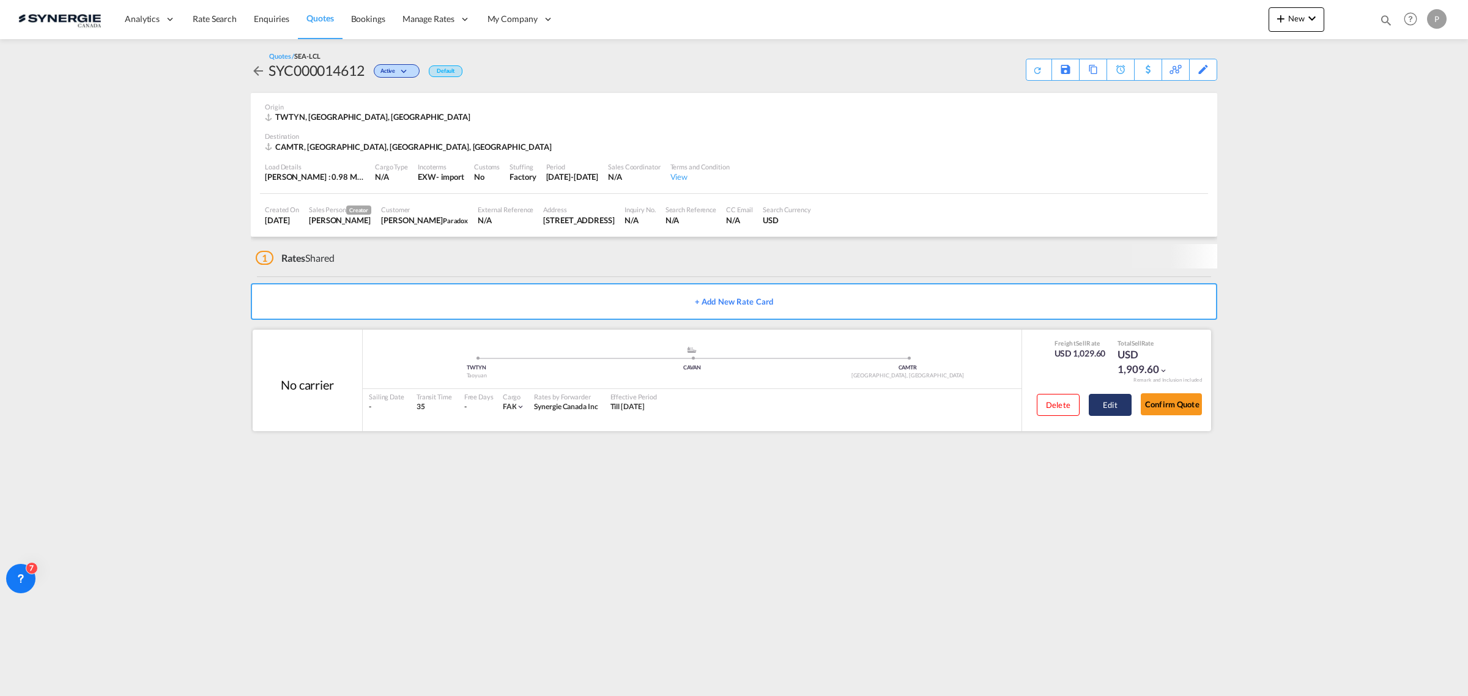
click at [1103, 409] on button "Edit" at bounding box center [1110, 405] width 43 height 22
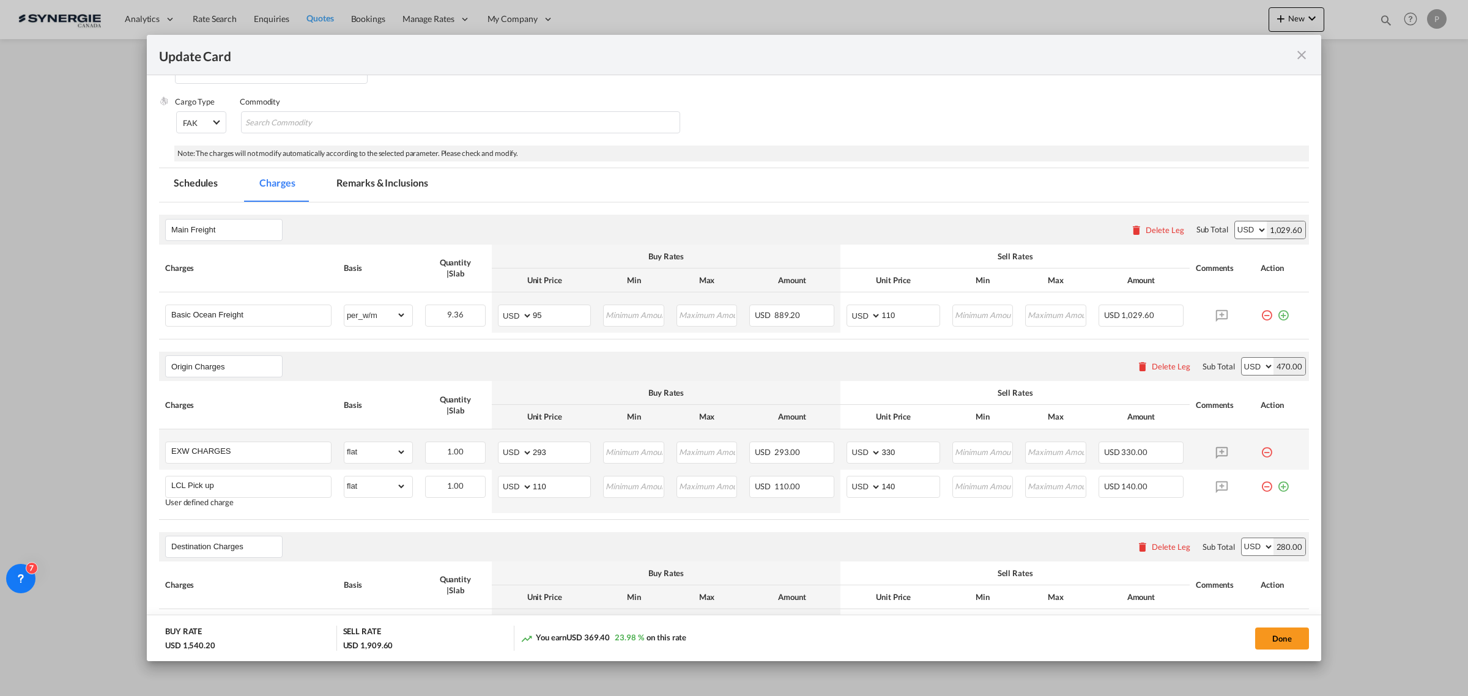
scroll to position [229, 0]
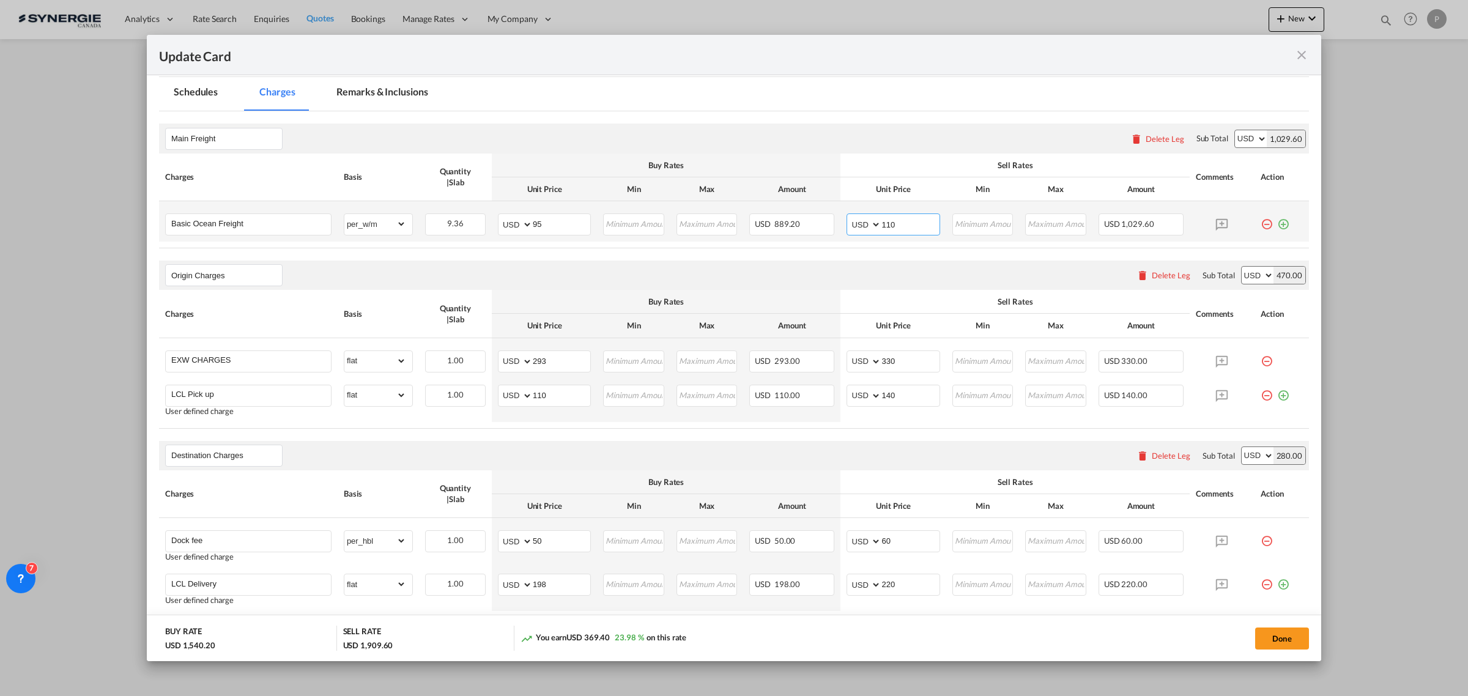
click at [887, 218] on input "110" at bounding box center [910, 223] width 58 height 18
drag, startPoint x: 888, startPoint y: 359, endPoint x: 881, endPoint y: 357, distance: 7.2
click at [881, 357] on input "330" at bounding box center [910, 360] width 58 height 18
type input "310"
click at [881, 395] on input "140" at bounding box center [910, 394] width 58 height 18
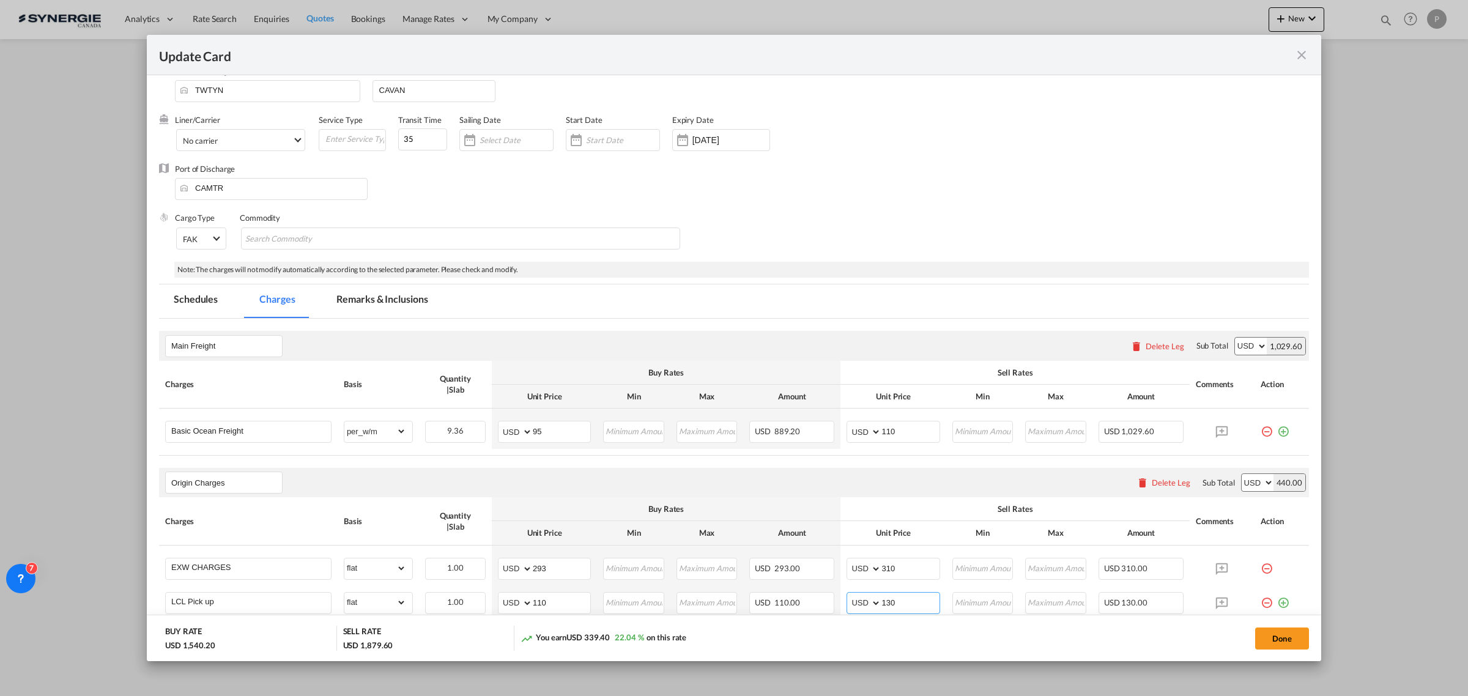
scroll to position [0, 0]
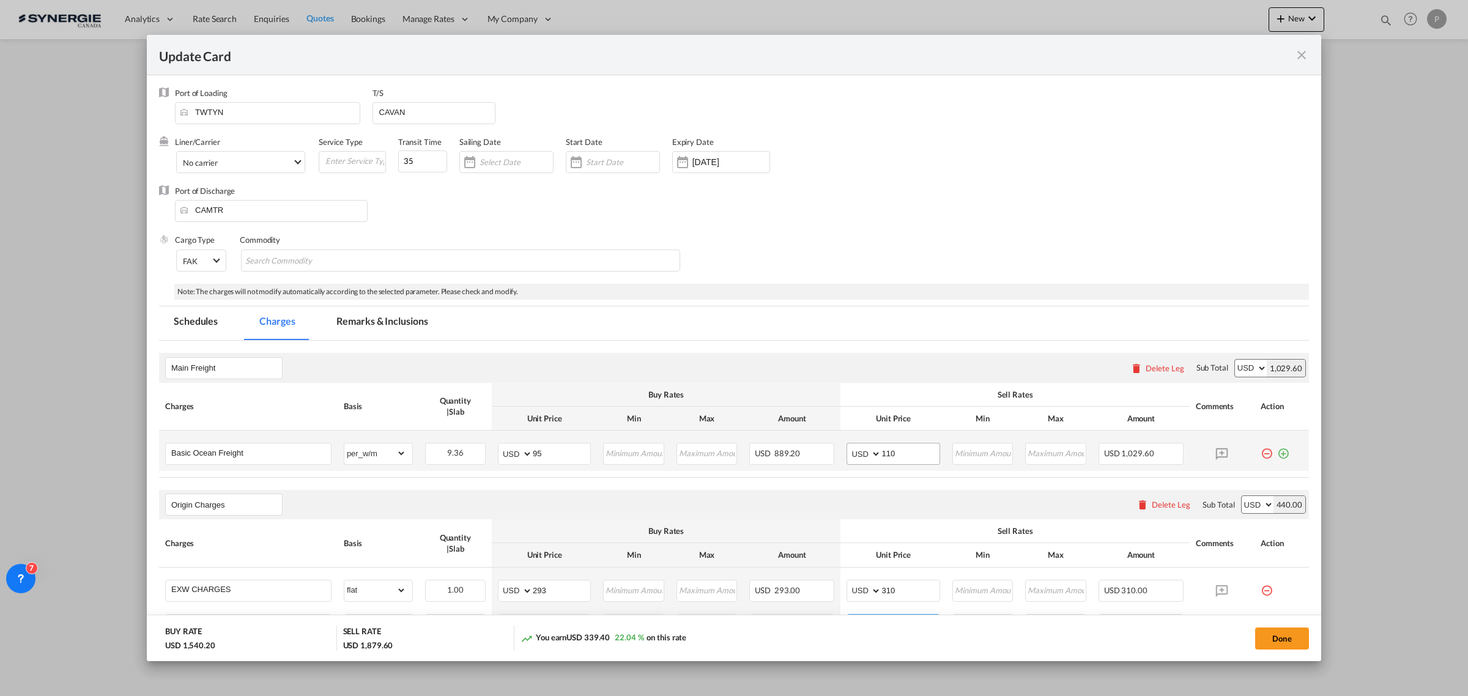
type input "130"
drag, startPoint x: 881, startPoint y: 450, endPoint x: 889, endPoint y: 450, distance: 8.0
click at [889, 450] on input "110" at bounding box center [910, 452] width 58 height 18
type input "107"
click at [1285, 640] on button "Done" at bounding box center [1282, 639] width 54 height 22
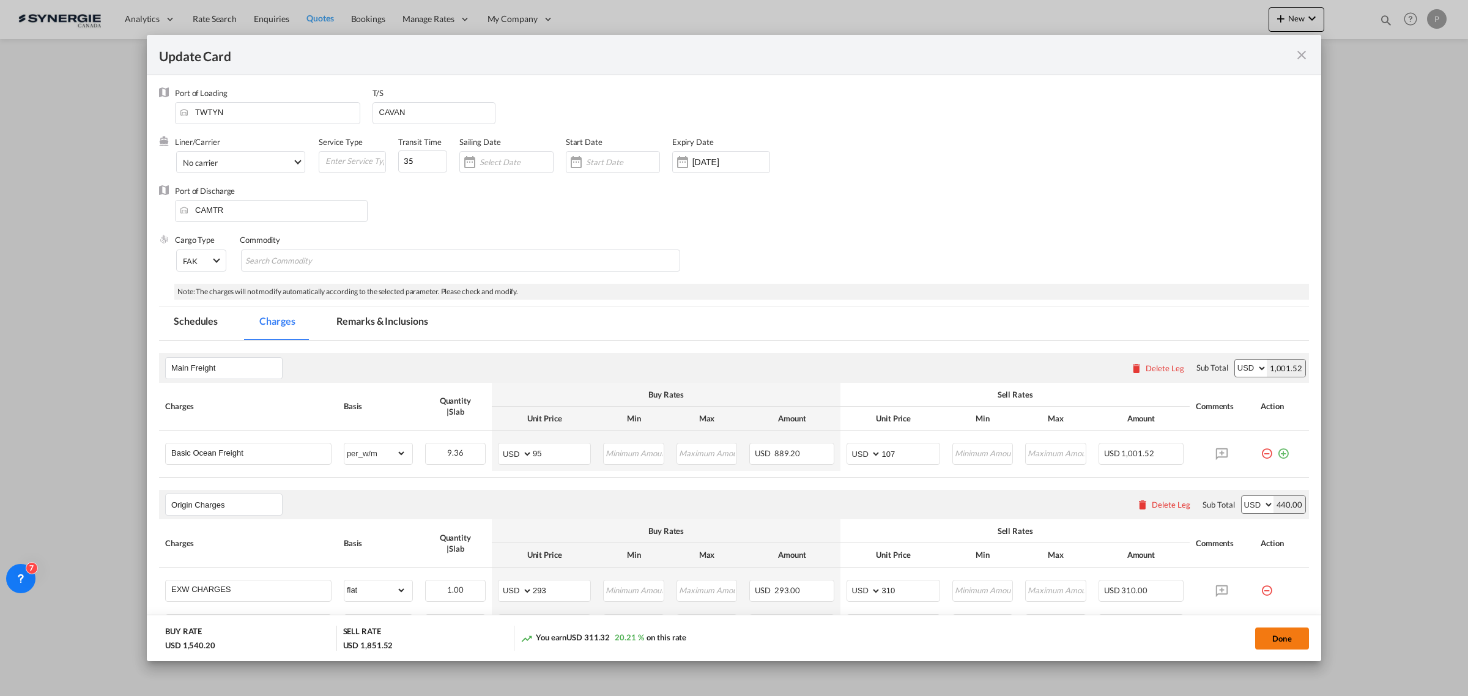
type input "[DATE]"
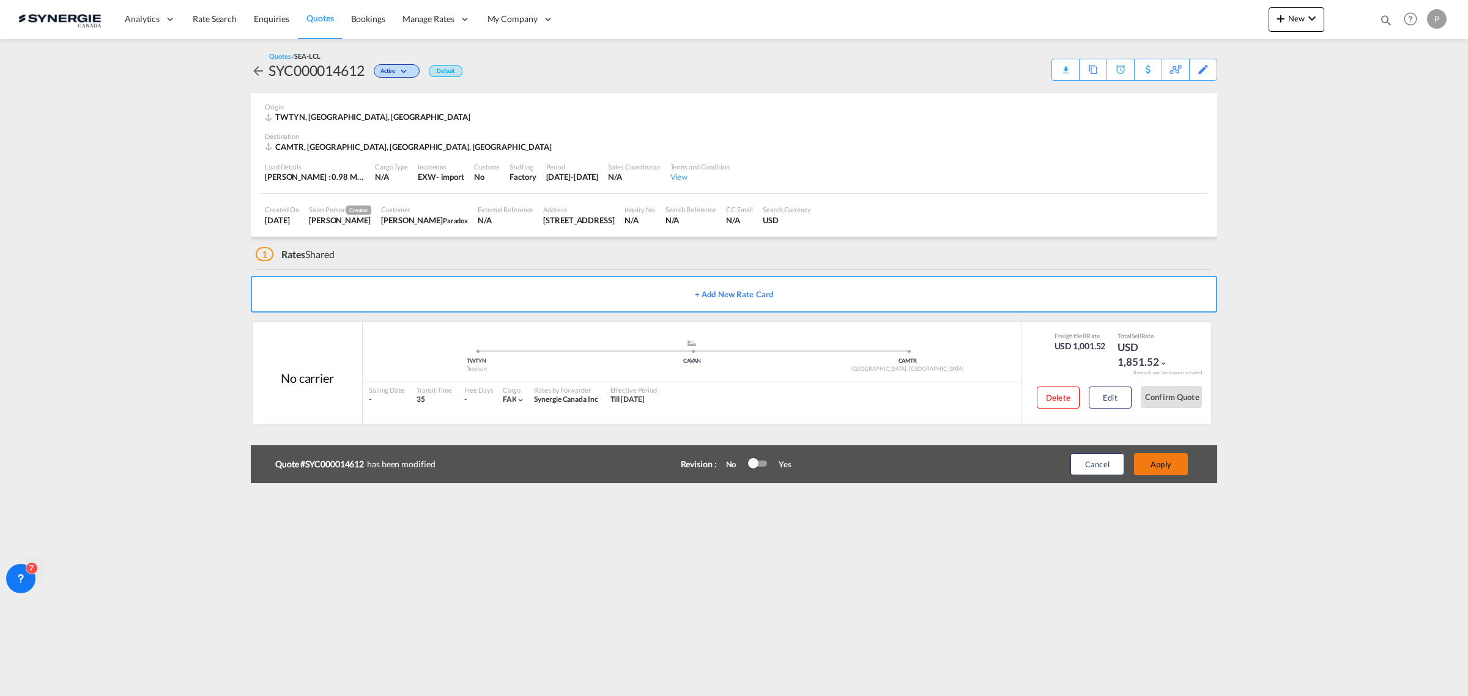
click at [1163, 460] on button "Apply" at bounding box center [1161, 464] width 54 height 22
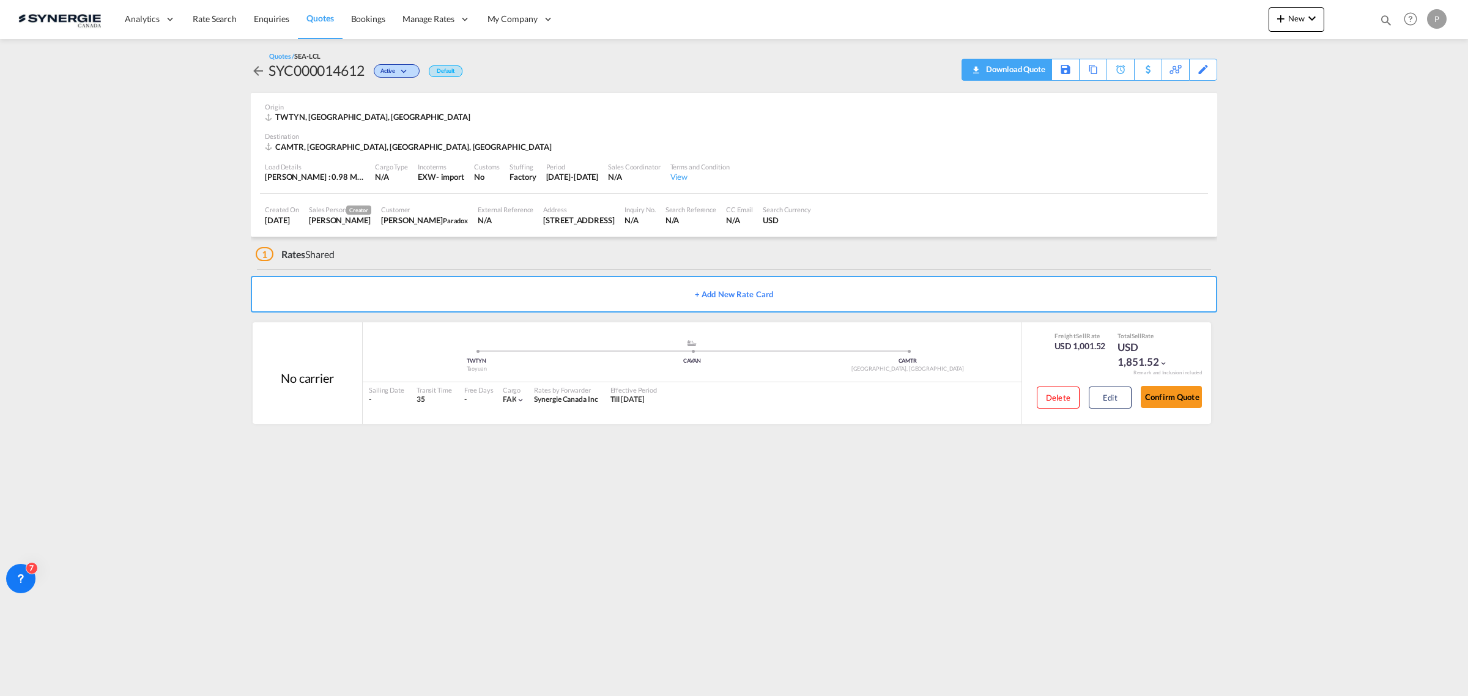
click at [1028, 68] on div "Download Quote" at bounding box center [1014, 69] width 62 height 20
